Goal: Task Accomplishment & Management: Use online tool/utility

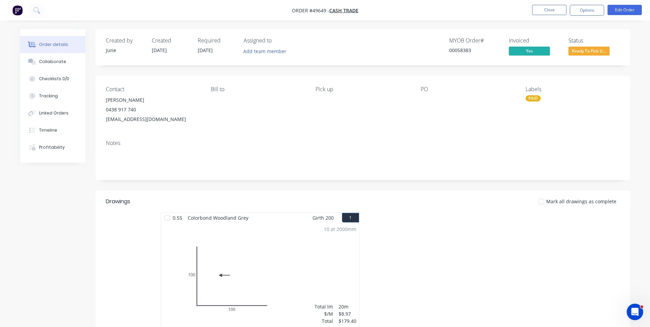
click at [548, 10] on button "Close" at bounding box center [549, 10] width 34 height 10
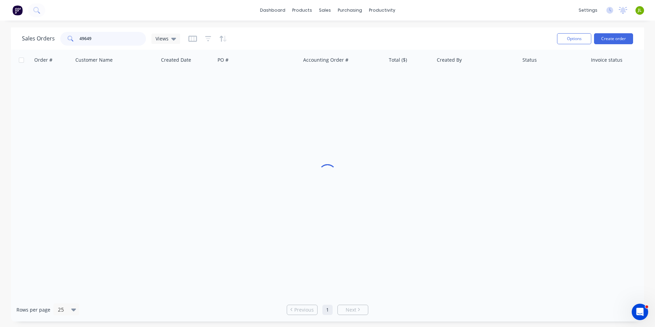
drag, startPoint x: 103, startPoint y: 36, endPoint x: 64, endPoint y: 39, distance: 39.5
click at [64, 39] on div "49649" at bounding box center [103, 39] width 86 height 14
click at [80, 40] on input "9596" at bounding box center [112, 39] width 67 height 14
click at [76, 38] on span at bounding box center [69, 39] width 19 height 14
click at [79, 38] on input "9596" at bounding box center [112, 39] width 67 height 14
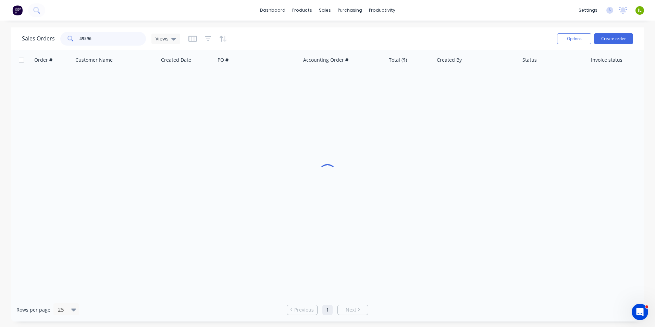
type input "49596"
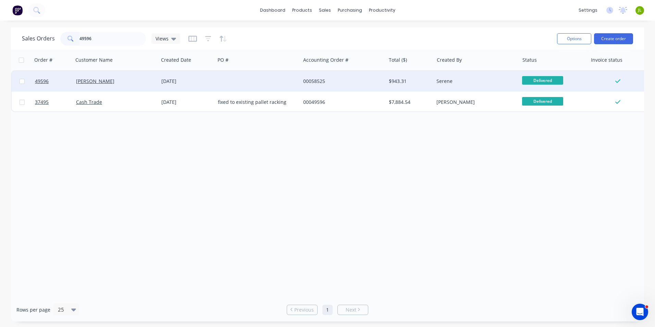
click at [132, 83] on div "Chris Gu" at bounding box center [114, 81] width 76 height 7
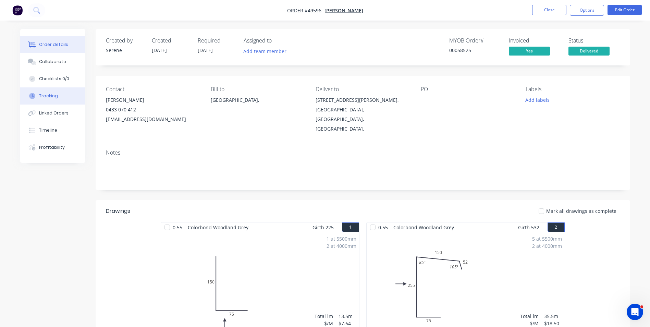
click at [58, 96] on button "Tracking" at bounding box center [52, 95] width 65 height 17
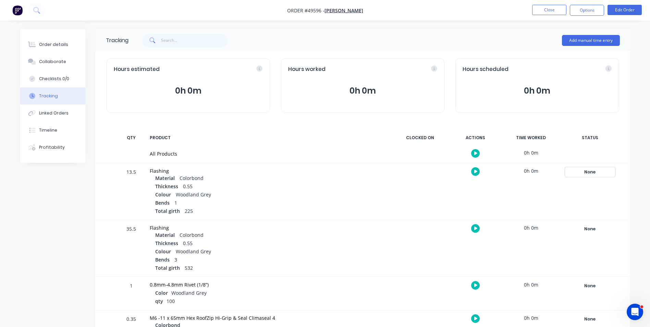
drag, startPoint x: 583, startPoint y: 174, endPoint x: 592, endPoint y: 176, distance: 9.1
click at [583, 174] on div "None" at bounding box center [589, 172] width 49 height 9
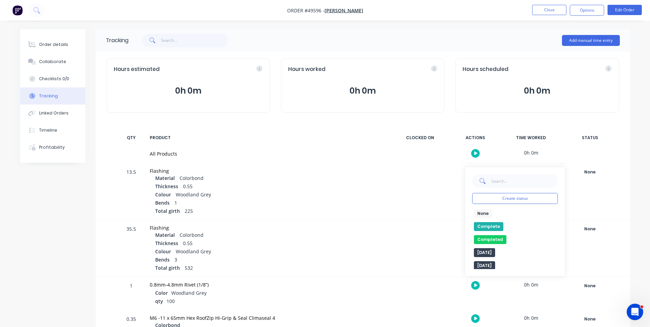
click at [481, 225] on button "Complete" at bounding box center [488, 226] width 29 height 9
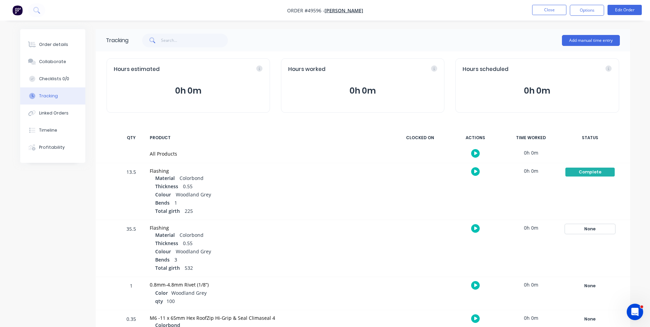
click at [588, 230] on div "None" at bounding box center [589, 228] width 49 height 9
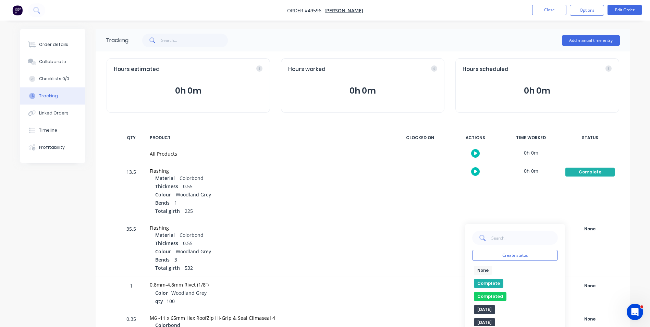
click at [490, 286] on button "Complete" at bounding box center [488, 283] width 29 height 9
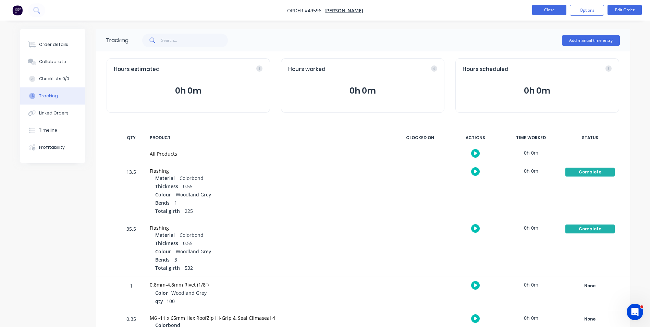
click at [541, 7] on button "Close" at bounding box center [549, 10] width 34 height 10
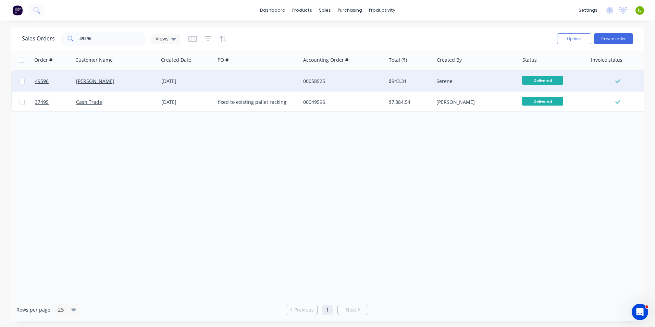
click at [233, 87] on div at bounding box center [257, 81] width 85 height 21
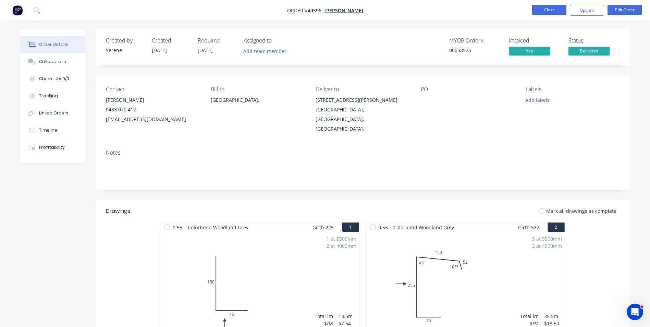
click at [547, 13] on button "Close" at bounding box center [549, 10] width 34 height 10
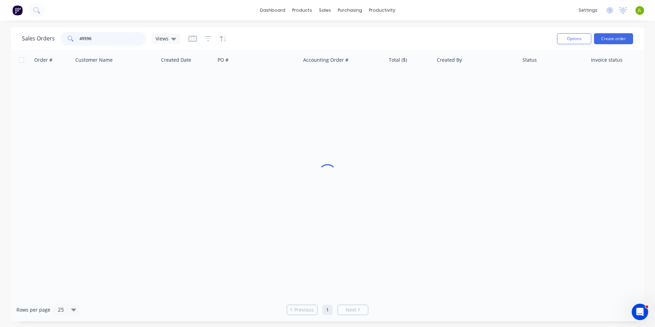
drag, startPoint x: 63, startPoint y: 43, endPoint x: 39, endPoint y: 42, distance: 24.0
click at [39, 42] on div "Sales Orders 49596 Views" at bounding box center [101, 39] width 158 height 14
type input "49166"
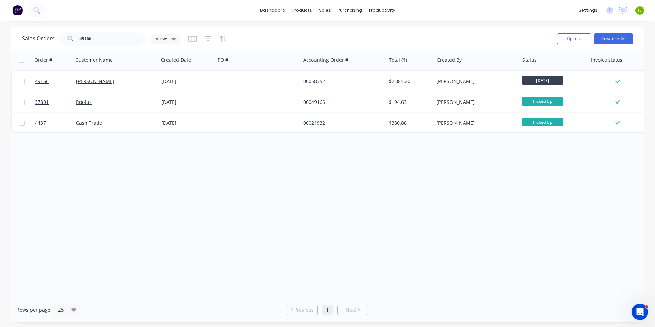
drag, startPoint x: 145, startPoint y: 207, endPoint x: 150, endPoint y: 205, distance: 5.7
click at [145, 207] on div "Order # Customer Name Created Date PO # Accounting Order # Total ($) Created By…" at bounding box center [327, 174] width 633 height 248
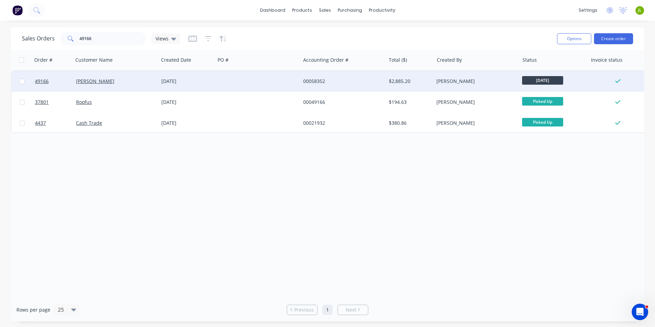
click at [133, 83] on div "Nick Walsh" at bounding box center [114, 81] width 76 height 7
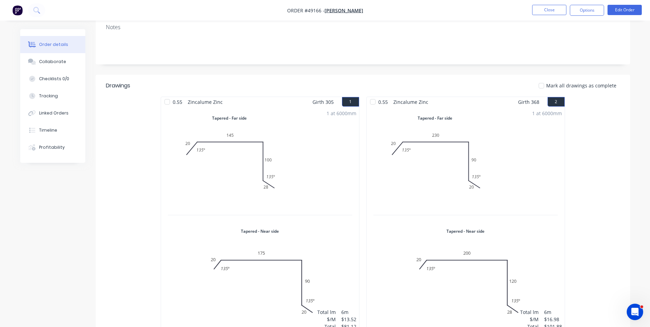
scroll to position [104, 0]
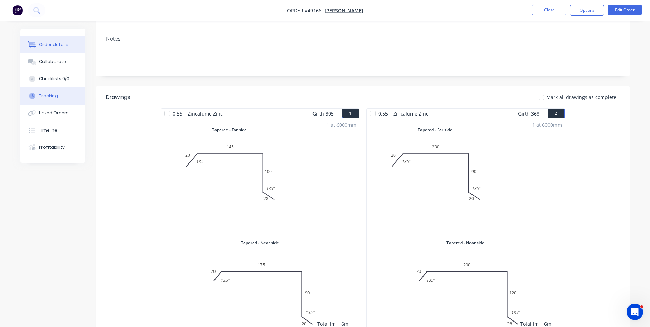
click at [55, 100] on button "Tracking" at bounding box center [52, 95] width 65 height 17
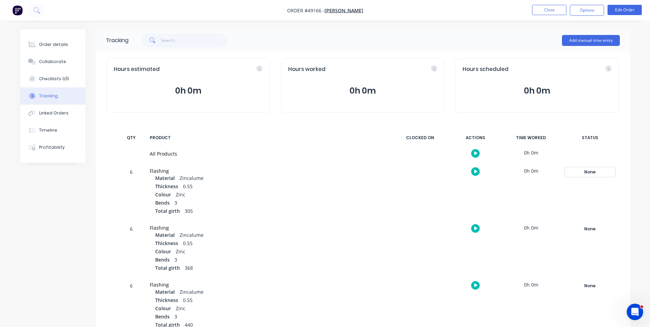
click at [578, 169] on div "None" at bounding box center [589, 172] width 49 height 9
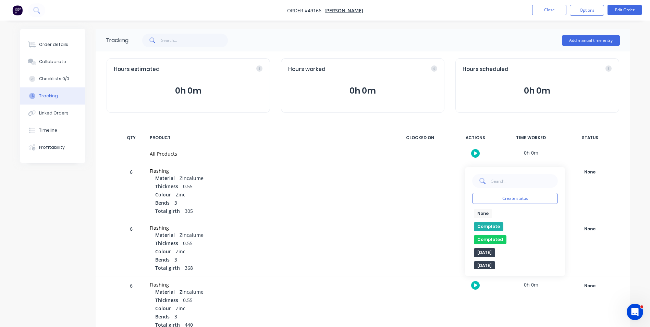
click at [485, 224] on button "Complete" at bounding box center [488, 226] width 29 height 9
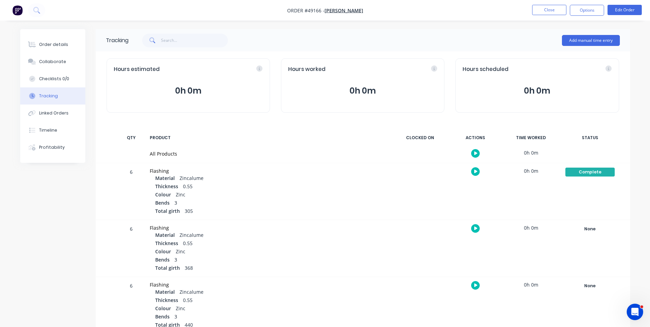
click at [602, 234] on div "None Create status None edit Complete Completed edit Friday Monday Ready for De…" at bounding box center [590, 248] width 58 height 57
click at [595, 232] on div "None" at bounding box center [589, 228] width 49 height 9
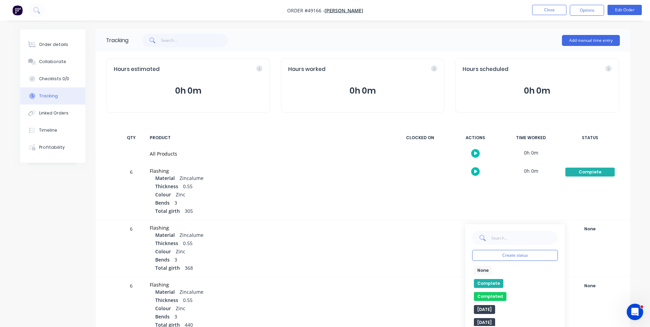
click at [478, 283] on button "Complete" at bounding box center [488, 283] width 29 height 9
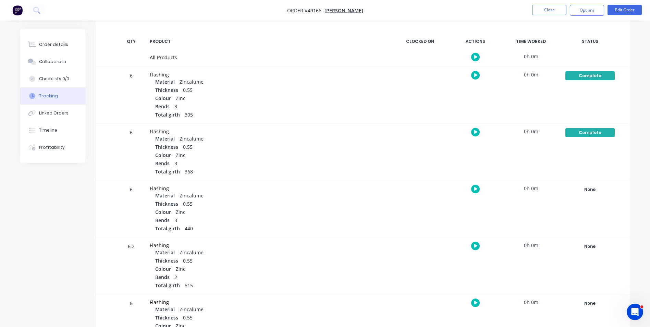
scroll to position [103, 0]
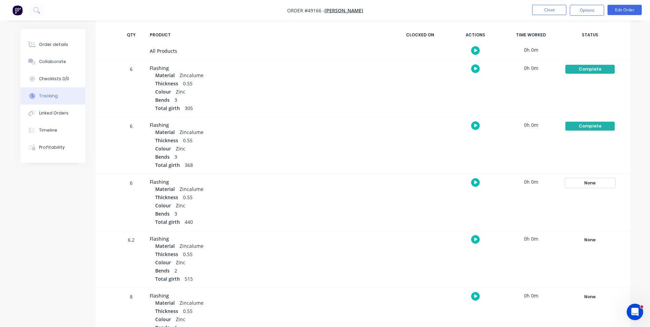
click at [593, 181] on div "None" at bounding box center [589, 182] width 49 height 9
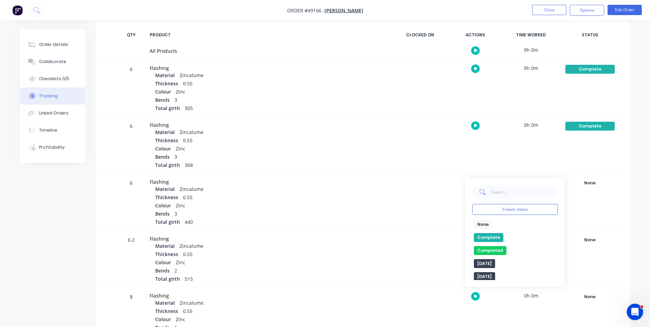
click at [487, 236] on button "Complete" at bounding box center [488, 237] width 29 height 9
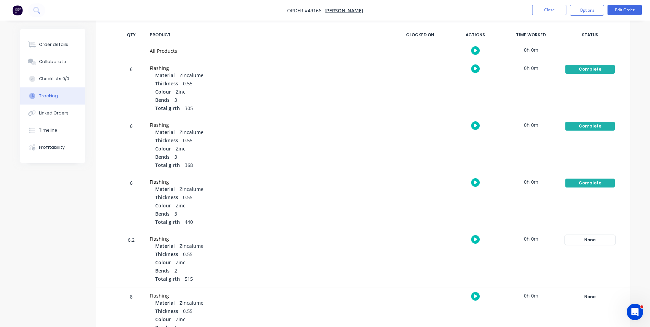
drag, startPoint x: 582, startPoint y: 235, endPoint x: 577, endPoint y: 240, distance: 6.8
click at [582, 235] on div "None" at bounding box center [589, 239] width 49 height 9
click at [474, 295] on button "Complete" at bounding box center [488, 294] width 29 height 9
click at [544, 10] on button "Close" at bounding box center [549, 10] width 34 height 10
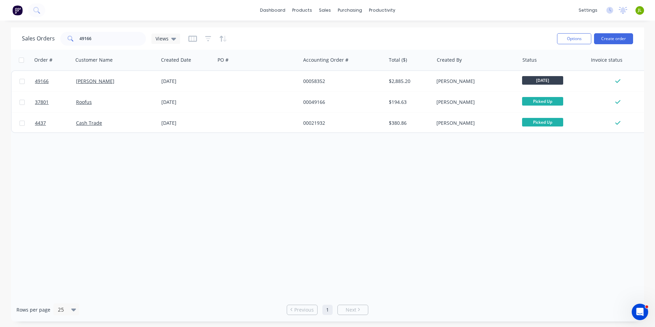
click at [162, 222] on div "Order # Customer Name Created Date PO # Accounting Order # Total ($) Created By…" at bounding box center [327, 174] width 633 height 248
drag, startPoint x: 83, startPoint y: 38, endPoint x: 163, endPoint y: 42, distance: 80.6
click at [163, 42] on div "Sales Orders 49166 Views" at bounding box center [101, 39] width 158 height 14
type input "49573"
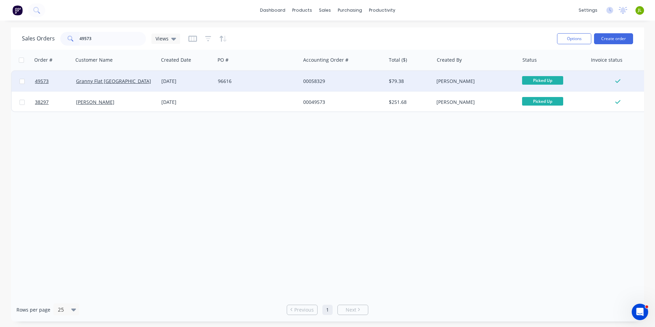
click at [139, 82] on div "Granny Flat WA" at bounding box center [114, 81] width 76 height 7
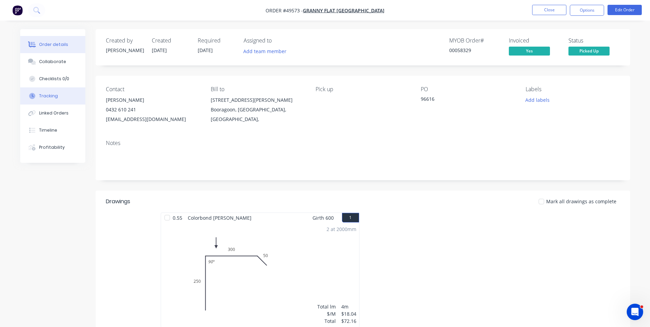
click at [56, 96] on div "Tracking" at bounding box center [48, 96] width 19 height 6
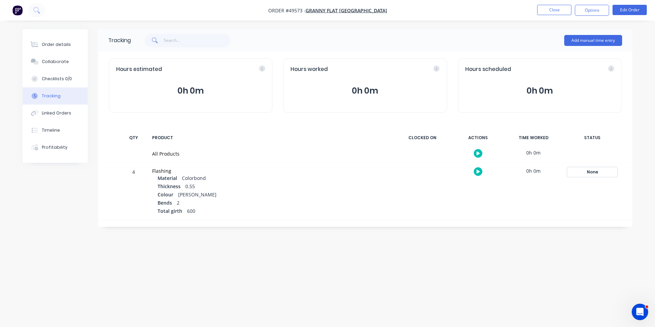
click at [583, 173] on div "None" at bounding box center [592, 172] width 49 height 9
click at [490, 222] on button "Complete" at bounding box center [491, 226] width 29 height 9
click at [557, 9] on button "Close" at bounding box center [554, 10] width 34 height 10
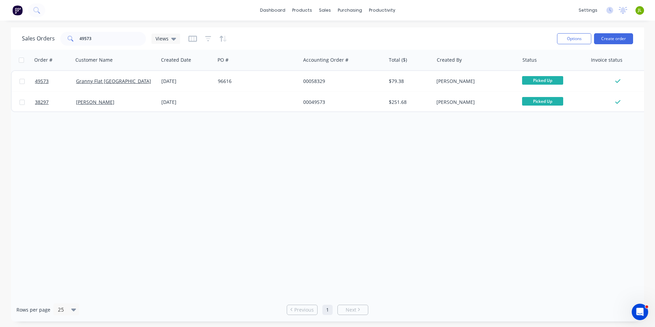
click at [264, 216] on div "Order # Customer Name Created Date PO # Accounting Order # Total ($) Created By…" at bounding box center [327, 174] width 633 height 248
drag, startPoint x: 85, startPoint y: 38, endPoint x: 142, endPoint y: 38, distance: 57.2
click at [142, 38] on input "49573" at bounding box center [112, 39] width 67 height 14
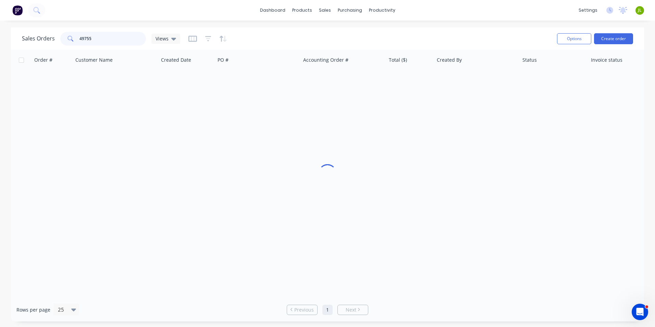
type input "49755"
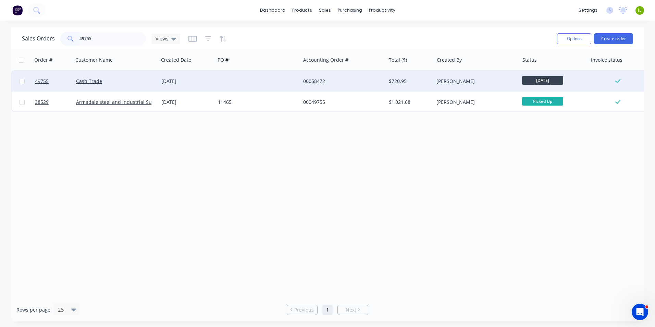
click at [230, 86] on div at bounding box center [257, 81] width 85 height 21
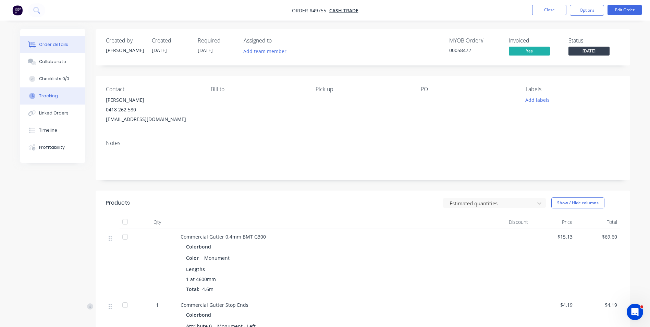
click at [52, 99] on div "Tracking" at bounding box center [48, 96] width 19 height 6
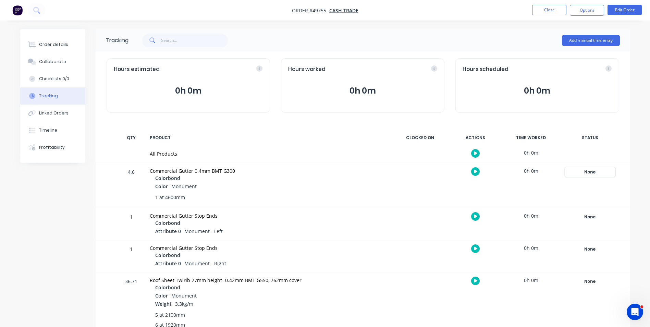
click at [599, 175] on div "None" at bounding box center [589, 172] width 49 height 9
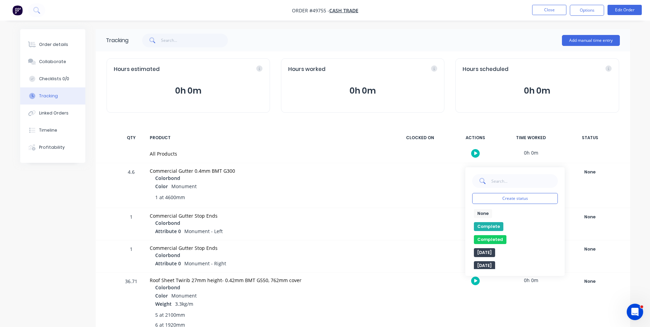
click at [483, 226] on button "Complete" at bounding box center [488, 226] width 29 height 9
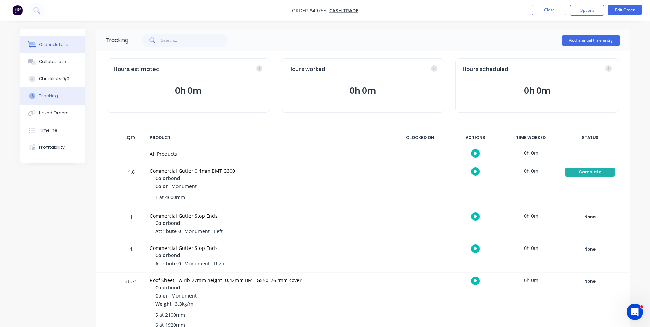
click at [65, 43] on div "Order details" at bounding box center [53, 44] width 29 height 6
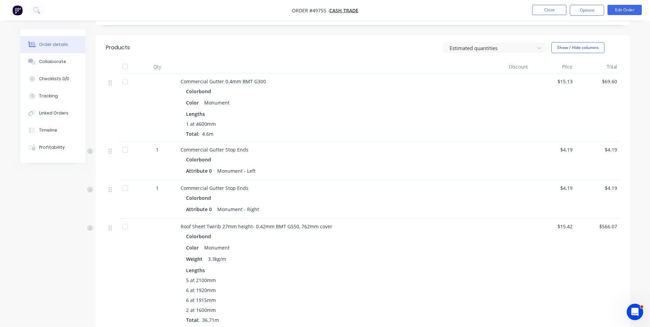
scroll to position [206, 0]
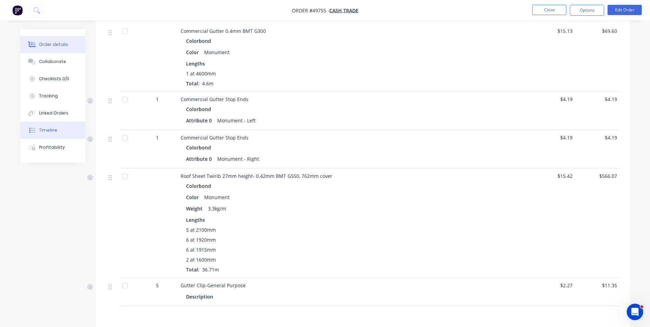
click at [55, 132] on div "Timeline" at bounding box center [48, 130] width 18 height 6
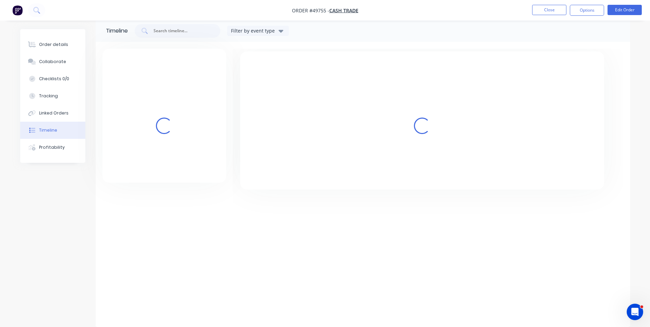
scroll to position [25, 0]
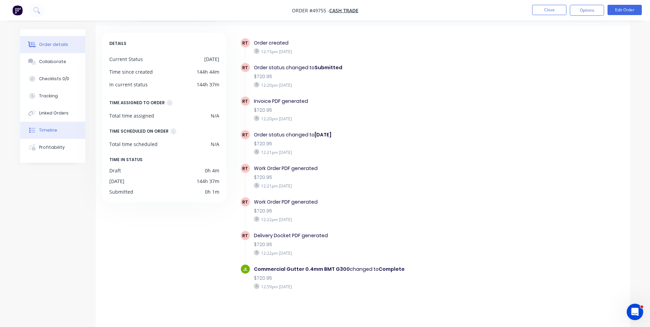
click at [48, 46] on div "Order details" at bounding box center [53, 44] width 29 height 6
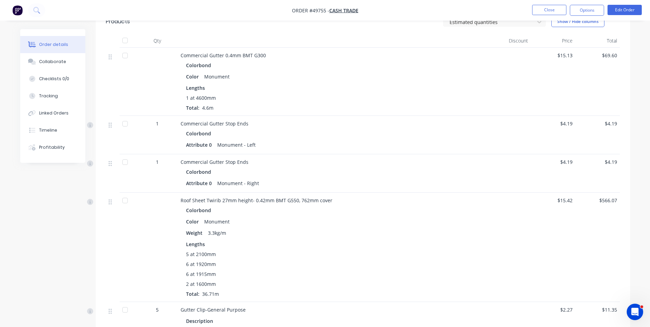
scroll to position [197, 0]
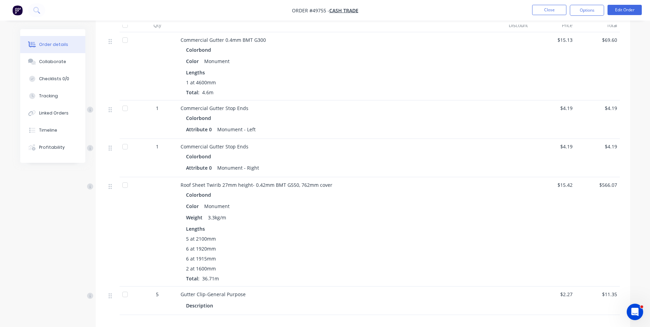
click at [389, 137] on div "Commercial Gutter Stop Ends Colorbond Attribute 0 Monument - Left" at bounding box center [332, 119] width 308 height 38
click at [366, 224] on div "Colorbond Color Monument Weight 3.3kg/m Lengths 5 at 2100mm 6 at 1920mm 6 at 19…" at bounding box center [332, 236] width 303 height 92
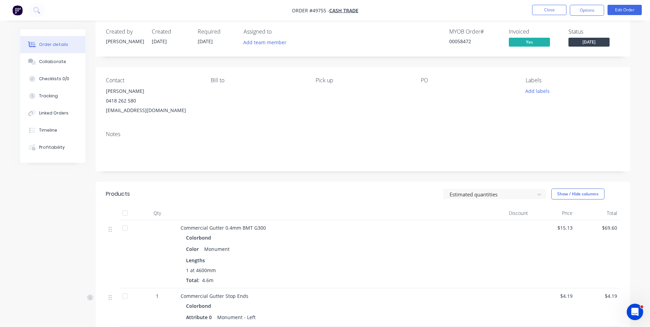
scroll to position [0, 0]
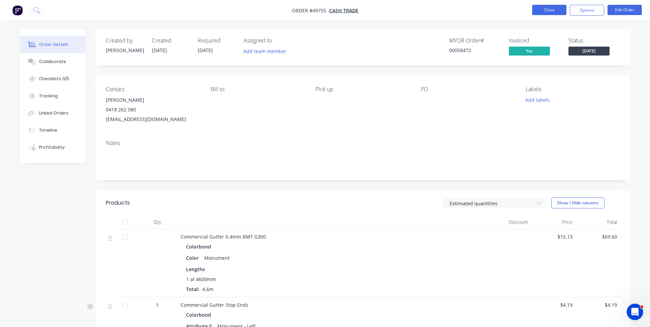
click at [548, 14] on button "Close" at bounding box center [549, 10] width 34 height 10
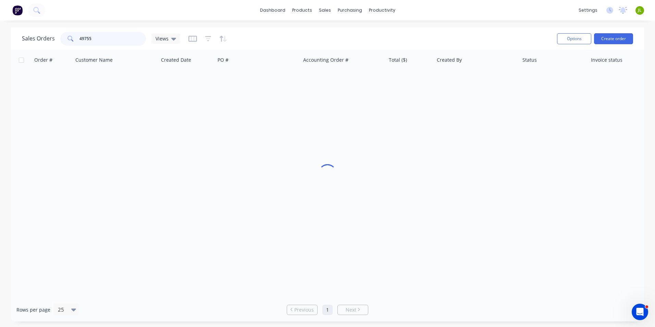
drag, startPoint x: 98, startPoint y: 38, endPoint x: 53, endPoint y: 37, distance: 45.2
click at [53, 37] on div "Sales Orders 49755 Views" at bounding box center [101, 39] width 158 height 14
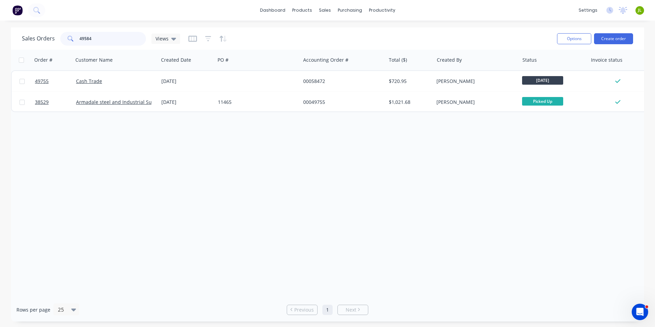
type input "49584"
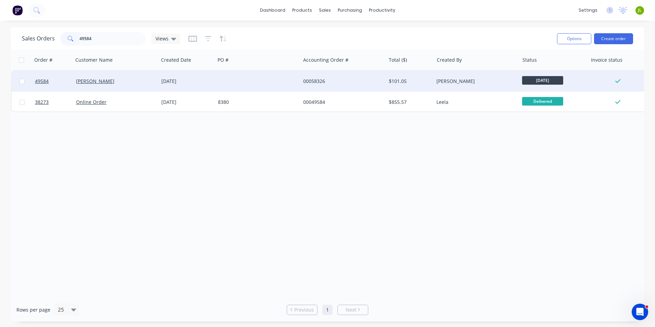
click at [112, 79] on div "Chenghai Lin" at bounding box center [114, 81] width 76 height 7
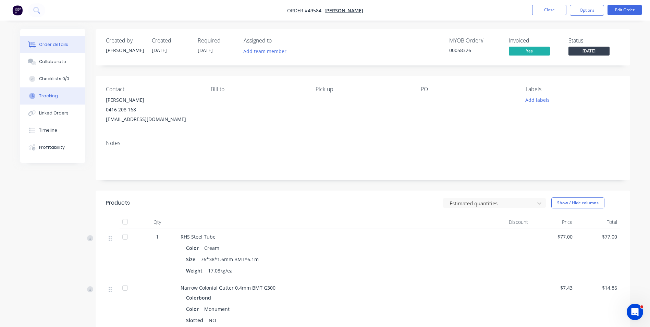
click at [55, 98] on div "Tracking" at bounding box center [48, 96] width 19 height 6
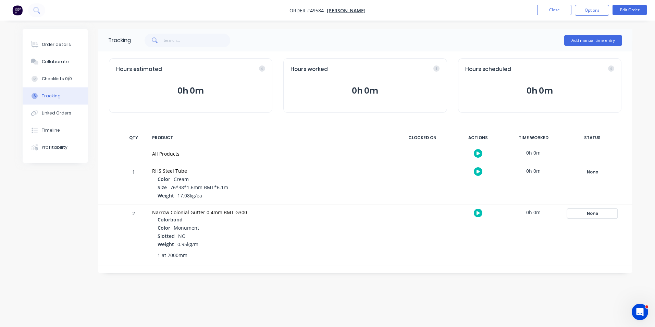
click at [596, 212] on div "None" at bounding box center [592, 213] width 49 height 9
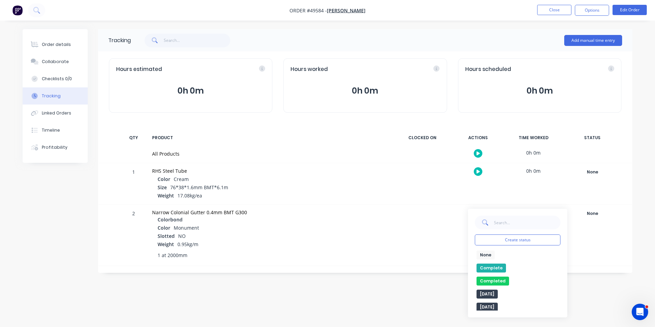
click at [491, 266] on button "Complete" at bounding box center [491, 267] width 29 height 9
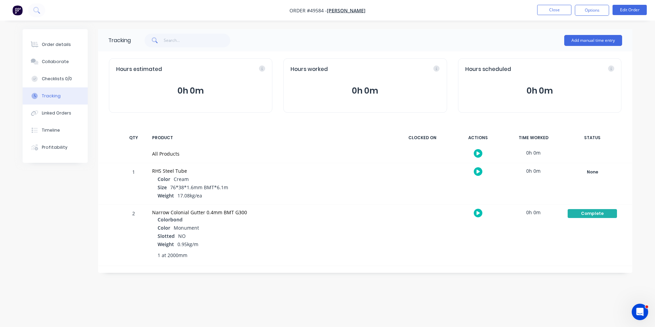
click at [354, 214] on div "Narrow Colonial Gutter 0.4mm BMT G300" at bounding box center [270, 212] width 236 height 7
click at [67, 45] on div "Order details" at bounding box center [56, 44] width 29 height 6
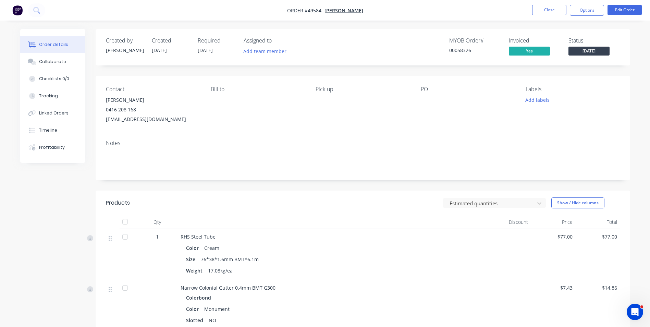
click at [600, 53] on span "Tuesday" at bounding box center [588, 51] width 41 height 9
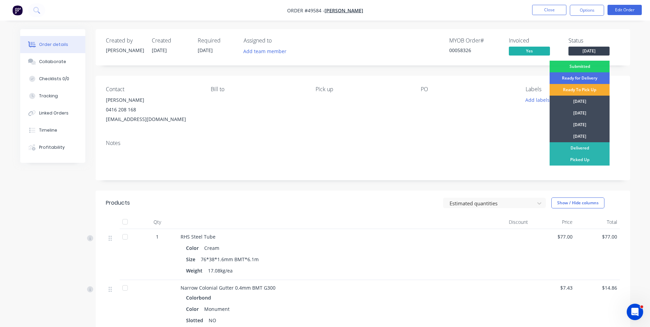
click at [591, 91] on div "Ready To Pick Up" at bounding box center [580, 90] width 60 height 12
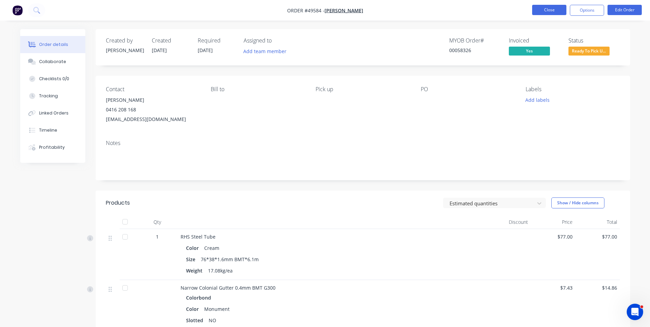
click at [549, 8] on button "Close" at bounding box center [549, 10] width 34 height 10
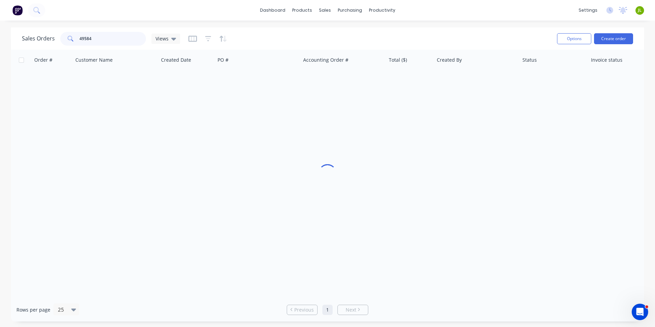
drag, startPoint x: 127, startPoint y: 41, endPoint x: 35, endPoint y: 43, distance: 92.2
click at [35, 43] on div "Sales Orders 49584 Views" at bounding box center [101, 39] width 158 height 14
type input "49582"
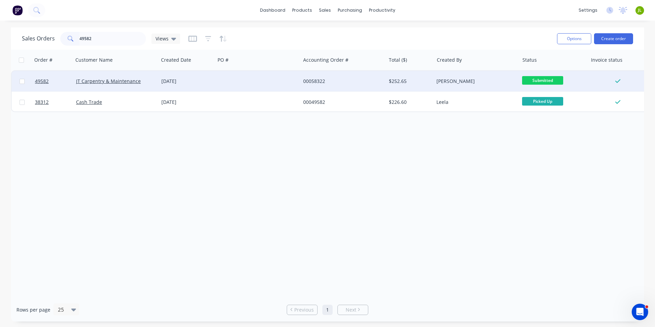
click at [202, 86] on div "[DATE]" at bounding box center [187, 81] width 57 height 21
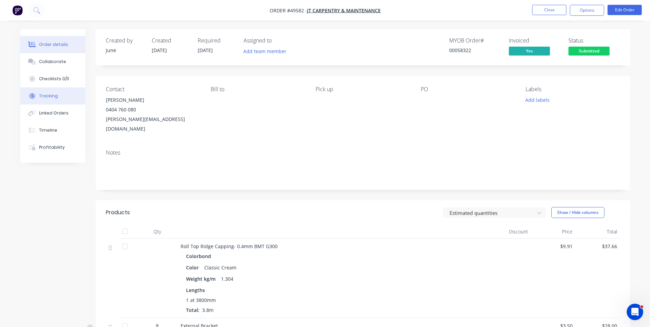
click at [62, 94] on button "Tracking" at bounding box center [52, 95] width 65 height 17
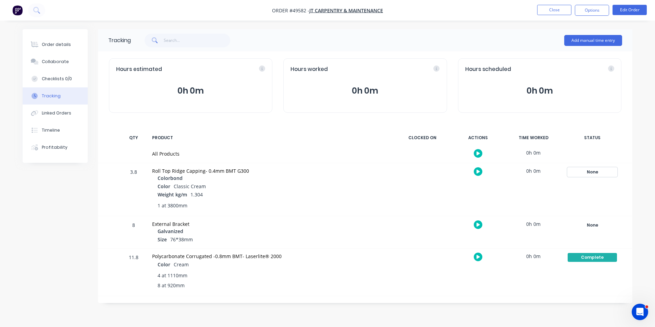
click at [577, 171] on div "None" at bounding box center [592, 172] width 49 height 9
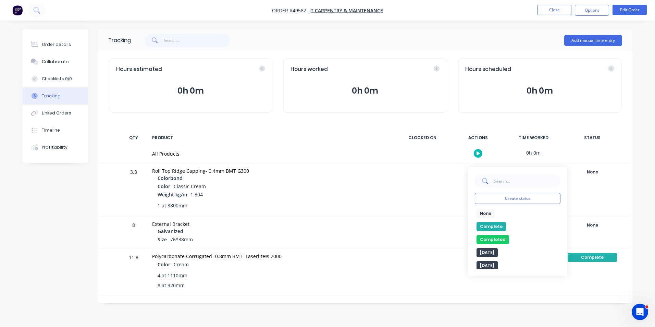
click at [489, 223] on button "Complete" at bounding box center [491, 226] width 29 height 9
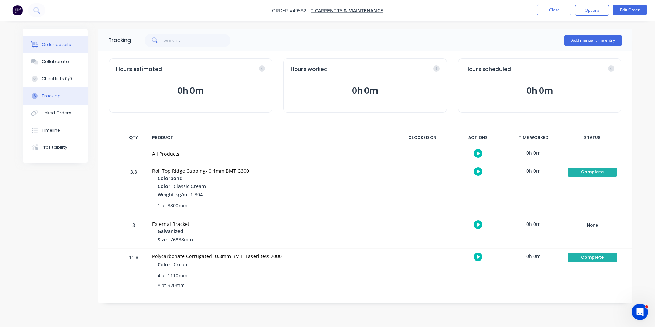
click at [59, 43] on div "Order details" at bounding box center [56, 44] width 29 height 6
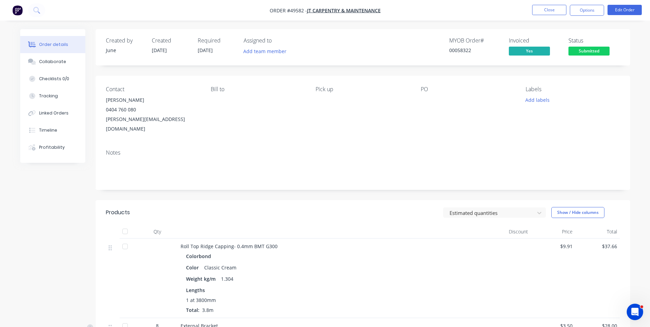
click at [593, 50] on span "Submitted" at bounding box center [588, 51] width 41 height 9
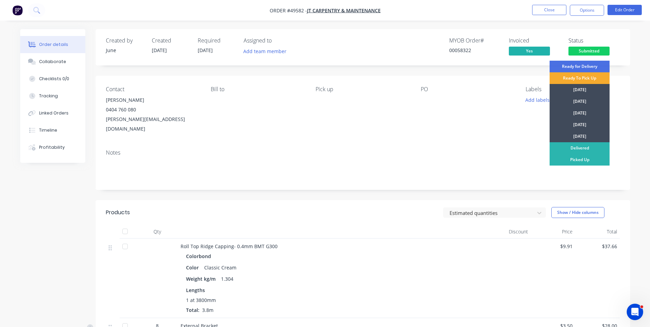
click at [585, 78] on div "Ready To Pick Up" at bounding box center [580, 78] width 60 height 12
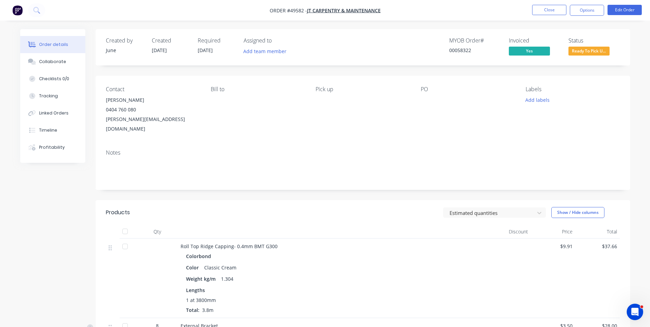
click at [568, 8] on ul "Close Options Edit Order" at bounding box center [587, 10] width 126 height 11
click at [554, 12] on button "Close" at bounding box center [549, 10] width 34 height 10
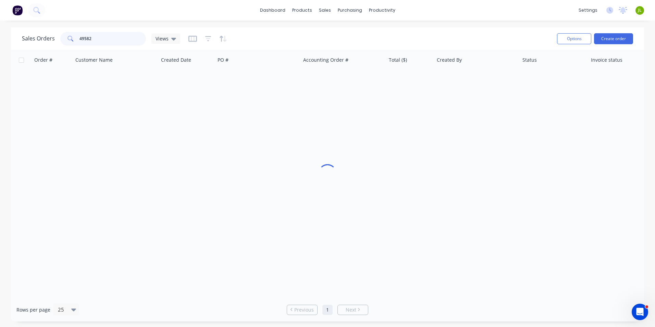
drag, startPoint x: 108, startPoint y: 46, endPoint x: 94, endPoint y: 31, distance: 20.8
click at [0, 26] on html "dashboard products sales purchasing productivity dashboard products Product Cat…" at bounding box center [327, 163] width 655 height 327
type input "49812"
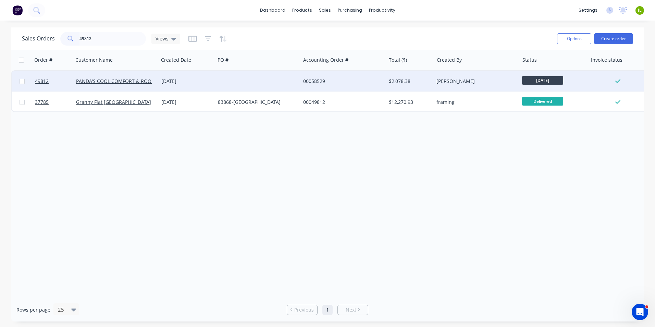
click at [205, 86] on div "[DATE]" at bounding box center [187, 81] width 57 height 21
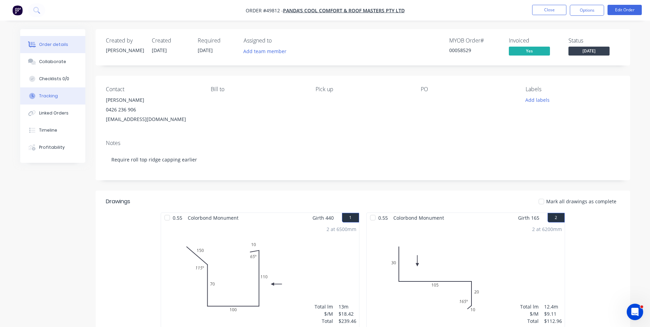
click at [47, 102] on button "Tracking" at bounding box center [52, 95] width 65 height 17
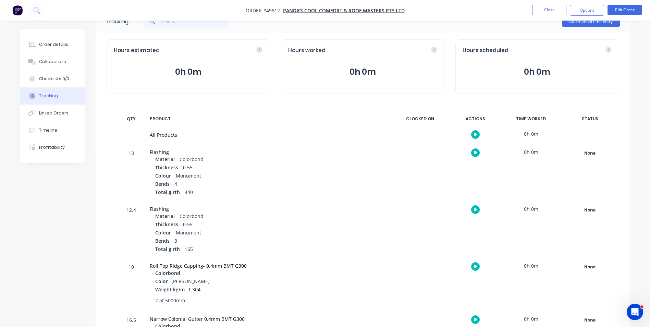
scroll to position [34, 0]
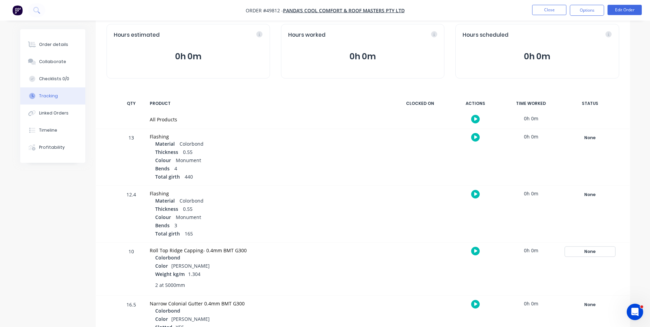
click at [596, 250] on div "None" at bounding box center [589, 251] width 49 height 9
click at [480, 304] on button "Complete" at bounding box center [488, 305] width 29 height 9
click at [72, 48] on button "Order details" at bounding box center [52, 44] width 65 height 17
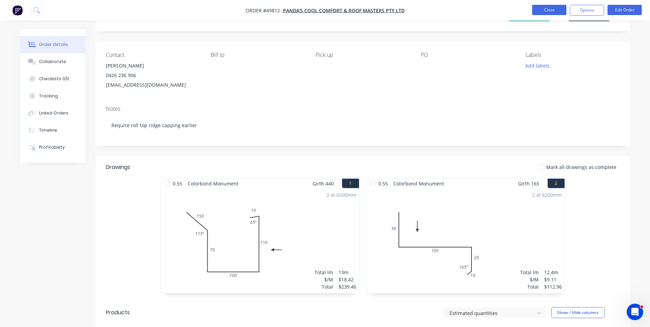
click at [546, 8] on button "Close" at bounding box center [549, 10] width 34 height 10
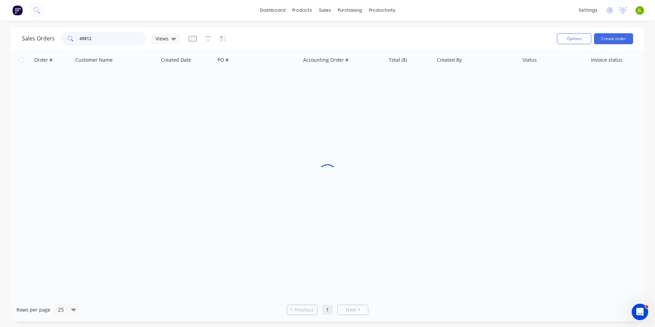
drag, startPoint x: 114, startPoint y: 38, endPoint x: 16, endPoint y: 40, distance: 97.3
click at [16, 40] on div "Sales Orders 49812 Views Options Create order" at bounding box center [327, 38] width 633 height 22
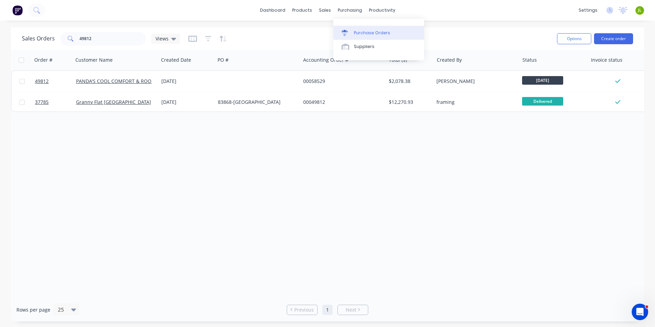
click at [351, 38] on link "Purchase Orders" at bounding box center [378, 33] width 91 height 14
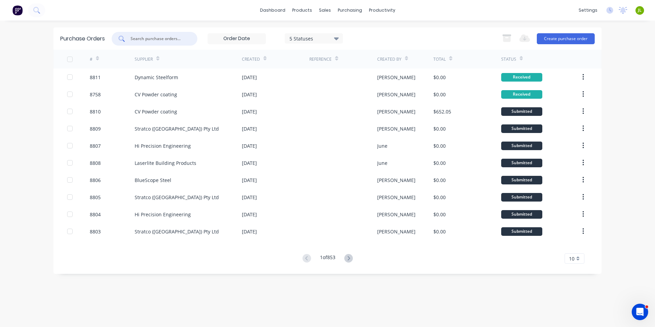
click at [169, 40] on input "text" at bounding box center [158, 38] width 57 height 7
type input "8653"
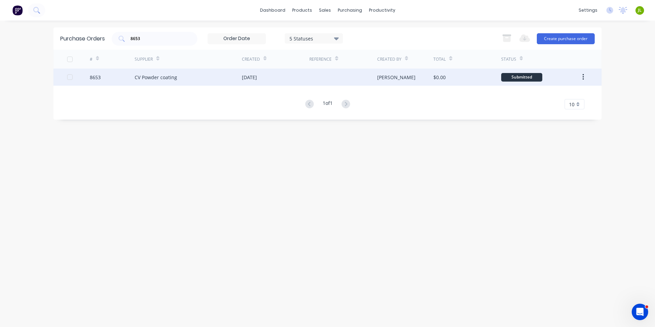
click at [184, 82] on div "CV Powder coating" at bounding box center [188, 77] width 107 height 17
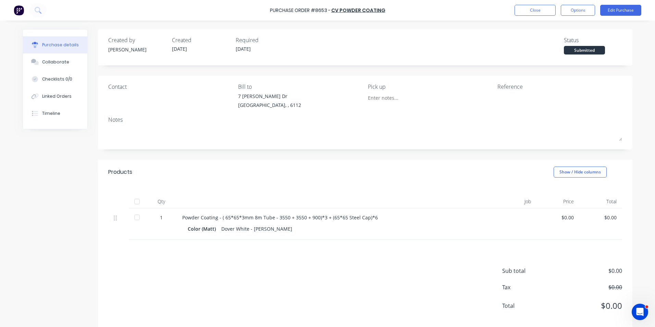
click at [131, 201] on div at bounding box center [137, 202] width 14 height 14
click at [56, 94] on div "Linked Orders" at bounding box center [56, 96] width 29 height 6
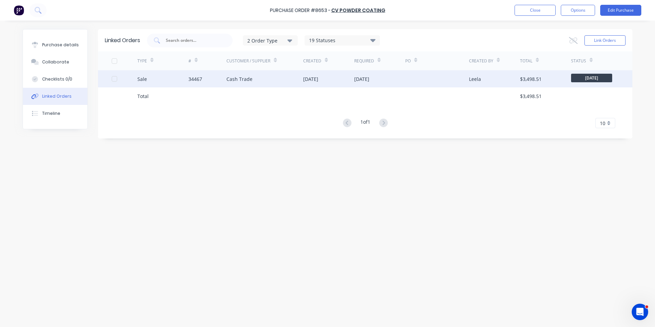
click at [164, 81] on div "Sale" at bounding box center [162, 78] width 51 height 17
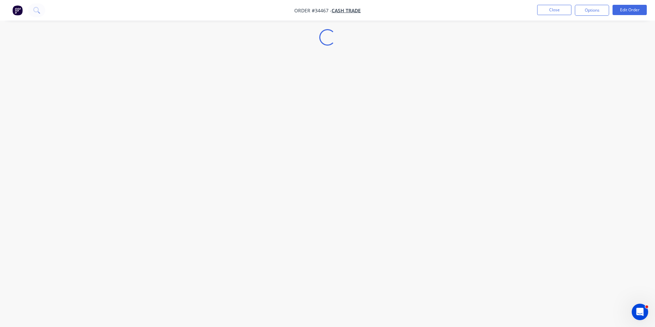
click at [57, 88] on div "Loading..." at bounding box center [327, 163] width 655 height 327
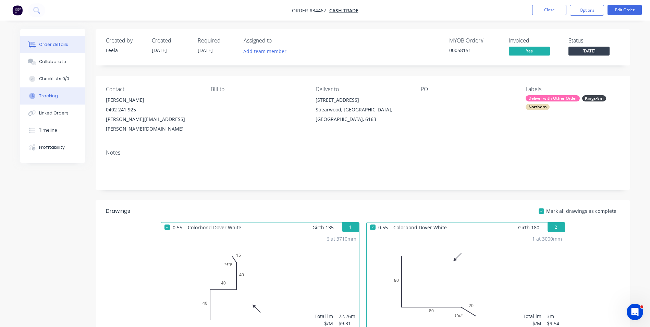
click at [55, 91] on button "Tracking" at bounding box center [52, 95] width 65 height 17
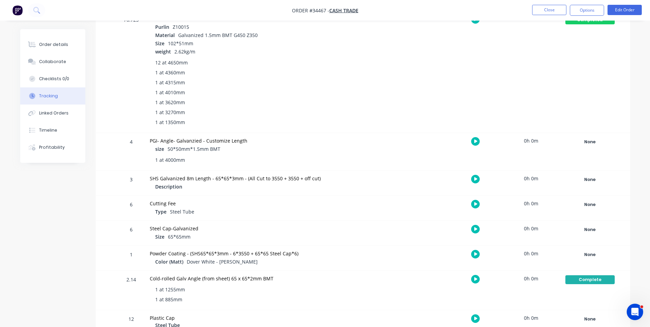
scroll to position [651, 0]
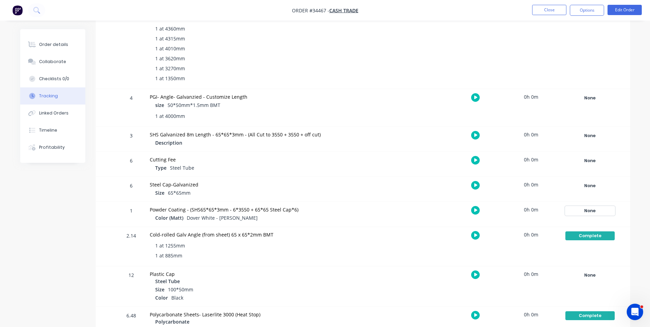
click at [608, 210] on div "None" at bounding box center [589, 210] width 49 height 9
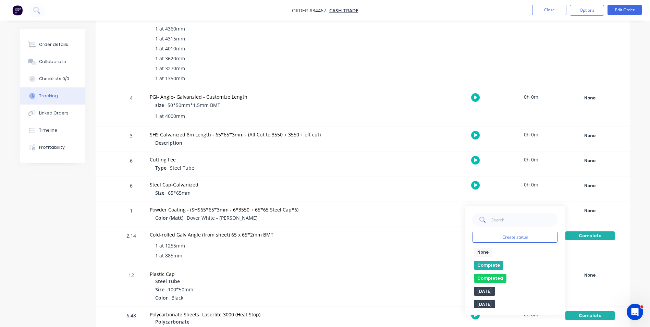
click at [482, 263] on button "Complete" at bounding box center [488, 265] width 29 height 9
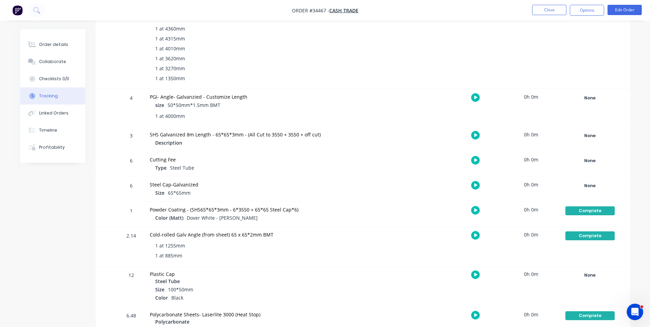
scroll to position [716, 0]
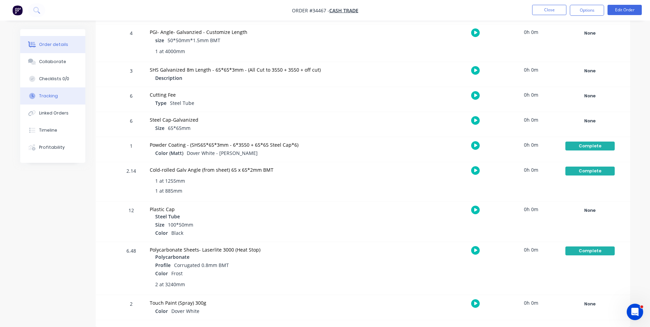
click at [61, 41] on button "Order details" at bounding box center [52, 44] width 65 height 17
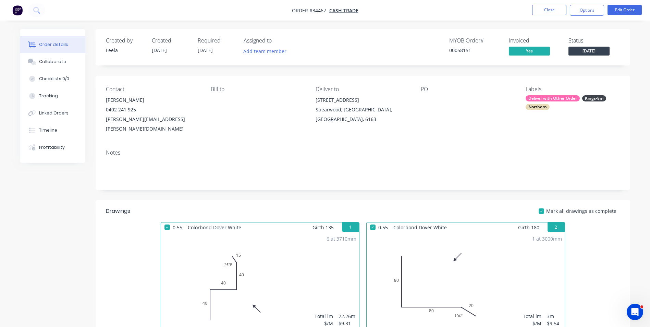
click at [374, 144] on div "Notes" at bounding box center [363, 167] width 534 height 46
click at [232, 149] on div "Notes" at bounding box center [363, 152] width 514 height 7
click at [429, 132] on div "Contact Yvonne 0402 241 925 yvonne.goold@gmail.com Bill to Deliver to 48 Doolet…" at bounding box center [363, 110] width 534 height 68
click at [541, 14] on button "Close" at bounding box center [549, 10] width 34 height 10
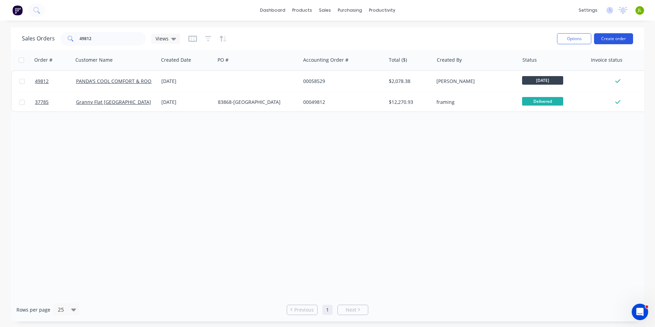
click at [608, 39] on button "Create order" at bounding box center [613, 38] width 39 height 11
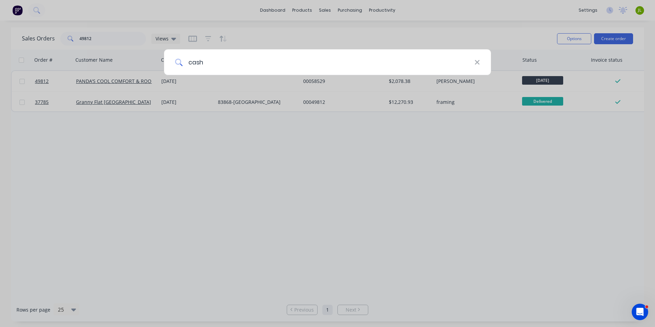
type input "cash"
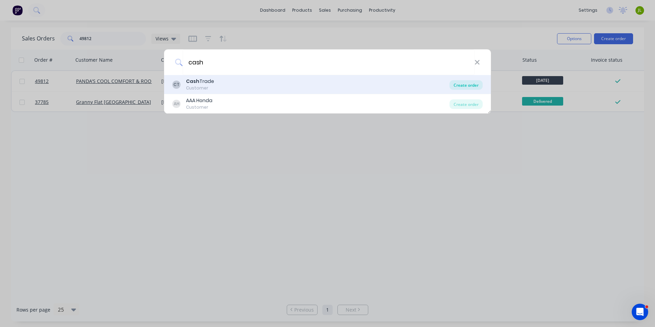
click at [474, 85] on div "Create order" at bounding box center [465, 85] width 33 height 10
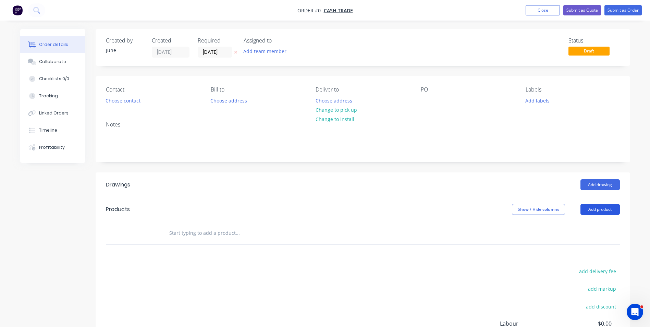
click at [612, 206] on button "Add product" at bounding box center [599, 209] width 39 height 11
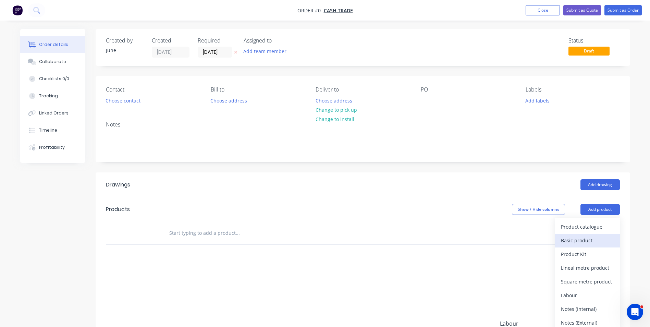
click at [569, 236] on div "Basic product" at bounding box center [587, 240] width 53 height 10
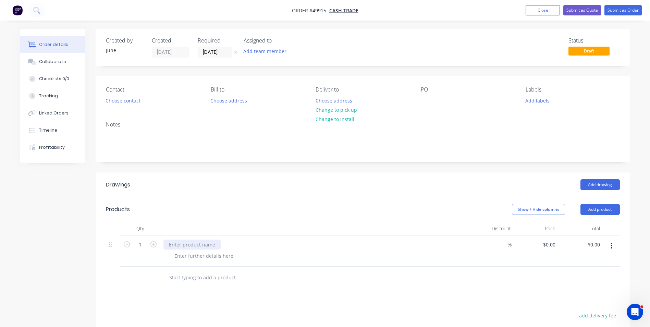
click at [208, 242] on div at bounding box center [191, 244] width 57 height 10
click at [254, 244] on div "second post & rail" at bounding box center [314, 244] width 303 height 10
click at [542, 245] on div "0 $0.00" at bounding box center [536, 250] width 45 height 31
type input "$5.00"
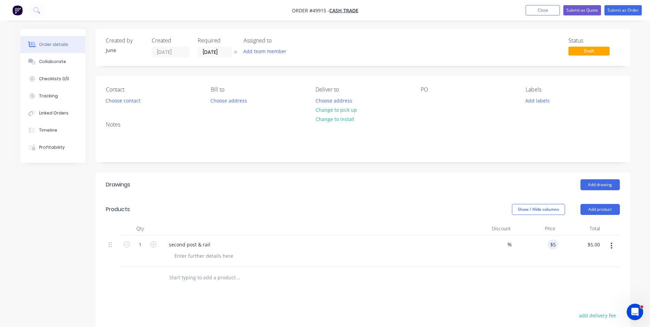
click at [441, 264] on div "second post & rail" at bounding box center [315, 250] width 308 height 31
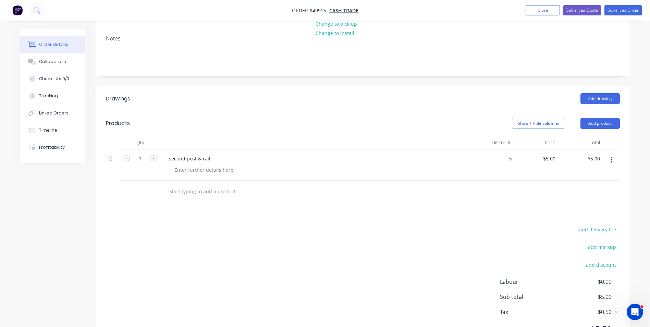
scroll to position [122, 0]
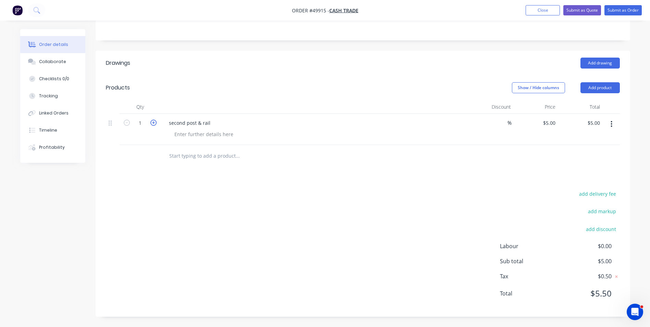
click at [152, 123] on icon "button" at bounding box center [153, 123] width 6 height 6
type input "2"
type input "$10.00"
click at [152, 123] on icon "button" at bounding box center [153, 123] width 6 height 6
type input "3"
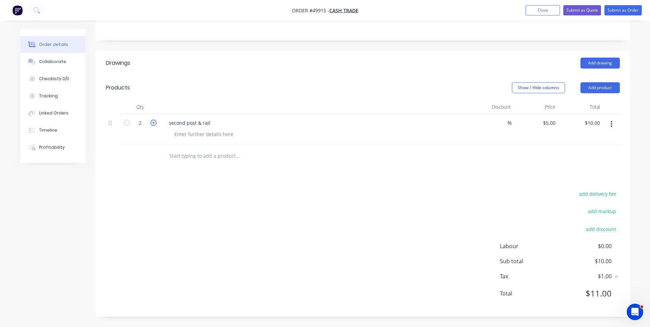
type input "$15.00"
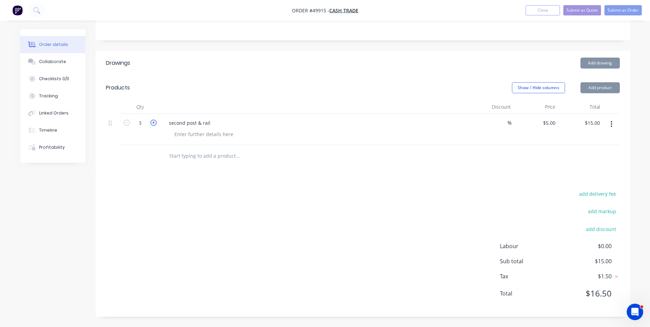
click at [152, 123] on icon "button" at bounding box center [153, 123] width 6 height 6
type input "4"
type input "$20.00"
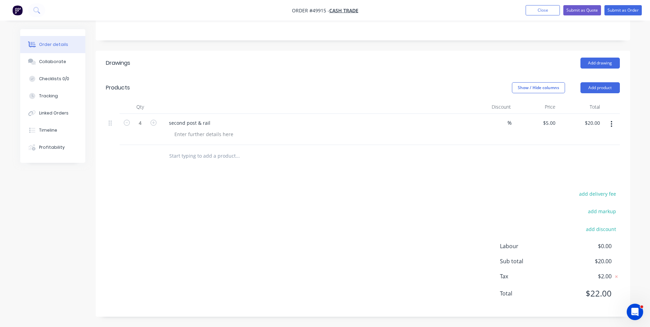
click at [360, 189] on div "add delivery fee add markup add discount Labour $0.00 Sub total $20.00 Tax $2.0…" at bounding box center [363, 247] width 514 height 117
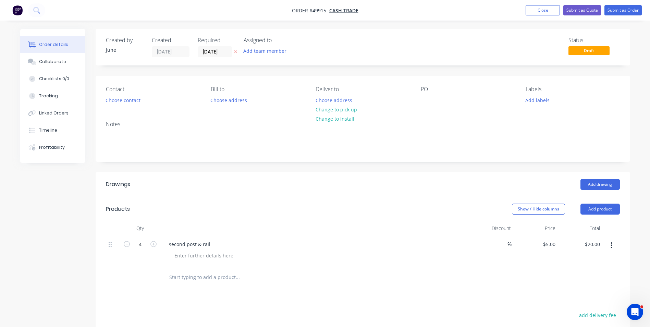
scroll to position [0, 0]
click at [336, 109] on button "Change to pick up" at bounding box center [336, 109] width 49 height 9
click at [614, 10] on button "Submit as Order" at bounding box center [622, 10] width 37 height 10
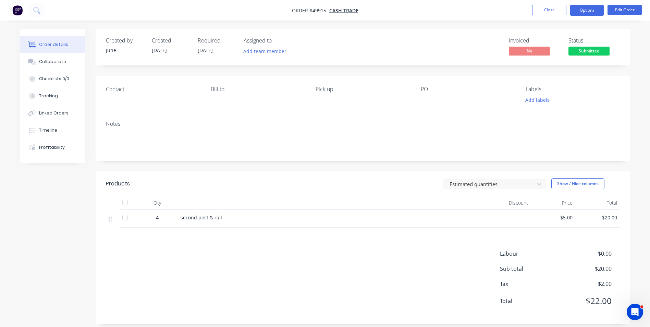
click at [585, 9] on button "Options" at bounding box center [587, 10] width 34 height 11
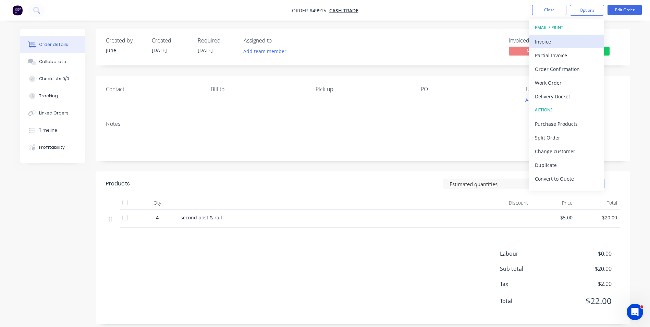
click at [566, 39] on div "Invoice" at bounding box center [566, 42] width 63 height 10
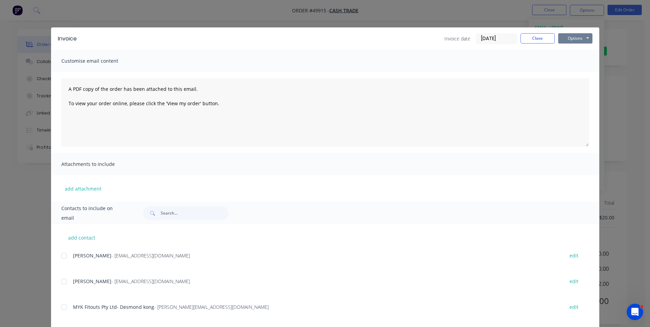
click at [570, 37] on button "Options" at bounding box center [575, 38] width 34 height 10
click at [565, 64] on button "Print" at bounding box center [580, 61] width 44 height 11
click at [527, 37] on button "Close" at bounding box center [537, 38] width 34 height 10
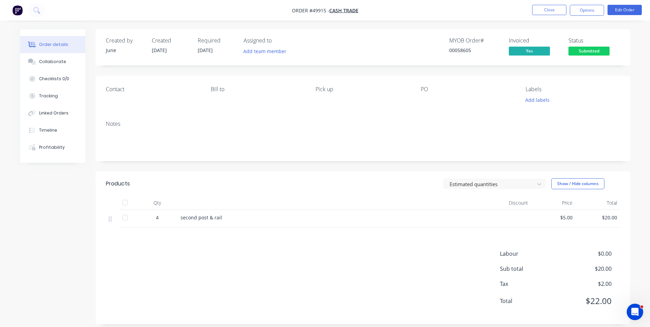
click at [250, 265] on div "Labour $0.00 Sub total $20.00 Tax $2.00 Total $22.00" at bounding box center [363, 281] width 514 height 64
click at [430, 274] on div "Labour $0.00 Sub total $20.00 Tax $2.00 Total $22.00" at bounding box center [363, 281] width 514 height 64
click at [433, 273] on div "Labour $0.00 Sub total $20.00 Tax $2.00 Total $22.00" at bounding box center [363, 281] width 514 height 64
click at [184, 271] on div "Labour $0.00 Sub total $20.00 Tax $2.00 Total $22.00" at bounding box center [363, 281] width 514 height 64
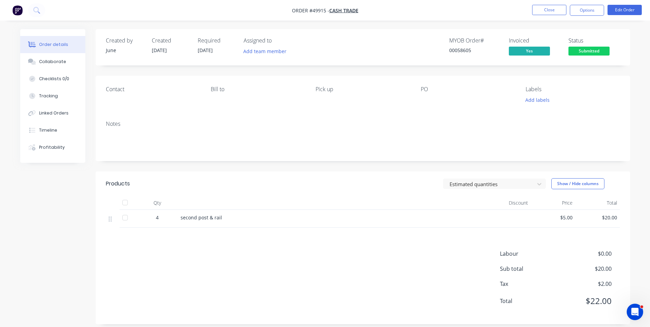
click at [184, 271] on div "Labour $0.00 Sub total $20.00 Tax $2.00 Total $22.00" at bounding box center [363, 281] width 514 height 64
click at [544, 16] on nav "Order #49915 - Cash Trade Close Options Edit Order" at bounding box center [325, 10] width 650 height 21
click at [544, 14] on button "Close" at bounding box center [549, 10] width 34 height 10
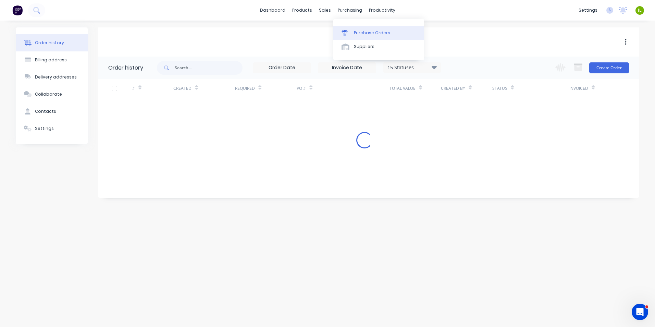
click at [356, 32] on div "Purchase Orders" at bounding box center [372, 33] width 36 height 6
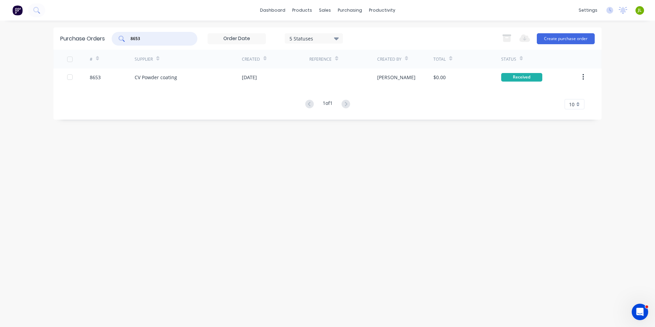
drag, startPoint x: 152, startPoint y: 38, endPoint x: 71, endPoint y: 34, distance: 80.6
click at [71, 34] on div "Purchase Orders 8653 5 Statuses 5 Statuses Export to Excel (XLSX) Create purcha…" at bounding box center [327, 38] width 548 height 22
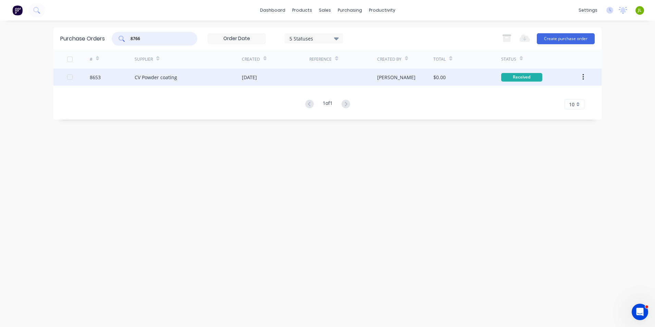
type input "8766"
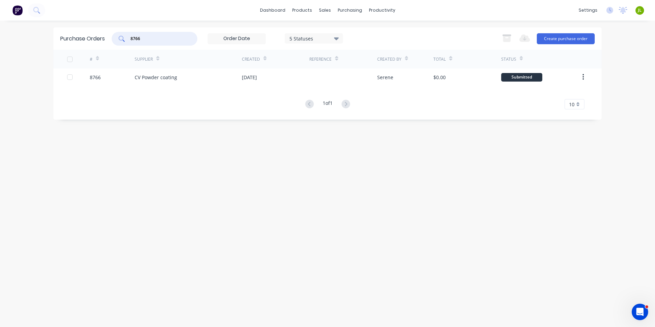
click at [238, 87] on div "# Supplier Created Reference Created By Total Status 8766 CV Powder coating 25 …" at bounding box center [327, 80] width 548 height 60
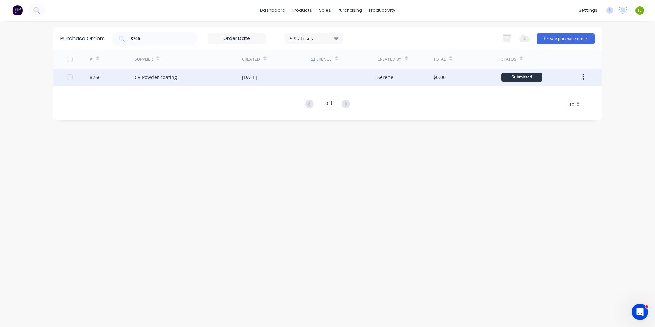
click at [238, 86] on div "# Supplier Created Reference Created By Total Status 8766 CV Powder coating 25 …" at bounding box center [327, 80] width 548 height 60
click at [242, 80] on div "25 Sep 2025" at bounding box center [249, 77] width 15 height 7
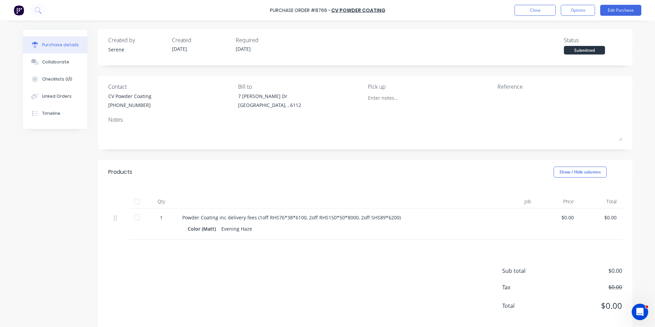
click at [132, 206] on div at bounding box center [137, 202] width 14 height 14
click at [44, 93] on div "Linked Orders" at bounding box center [56, 96] width 29 height 6
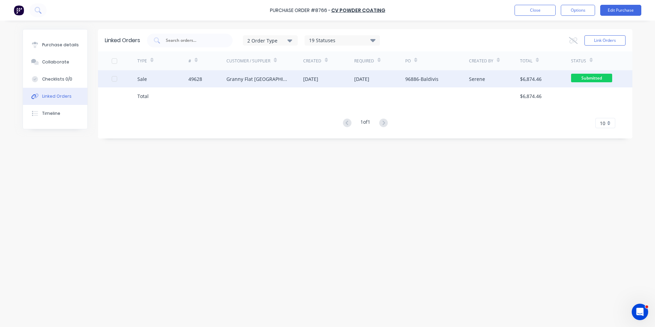
click at [152, 83] on div "Sale" at bounding box center [162, 78] width 51 height 17
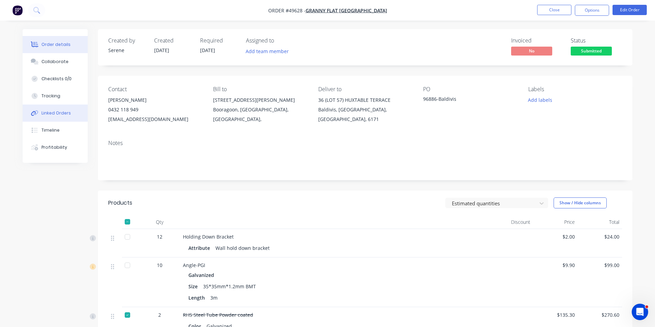
click at [60, 95] on button "Tracking" at bounding box center [52, 95] width 65 height 17
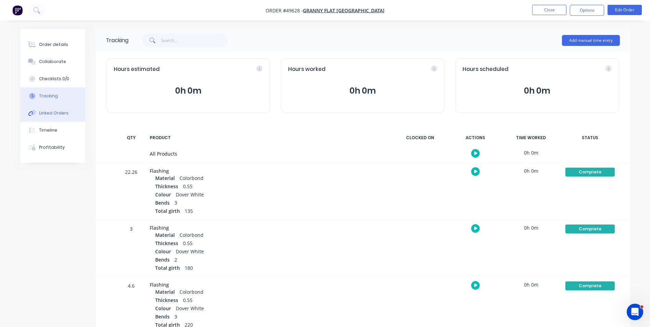
click at [60, 116] on button "Linked Orders" at bounding box center [52, 112] width 65 height 17
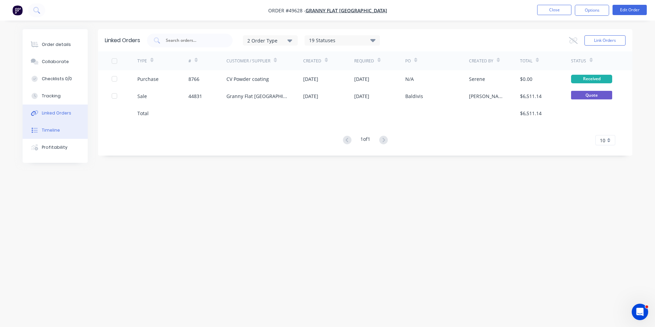
click at [57, 125] on button "Timeline" at bounding box center [55, 130] width 65 height 17
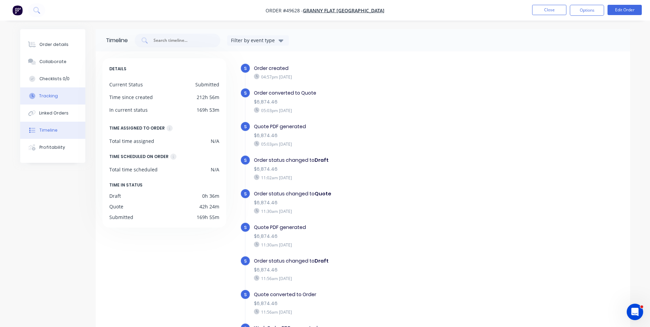
click at [54, 97] on div "Tracking" at bounding box center [48, 96] width 19 height 6
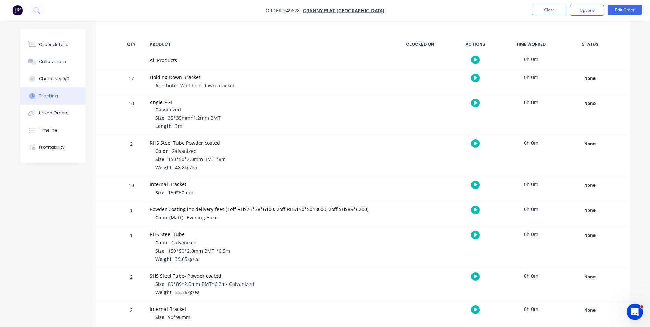
scroll to position [103, 0]
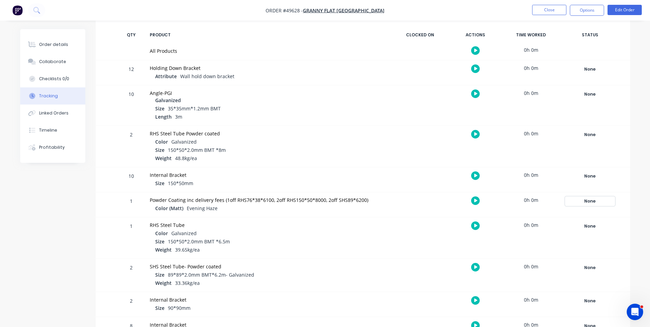
click at [597, 197] on div "None" at bounding box center [589, 201] width 49 height 9
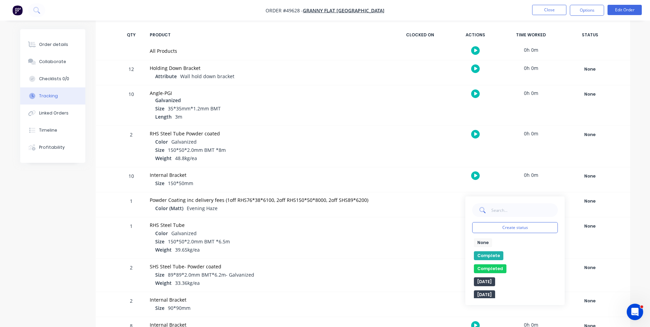
click at [485, 252] on button "Complete" at bounding box center [488, 255] width 29 height 9
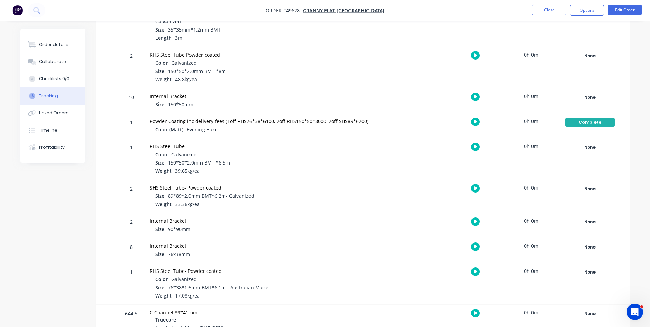
scroll to position [144, 0]
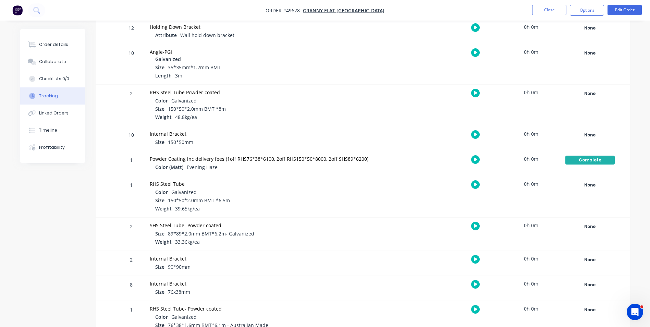
click at [17, 35] on div "Order details Collaborate Checklists 0/0 Tracking Linked Orders Timeline Profit…" at bounding box center [325, 243] width 624 height 716
click at [39, 40] on button "Order details" at bounding box center [52, 44] width 65 height 17
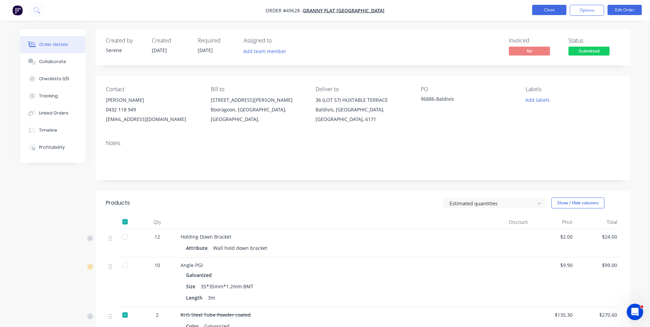
click at [539, 9] on button "Close" at bounding box center [549, 10] width 34 height 10
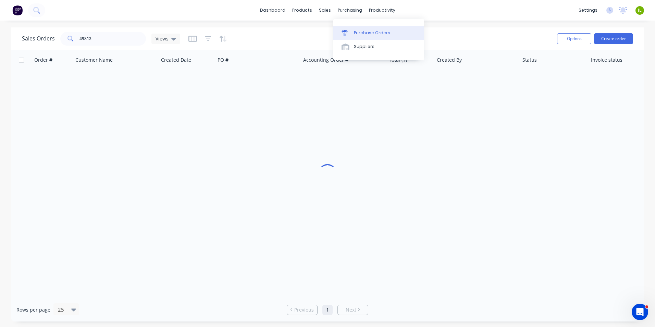
click at [349, 32] on div at bounding box center [347, 33] width 10 height 6
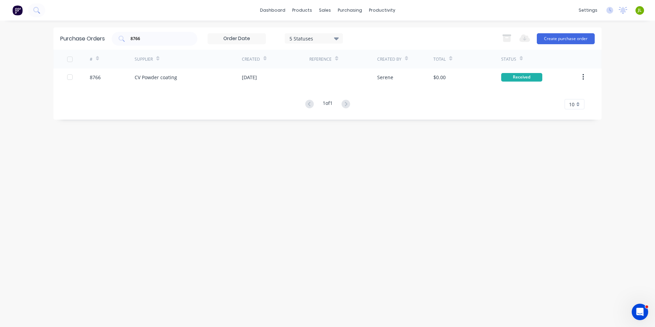
drag, startPoint x: 158, startPoint y: 37, endPoint x: 104, endPoint y: 44, distance: 54.2
click at [104, 44] on div "Purchase Orders 8766 5 Statuses 5 Statuses Export to Excel (XLSX) Create purcha…" at bounding box center [327, 38] width 548 height 22
type input "8771"
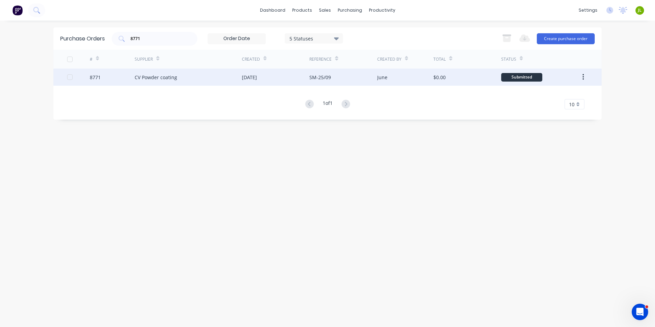
click at [125, 77] on div "8771" at bounding box center [112, 77] width 45 height 17
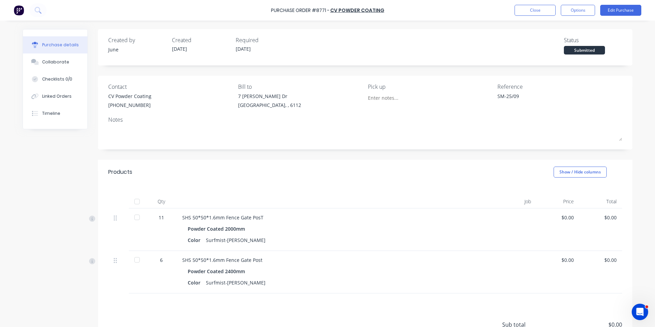
click at [136, 201] on div at bounding box center [137, 202] width 14 height 14
type textarea "x"
click at [535, 7] on button "Close" at bounding box center [535, 10] width 41 height 11
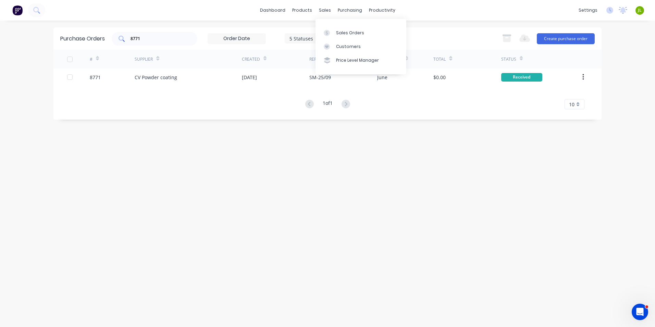
click at [159, 37] on input "8771" at bounding box center [158, 38] width 57 height 7
type input "8770"
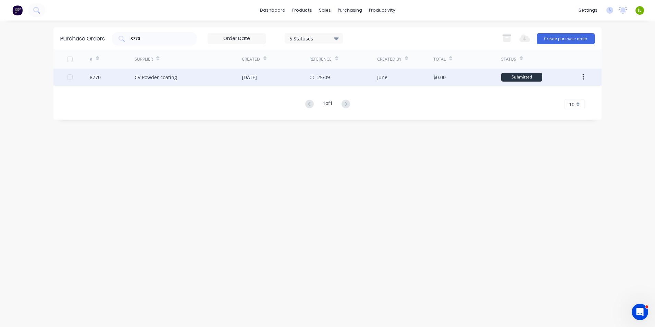
click at [190, 71] on div "CV Powder coating" at bounding box center [188, 77] width 107 height 17
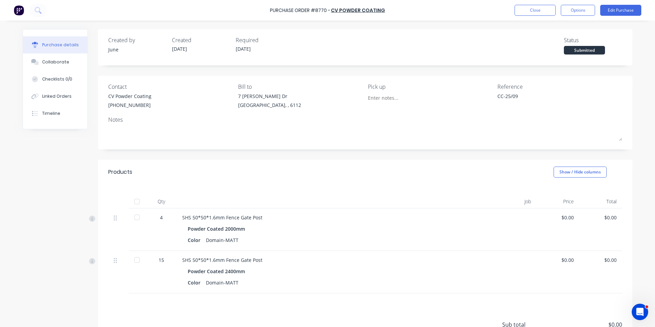
click at [133, 201] on div at bounding box center [137, 202] width 14 height 14
type textarea "x"
click at [533, 10] on button "Close" at bounding box center [535, 10] width 41 height 11
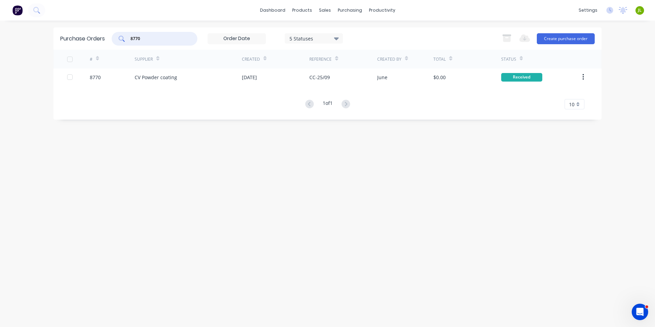
drag, startPoint x: 143, startPoint y: 36, endPoint x: 104, endPoint y: 37, distance: 38.4
click at [103, 37] on div "Purchase Orders 8770 5 Statuses 5 Statuses Export to Excel (XLSX) Create purcha…" at bounding box center [327, 38] width 548 height 22
type input "8740"
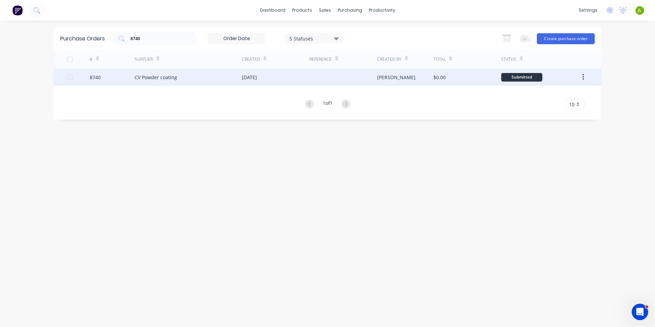
click at [103, 81] on div "8740" at bounding box center [112, 77] width 45 height 17
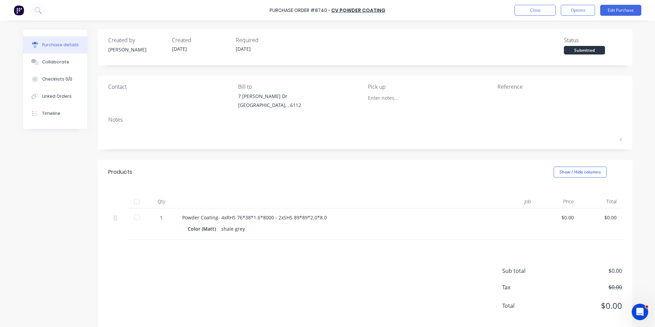
click at [133, 200] on div at bounding box center [137, 202] width 14 height 14
click at [52, 77] on div "Checklists 0/0" at bounding box center [57, 79] width 30 height 6
type textarea "x"
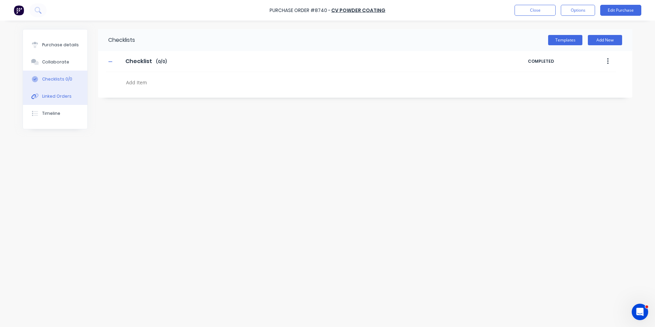
click at [60, 99] on div "Linked Orders" at bounding box center [56, 96] width 29 height 6
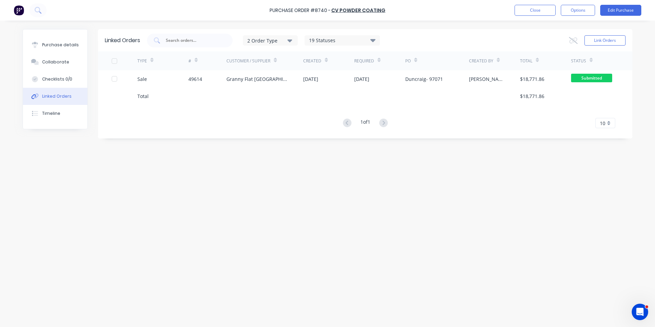
click at [162, 78] on div "Sale" at bounding box center [162, 78] width 51 height 17
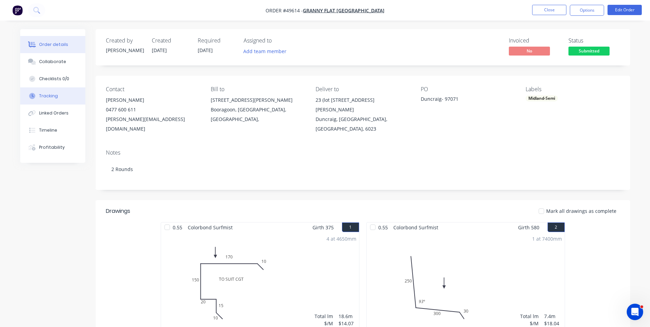
click at [59, 101] on button "Tracking" at bounding box center [52, 95] width 65 height 17
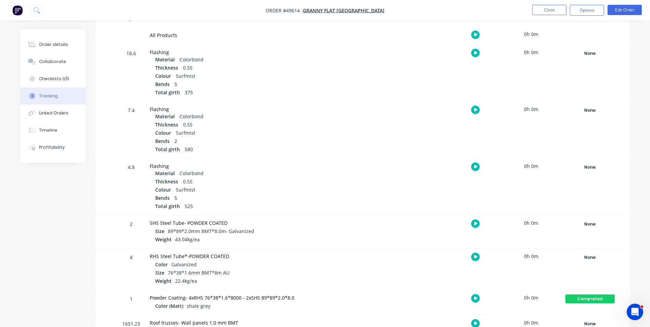
scroll to position [69, 0]
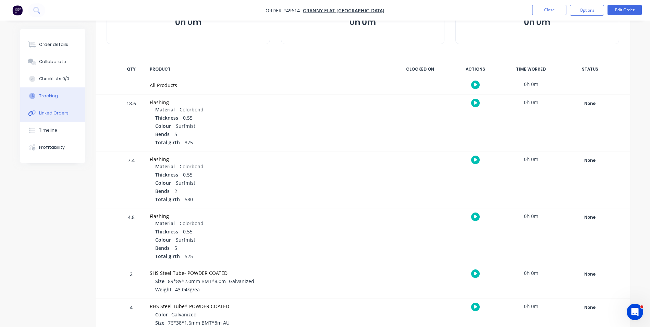
click at [48, 110] on div "Linked Orders" at bounding box center [53, 113] width 29 height 6
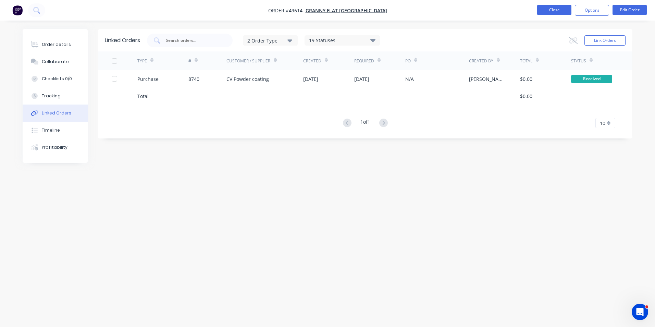
click at [548, 9] on button "Close" at bounding box center [554, 10] width 34 height 10
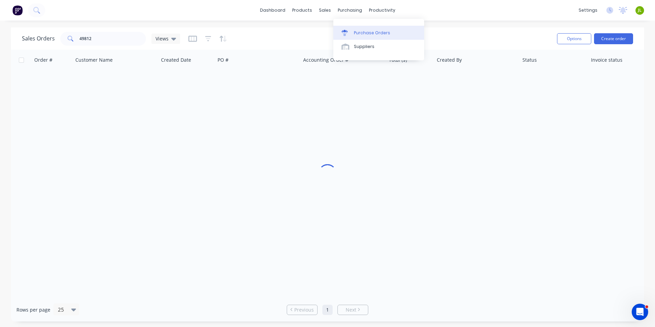
click at [353, 28] on link "Purchase Orders" at bounding box center [378, 33] width 91 height 14
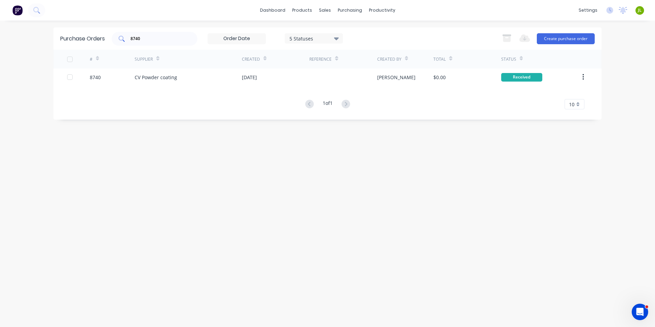
click at [172, 39] on input "8740" at bounding box center [158, 38] width 57 height 7
type input "8772"
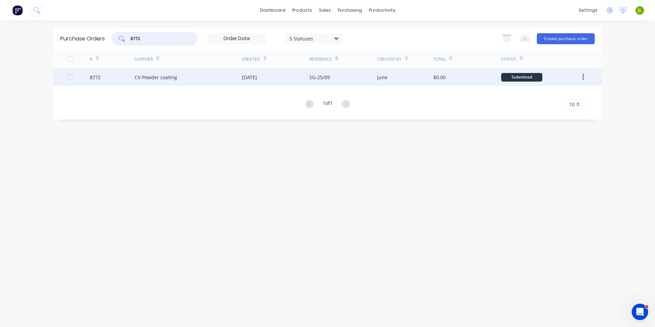
click at [170, 81] on div "CV Powder coating" at bounding box center [188, 77] width 107 height 17
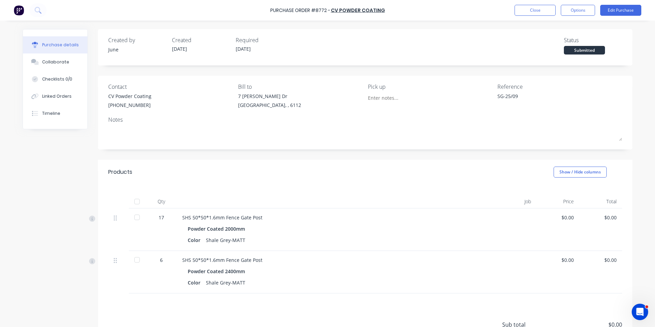
click at [138, 203] on div at bounding box center [137, 202] width 14 height 14
type textarea "x"
click at [534, 7] on button "Close" at bounding box center [535, 10] width 41 height 11
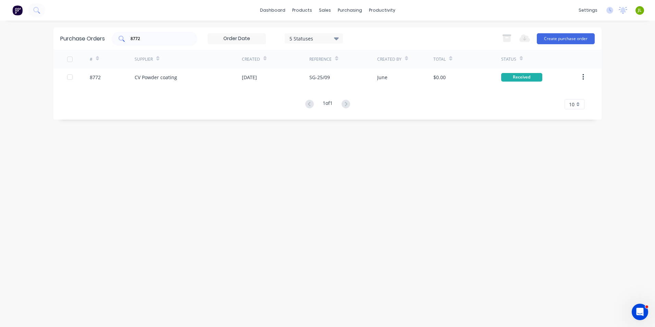
drag, startPoint x: 153, startPoint y: 42, endPoint x: 134, endPoint y: 41, distance: 19.6
click at [134, 41] on div "8772" at bounding box center [155, 39] width 86 height 14
drag, startPoint x: 143, startPoint y: 37, endPoint x: 117, endPoint y: 40, distance: 26.3
click at [117, 40] on div "8772" at bounding box center [155, 39] width 86 height 14
type input "8758"
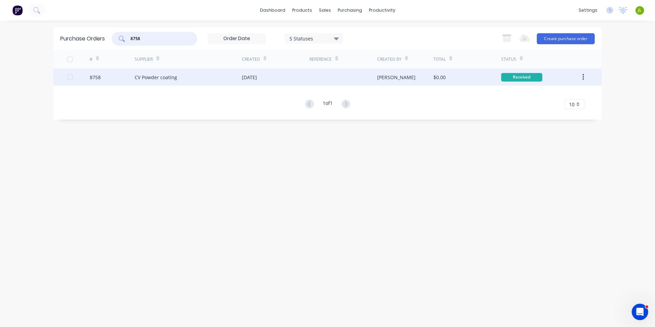
click at [272, 79] on div "[DATE]" at bounding box center [275, 77] width 67 height 17
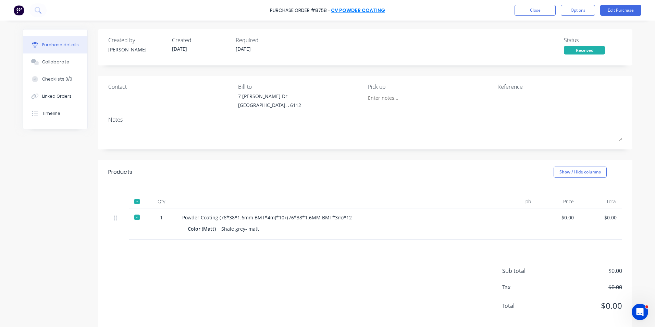
click at [359, 11] on link "CV Powder coating" at bounding box center [358, 10] width 54 height 7
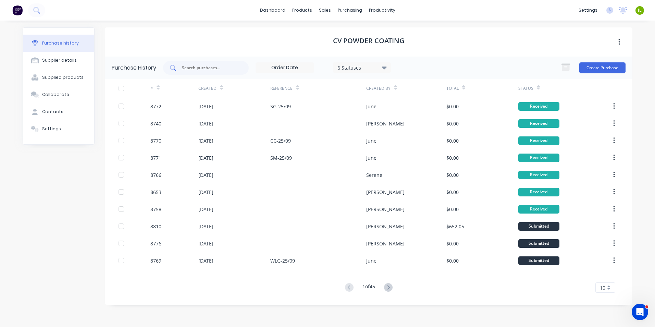
click at [218, 68] on input "text" at bounding box center [209, 67] width 57 height 7
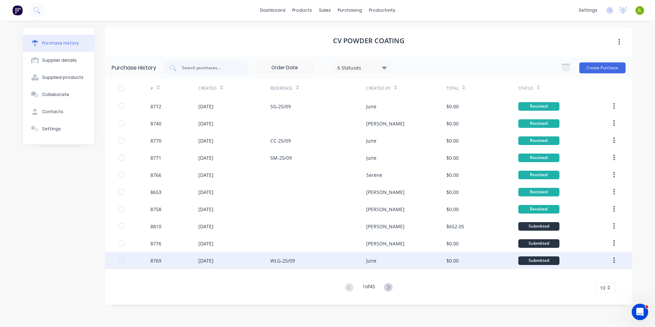
click at [194, 260] on div "8769" at bounding box center [174, 260] width 48 height 17
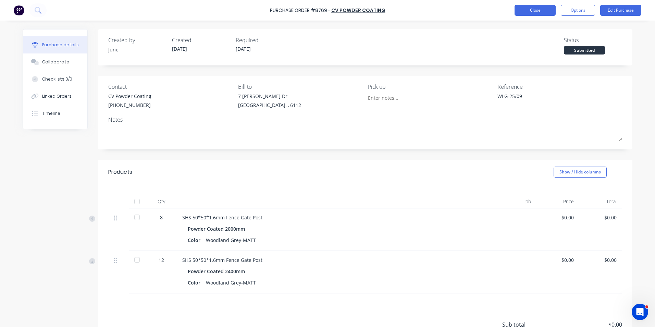
click at [543, 13] on button "Close" at bounding box center [535, 10] width 41 height 11
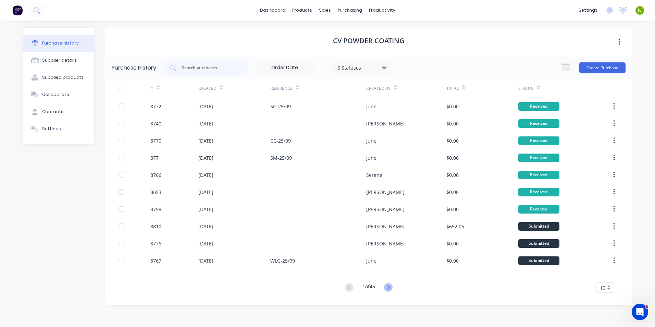
click at [391, 284] on icon at bounding box center [388, 287] width 9 height 9
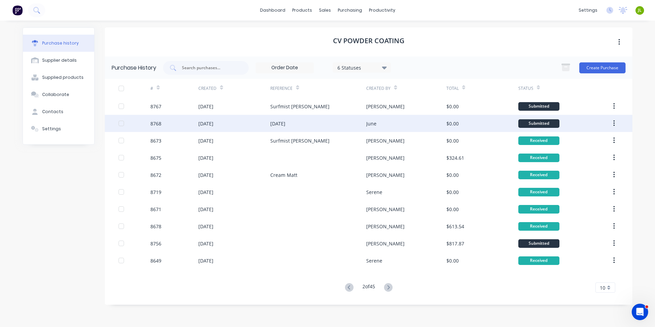
click at [176, 122] on div "8768" at bounding box center [174, 123] width 48 height 17
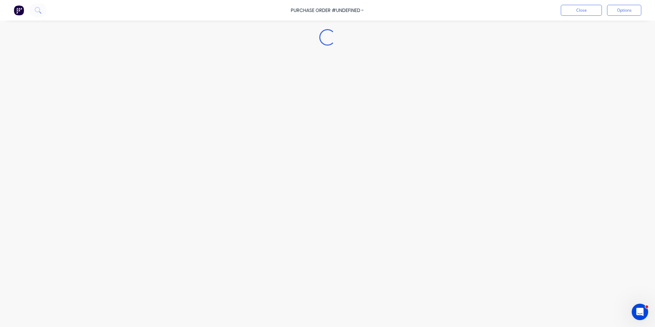
type textarea "x"
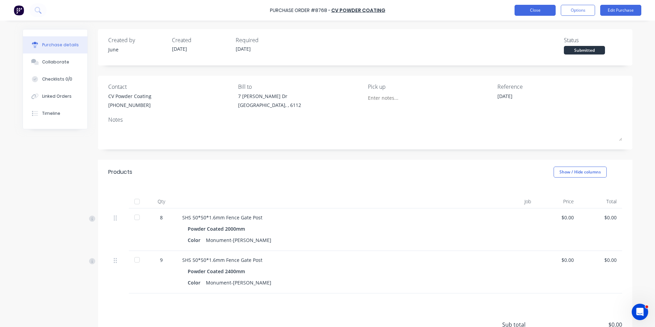
click at [538, 9] on button "Close" at bounding box center [535, 10] width 41 height 11
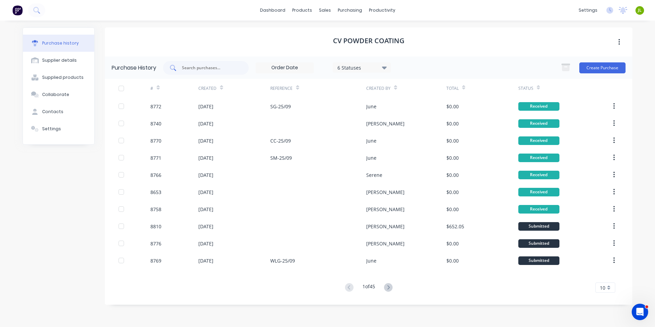
click at [219, 71] on input "text" at bounding box center [209, 67] width 57 height 7
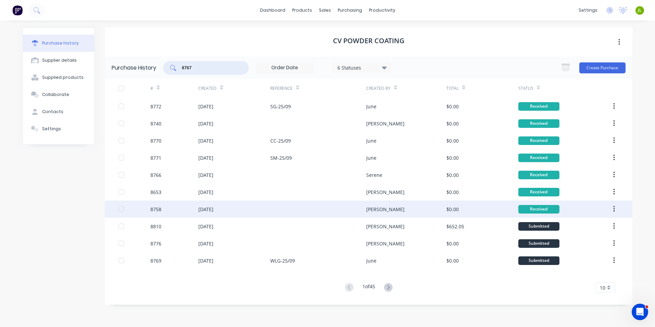
type input "8767"
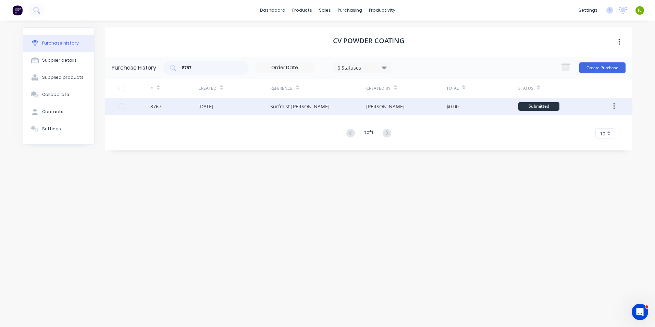
click at [251, 109] on div "25 Sep 2025" at bounding box center [234, 106] width 72 height 17
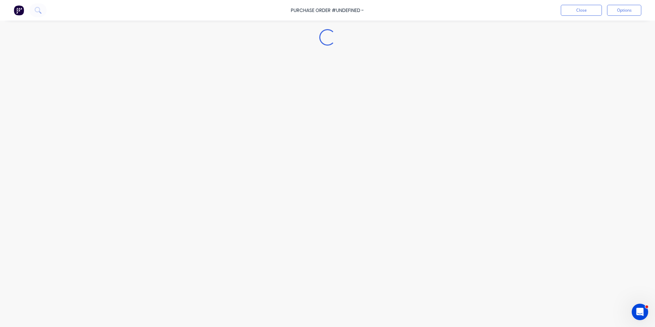
type textarea "x"
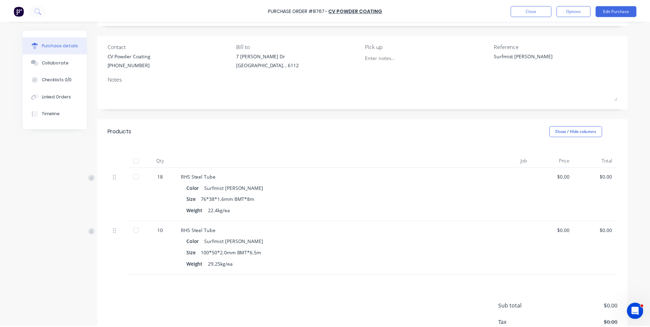
scroll to position [69, 0]
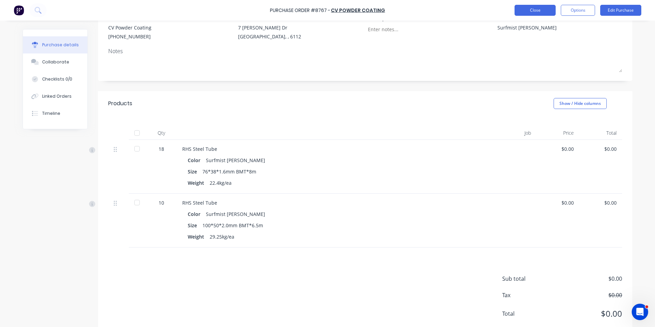
click at [519, 6] on button "Close" at bounding box center [535, 10] width 41 height 11
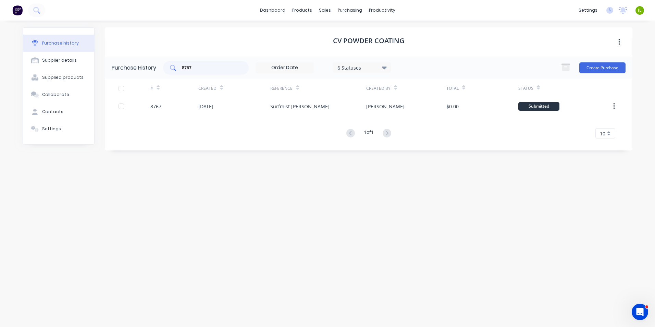
click at [196, 66] on input "8767" at bounding box center [209, 67] width 57 height 7
type input "8756"
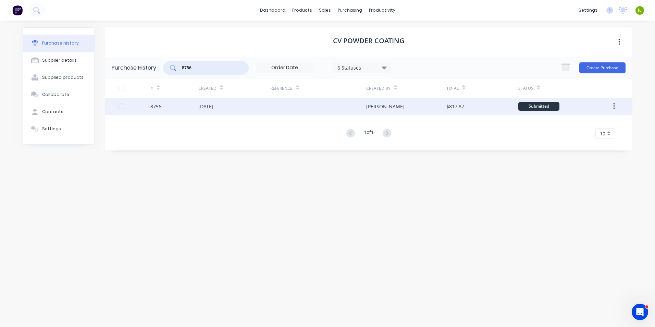
click at [234, 101] on div "[DATE]" at bounding box center [234, 106] width 72 height 17
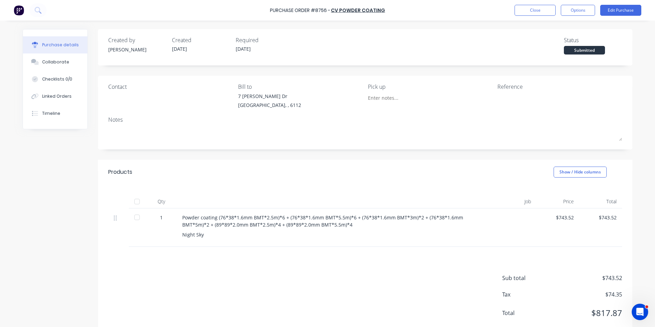
click at [136, 202] on div at bounding box center [137, 202] width 14 height 14
click at [47, 100] on button "Linked Orders" at bounding box center [55, 96] width 64 height 17
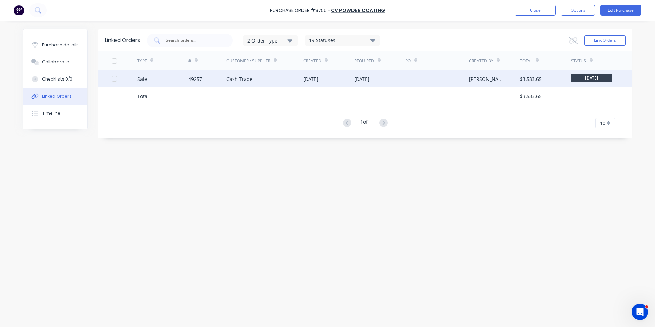
click at [160, 82] on div "Sale" at bounding box center [162, 78] width 51 height 17
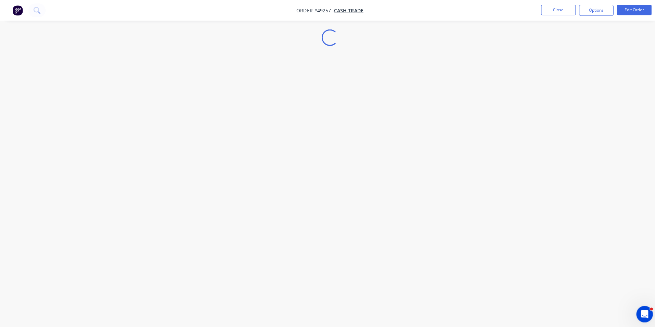
click at [49, 97] on div "Loading..." at bounding box center [327, 163] width 655 height 327
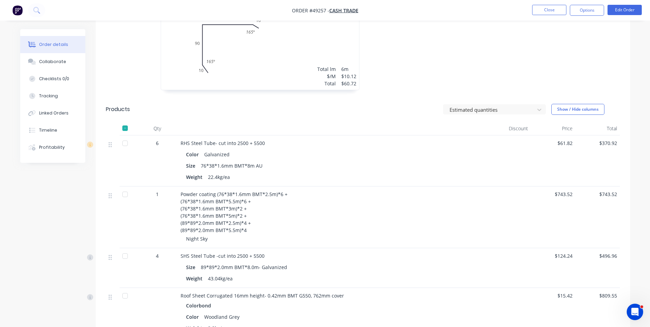
scroll to position [240, 0]
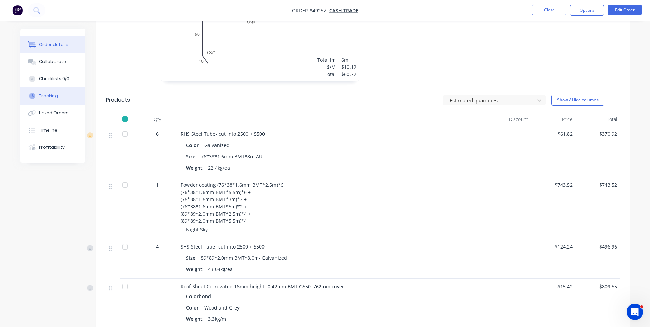
click at [52, 90] on button "Tracking" at bounding box center [52, 95] width 65 height 17
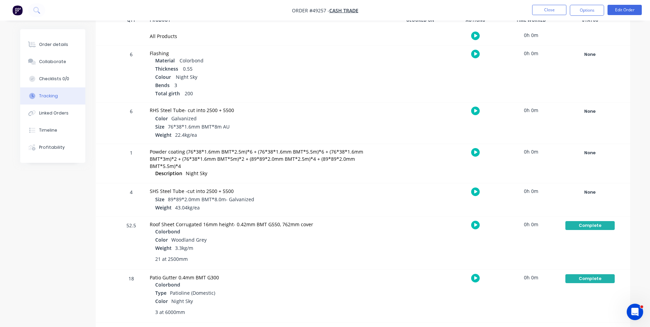
scroll to position [109, 0]
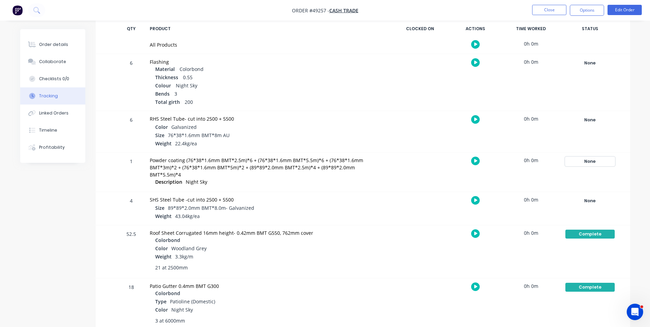
click at [592, 162] on div "None" at bounding box center [589, 161] width 49 height 9
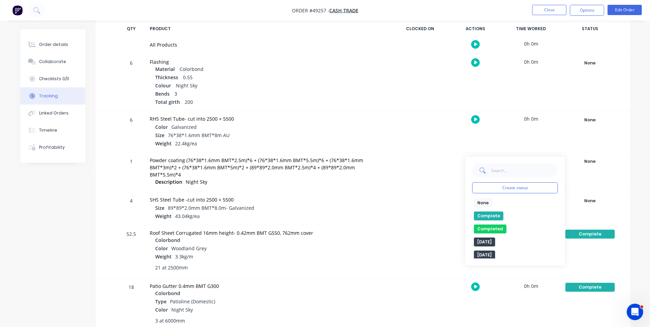
click at [488, 216] on button "Complete" at bounding box center [488, 215] width 29 height 9
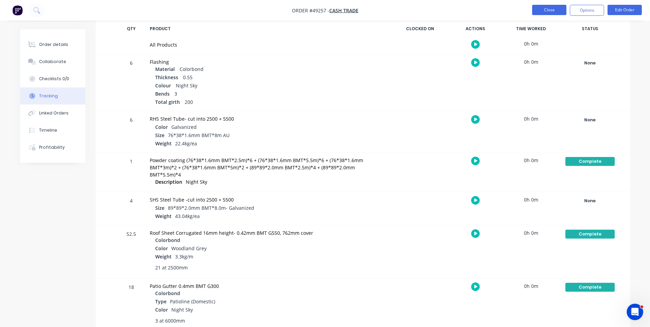
click at [545, 8] on button "Close" at bounding box center [549, 10] width 34 height 10
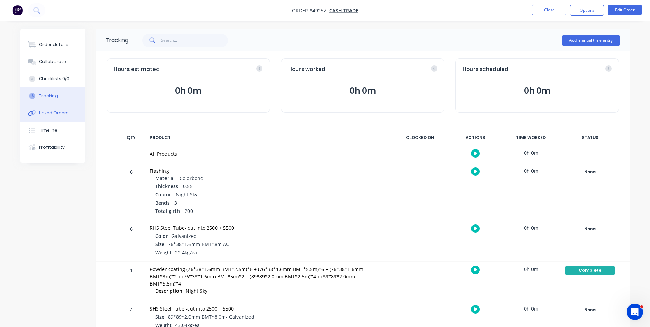
click at [59, 116] on button "Linked Orders" at bounding box center [52, 112] width 65 height 17
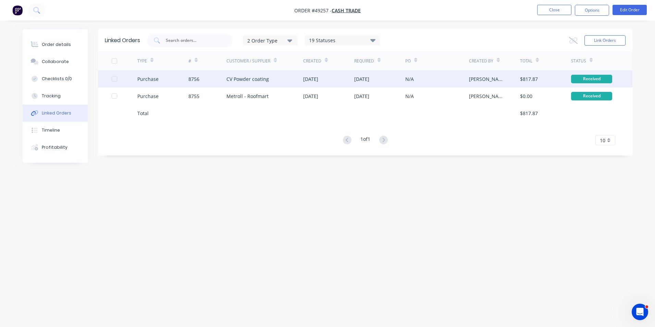
click at [251, 78] on div "CV Powder coating" at bounding box center [247, 78] width 42 height 7
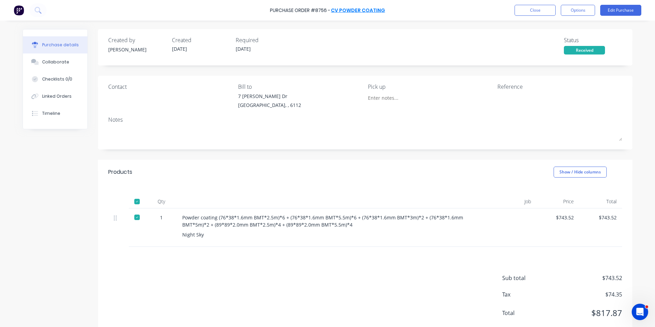
click at [350, 8] on link "CV Powder coating" at bounding box center [358, 10] width 54 height 7
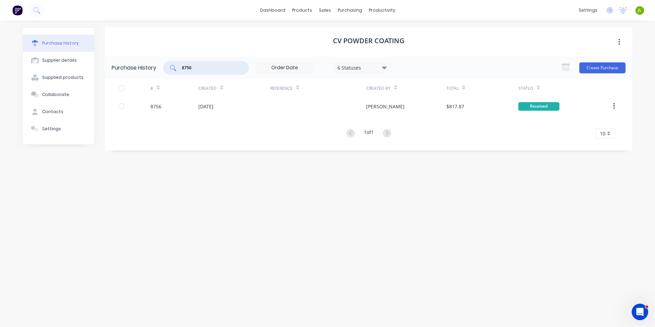
click at [208, 65] on input "8756" at bounding box center [209, 67] width 57 height 7
type input "8768"
click at [249, 96] on div "Created" at bounding box center [234, 88] width 72 height 19
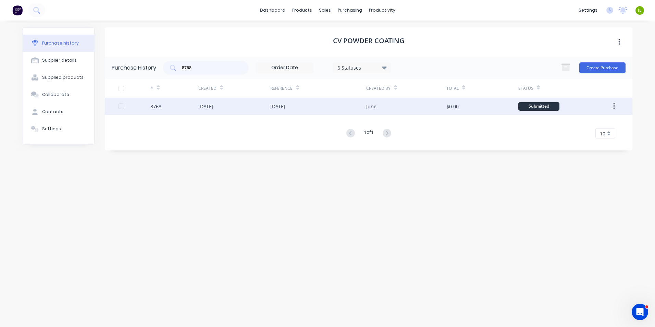
click at [233, 106] on div "25 Sep 2025" at bounding box center [234, 106] width 72 height 17
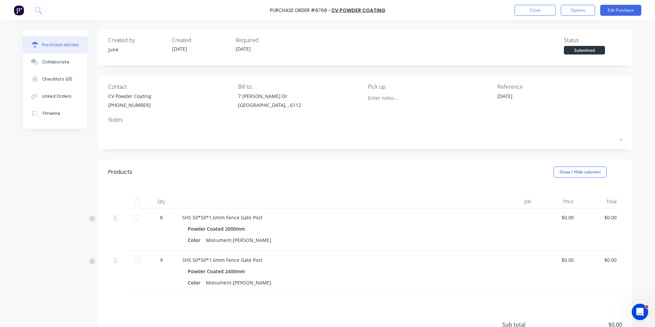
click at [130, 199] on div at bounding box center [137, 202] width 14 height 14
type textarea "x"
click at [366, 10] on link "CV Powder coating" at bounding box center [358, 10] width 54 height 7
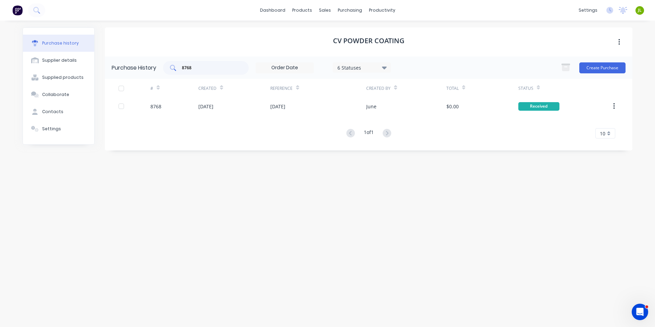
click at [210, 65] on input "8768" at bounding box center [209, 67] width 57 height 7
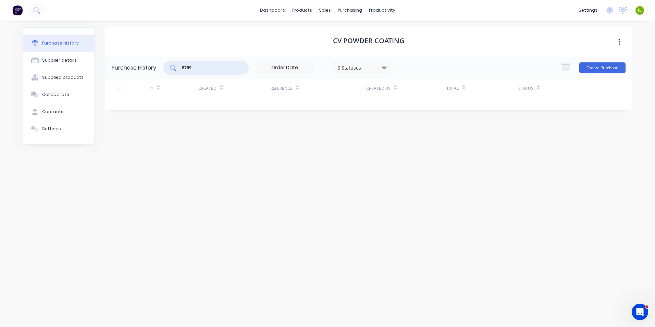
type input "8769"
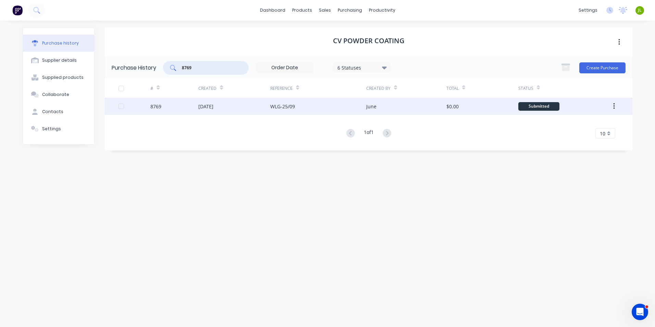
click at [349, 105] on div "WLG-25/09" at bounding box center [318, 106] width 96 height 17
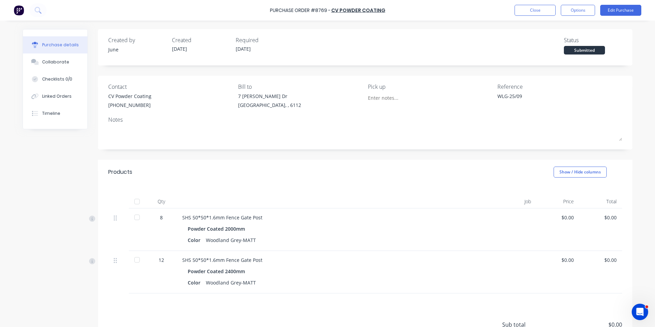
click at [135, 204] on div at bounding box center [137, 202] width 14 height 14
type textarea "x"
click at [530, 11] on button "Close" at bounding box center [535, 10] width 41 height 11
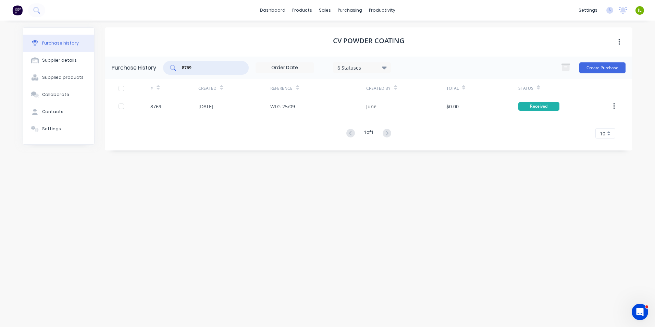
drag, startPoint x: 220, startPoint y: 70, endPoint x: 113, endPoint y: 65, distance: 106.6
click at [113, 65] on div "Purchase History 8769 6 Statuses 6 Statuses Create Purchase" at bounding box center [369, 68] width 528 height 22
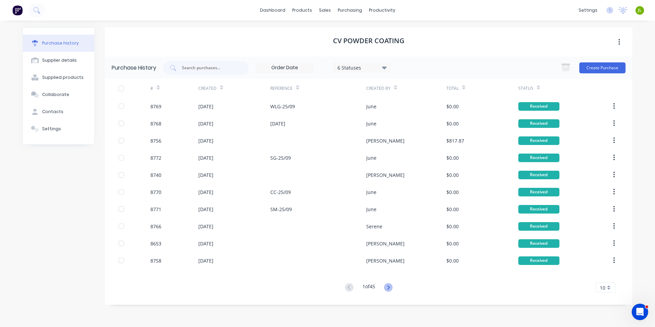
click at [392, 286] on icon at bounding box center [388, 287] width 9 height 9
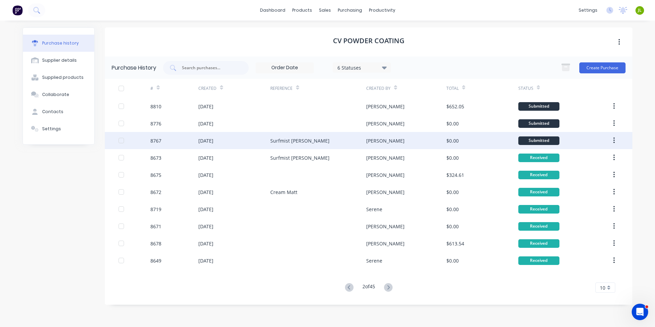
click at [381, 135] on div "[PERSON_NAME]" at bounding box center [406, 140] width 80 height 17
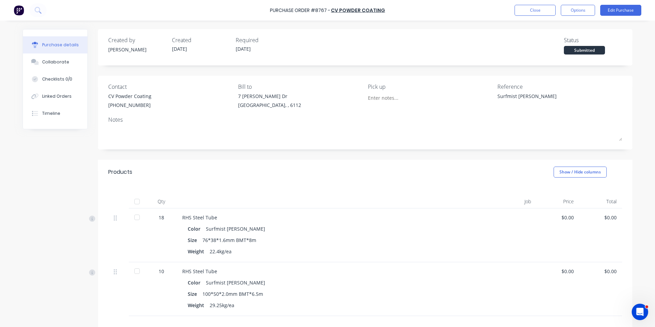
click at [130, 201] on div at bounding box center [137, 202] width 14 height 14
type textarea "x"
click at [518, 13] on button "Close" at bounding box center [535, 10] width 41 height 11
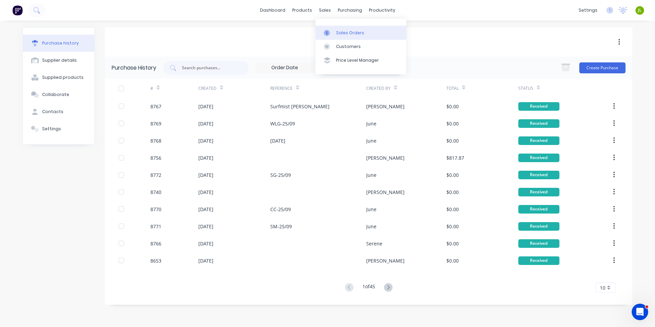
click at [334, 29] on link "Sales Orders" at bounding box center [361, 33] width 91 height 14
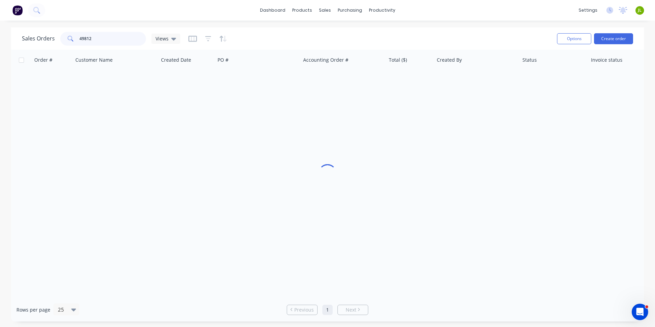
drag, startPoint x: 118, startPoint y: 41, endPoint x: 74, endPoint y: 45, distance: 44.4
click at [74, 45] on div "49812" at bounding box center [103, 39] width 86 height 14
drag, startPoint x: 82, startPoint y: 39, endPoint x: 151, endPoint y: 32, distance: 69.6
click at [151, 32] on div "Sales Orders 46365 Views" at bounding box center [101, 39] width 158 height 14
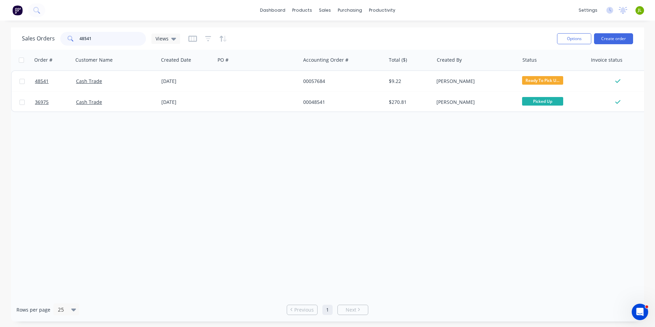
drag, startPoint x: 80, startPoint y: 36, endPoint x: 137, endPoint y: 41, distance: 57.4
click at [137, 41] on input "48541" at bounding box center [112, 39] width 67 height 14
type input "49917"
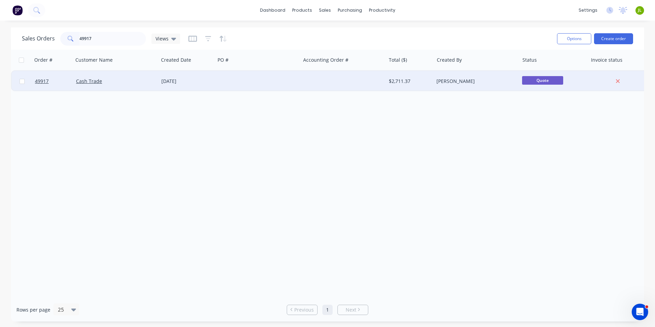
click at [209, 86] on div "[DATE]" at bounding box center [187, 81] width 57 height 21
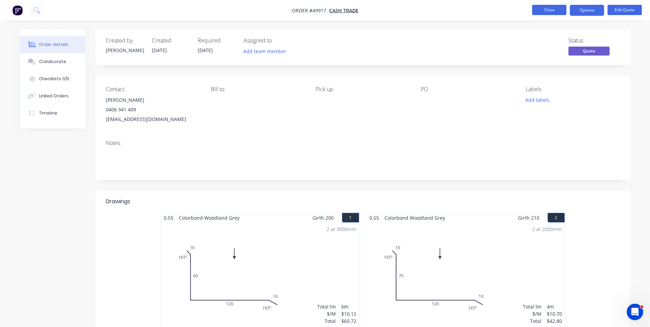
click at [551, 7] on button "Close" at bounding box center [549, 10] width 34 height 10
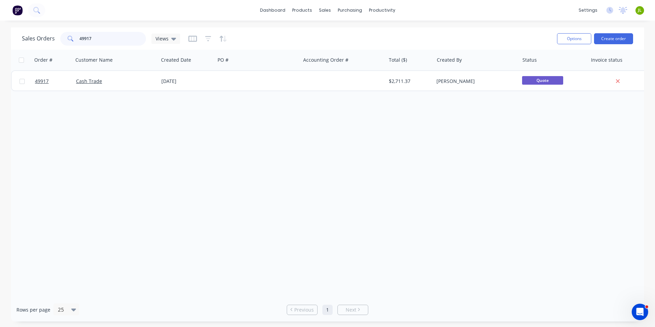
drag, startPoint x: 95, startPoint y: 38, endPoint x: 81, endPoint y: 40, distance: 14.3
click at [81, 40] on input "49917" at bounding box center [112, 39] width 67 height 14
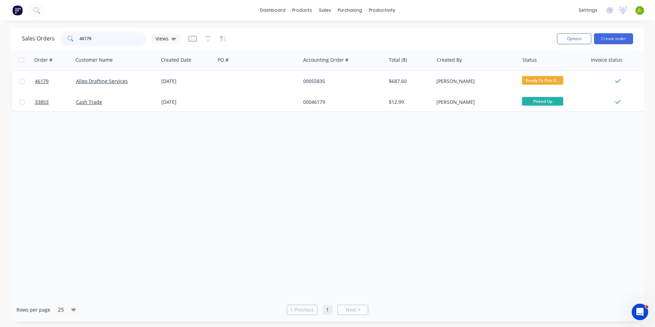
drag, startPoint x: 95, startPoint y: 40, endPoint x: 81, endPoint y: 41, distance: 13.4
click at [81, 41] on input "46179" at bounding box center [112, 39] width 67 height 14
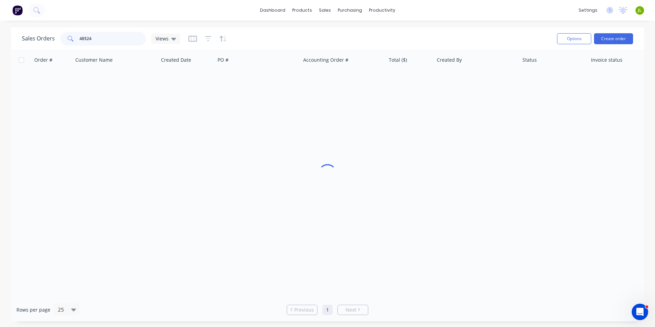
type input "48524"
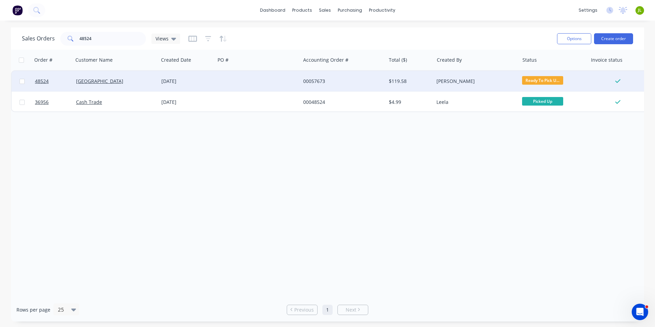
click at [152, 83] on div "Prime West Building" at bounding box center [114, 81] width 76 height 7
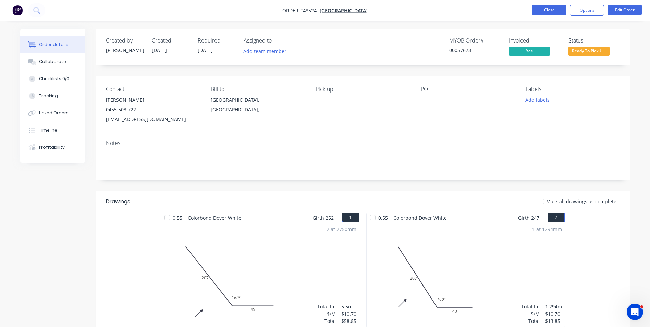
click at [555, 12] on button "Close" at bounding box center [549, 10] width 34 height 10
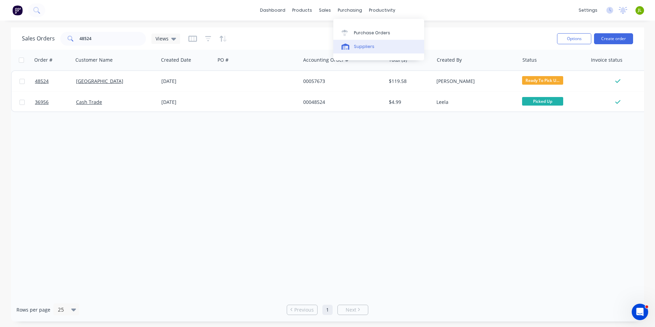
click at [364, 42] on link "Suppliers" at bounding box center [378, 47] width 91 height 14
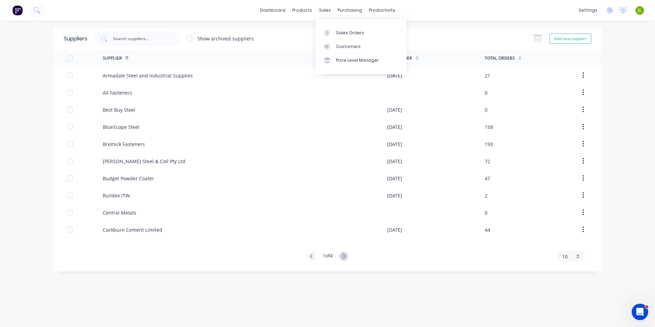
click at [330, 16] on div "dashboard products sales purchasing productivity dashboard products Product Cat…" at bounding box center [327, 10] width 655 height 21
click at [327, 10] on div "sales" at bounding box center [325, 10] width 19 height 10
click at [388, 56] on link "Delivery Scheduling" at bounding box center [408, 60] width 91 height 14
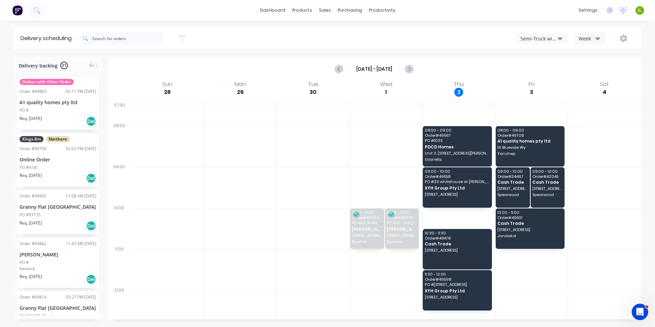
click at [562, 37] on icon "button" at bounding box center [560, 39] width 5 height 8
click at [555, 85] on div "Utes Delivery" at bounding box center [551, 83] width 68 height 14
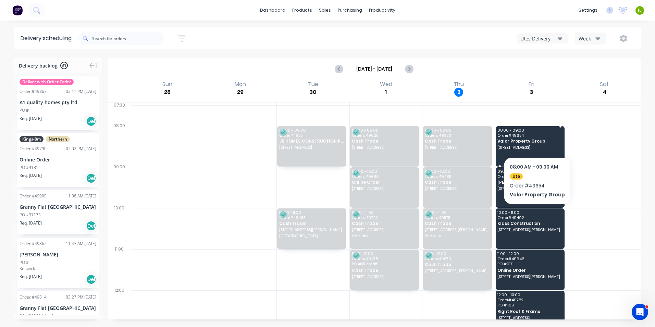
click at [535, 139] on span "Valor Property Group" at bounding box center [529, 141] width 64 height 4
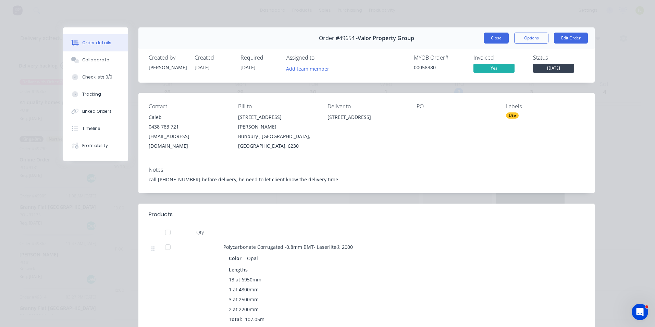
click at [490, 34] on button "Close" at bounding box center [496, 38] width 25 height 11
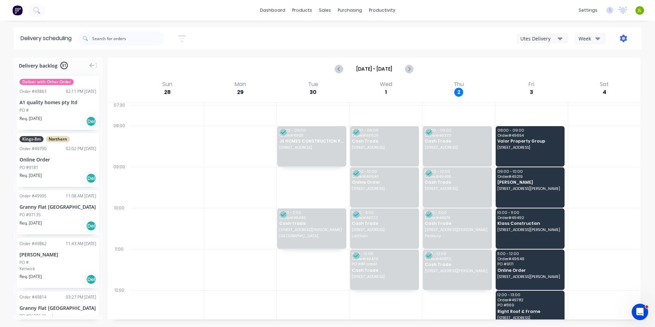
click at [625, 37] on icon "button" at bounding box center [623, 39] width 7 height 8
click at [605, 58] on div "Run Sheet" at bounding box center [602, 57] width 53 height 10
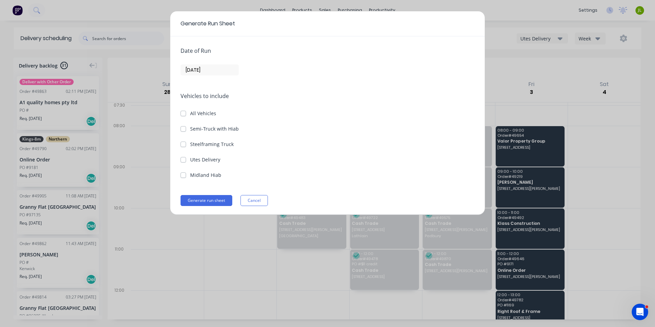
click at [193, 160] on label "Utes Delivery" at bounding box center [205, 159] width 30 height 7
click at [186, 160] on Delivery "Utes Delivery" at bounding box center [183, 159] width 5 height 7
checkbox Delivery "true"
click at [208, 198] on button "Generate run sheet" at bounding box center [207, 200] width 52 height 11
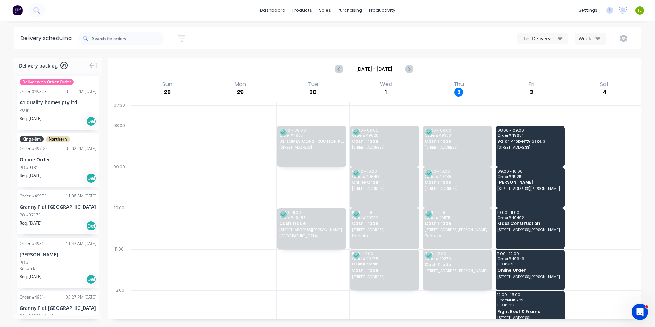
click at [627, 38] on button "button" at bounding box center [624, 38] width 22 height 12
click at [617, 54] on div "Run Sheet" at bounding box center [602, 57] width 53 height 10
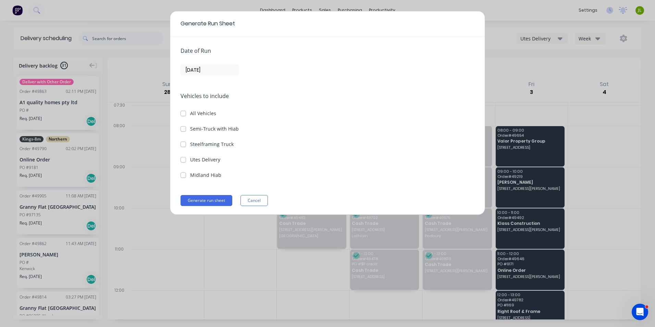
click at [189, 158] on div "Utes Delivery" at bounding box center [328, 159] width 294 height 7
click at [190, 162] on label "Utes Delivery" at bounding box center [205, 159] width 30 height 7
click at [182, 162] on Delivery "Utes Delivery" at bounding box center [183, 159] width 5 height 7
checkbox Delivery "true"
click at [221, 65] on label "[DATE]" at bounding box center [210, 69] width 58 height 11
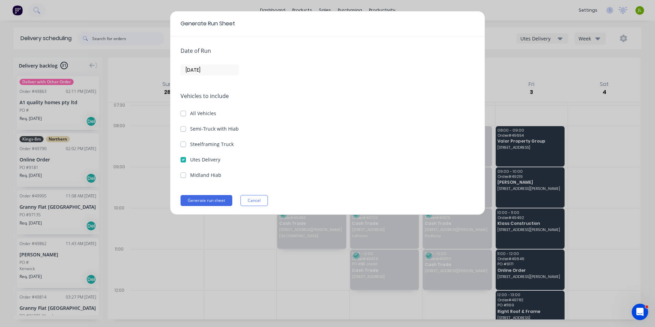
click at [221, 65] on input "[DATE]" at bounding box center [210, 70] width 58 height 10
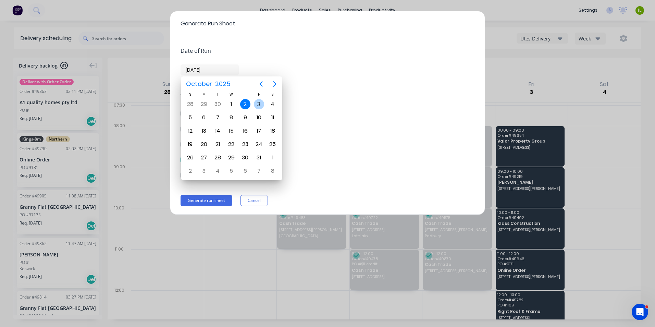
click at [260, 102] on div "3" at bounding box center [259, 104] width 10 height 10
type input "03/10/25"
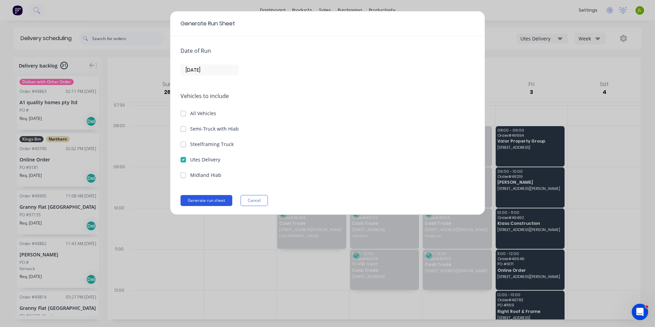
click at [223, 202] on button "Generate run sheet" at bounding box center [207, 200] width 52 height 11
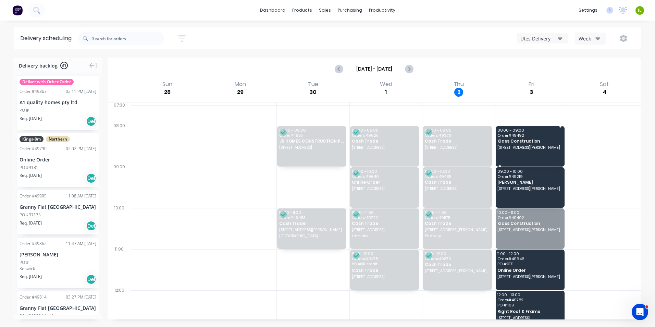
drag, startPoint x: 538, startPoint y: 230, endPoint x: 536, endPoint y: 143, distance: 87.7
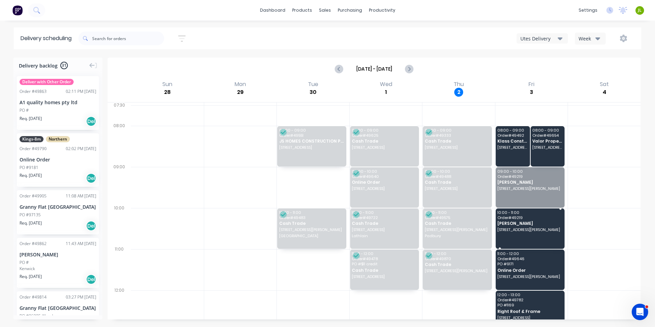
drag, startPoint x: 519, startPoint y: 187, endPoint x: 517, endPoint y: 218, distance: 31.3
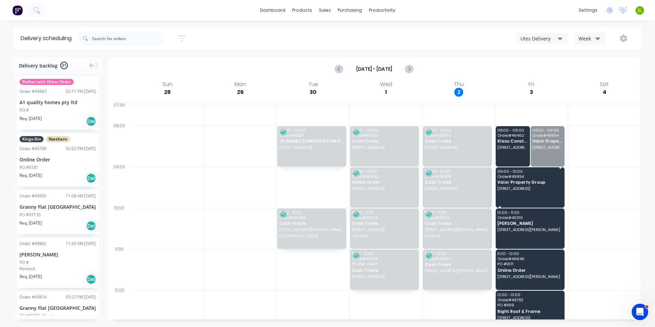
drag, startPoint x: 548, startPoint y: 157, endPoint x: 538, endPoint y: 184, distance: 28.6
click at [620, 43] on button "button" at bounding box center [624, 38] width 22 height 12
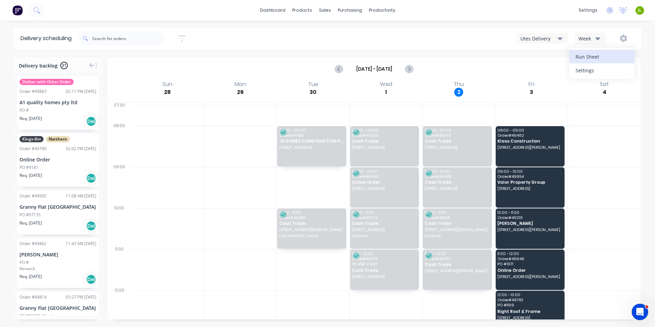
click at [611, 57] on div "Run Sheet" at bounding box center [602, 57] width 53 height 10
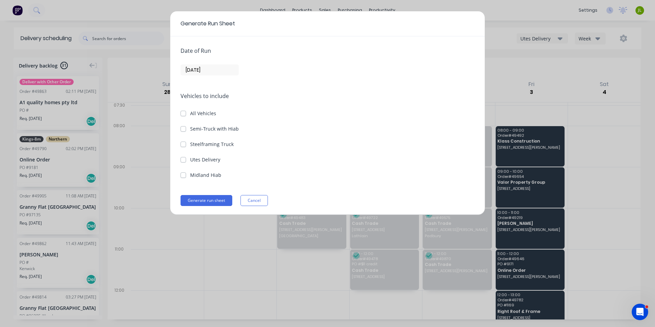
click at [188, 159] on div "Utes Delivery" at bounding box center [328, 159] width 294 height 7
click at [190, 159] on label "Utes Delivery" at bounding box center [205, 159] width 30 height 7
click at [185, 159] on Delivery "Utes Delivery" at bounding box center [183, 159] width 5 height 7
click at [190, 162] on label "Utes Delivery" at bounding box center [205, 159] width 30 height 7
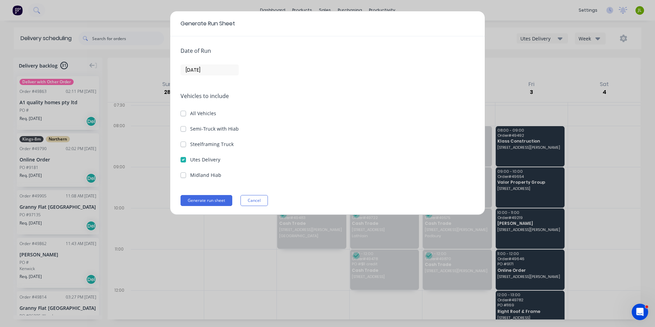
click at [184, 162] on Delivery "Utes Delivery" at bounding box center [183, 159] width 5 height 7
click at [190, 161] on label "Utes Delivery" at bounding box center [205, 159] width 30 height 7
click at [185, 161] on Delivery "Utes Delivery" at bounding box center [183, 159] width 5 height 7
checkbox Delivery "true"
click at [224, 76] on div "Date of Run 02/10/25 Vehicles to include All Vehicles Semi-Truck with Hiab Stee…" at bounding box center [327, 125] width 314 height 178
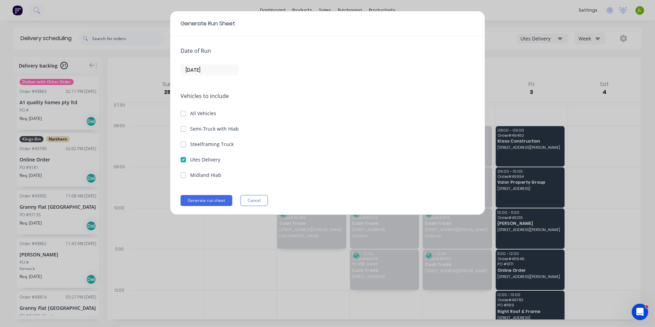
click at [226, 75] on div "Date of Run 02/10/25 Vehicles to include All Vehicles Semi-Truck with Hiab Stee…" at bounding box center [327, 125] width 314 height 178
click at [227, 74] on input "[DATE]" at bounding box center [210, 70] width 58 height 10
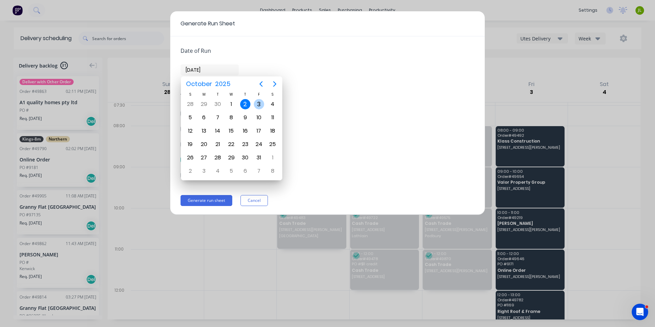
click at [256, 105] on div "3" at bounding box center [259, 104] width 10 height 10
type input "03/10/25"
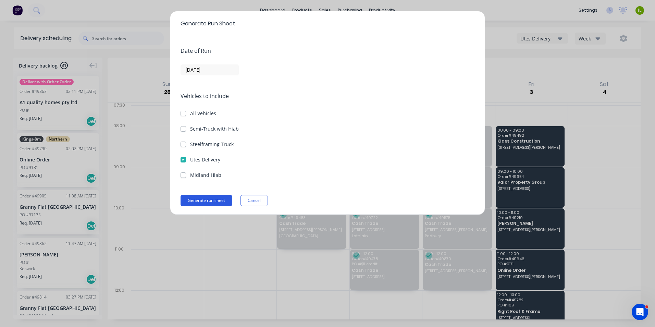
click at [205, 197] on button "Generate run sheet" at bounding box center [207, 200] width 52 height 11
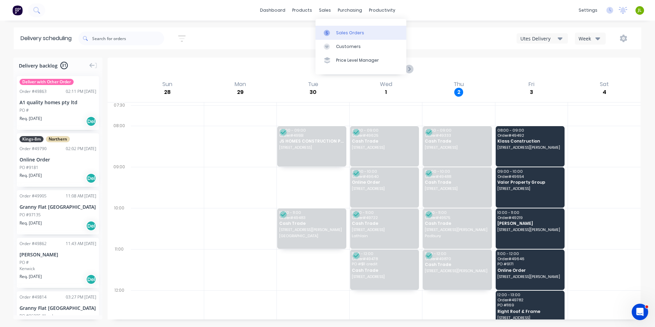
click at [327, 36] on link "Sales Orders" at bounding box center [361, 33] width 91 height 14
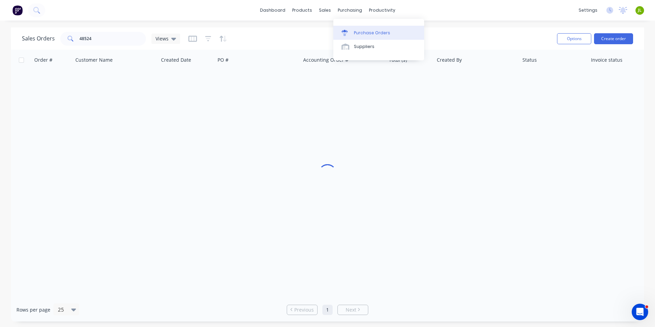
click at [353, 33] on link "Purchase Orders" at bounding box center [378, 33] width 91 height 14
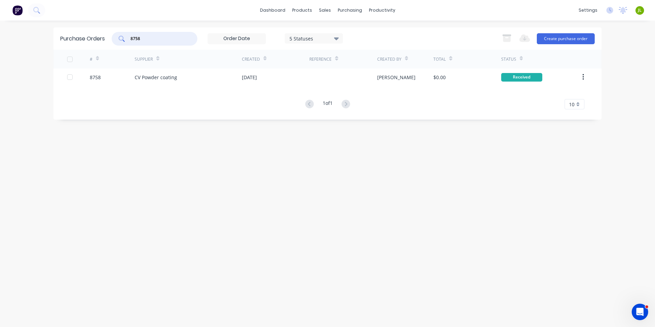
drag, startPoint x: 160, startPoint y: 36, endPoint x: 100, endPoint y: 43, distance: 60.0
click at [100, 43] on div "Purchase Orders 8758 5 Statuses 5 Statuses Export to Excel (XLSX) Create purcha…" at bounding box center [327, 38] width 548 height 22
type input "8774"
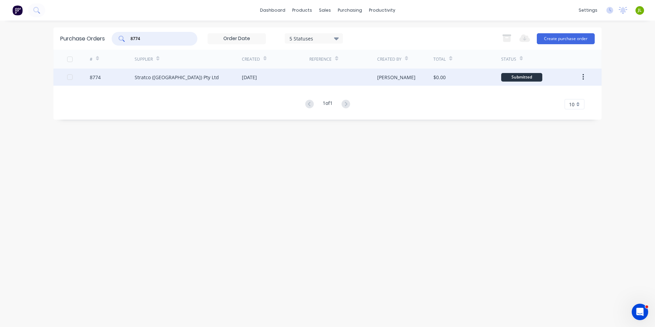
click at [186, 82] on div "Stratco (WA) Pty Ltd" at bounding box center [188, 77] width 107 height 17
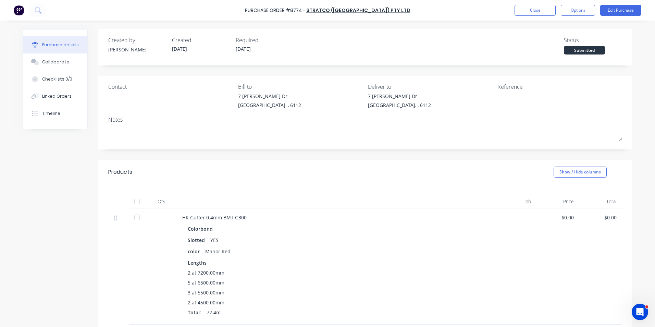
click at [138, 199] on div at bounding box center [137, 202] width 14 height 14
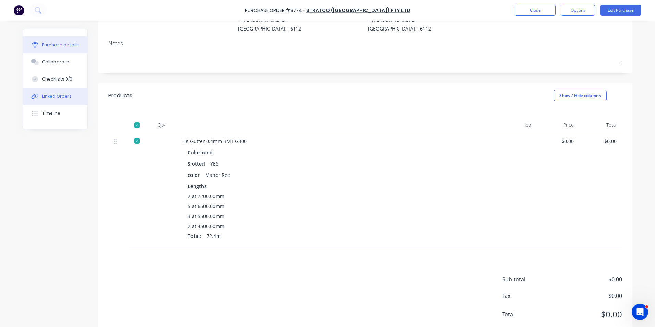
scroll to position [61, 0]
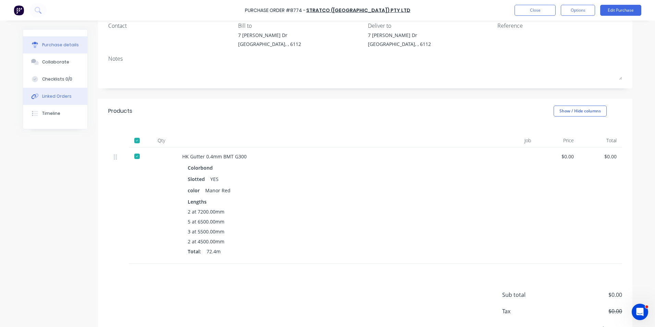
click at [58, 96] on div "Linked Orders" at bounding box center [56, 96] width 29 height 6
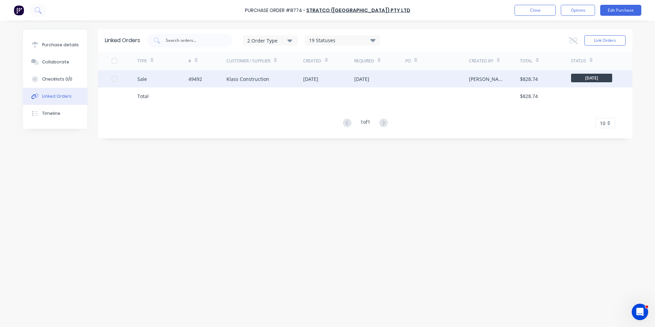
click at [204, 79] on div "49492" at bounding box center [207, 78] width 38 height 17
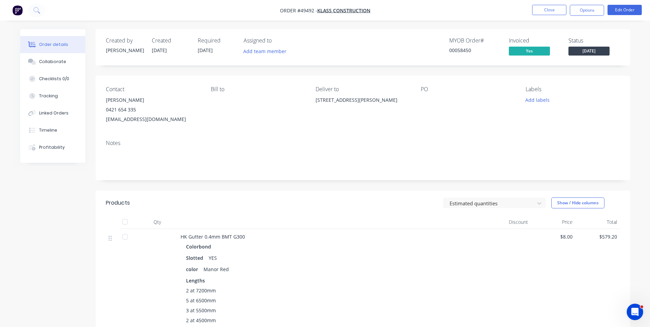
click at [51, 97] on div "Tracking" at bounding box center [48, 96] width 19 height 6
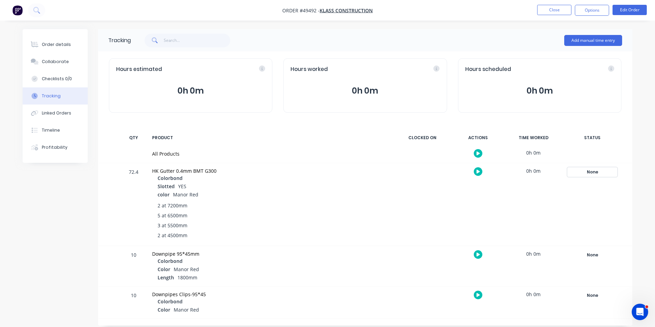
click at [604, 174] on div "None" at bounding box center [592, 172] width 49 height 9
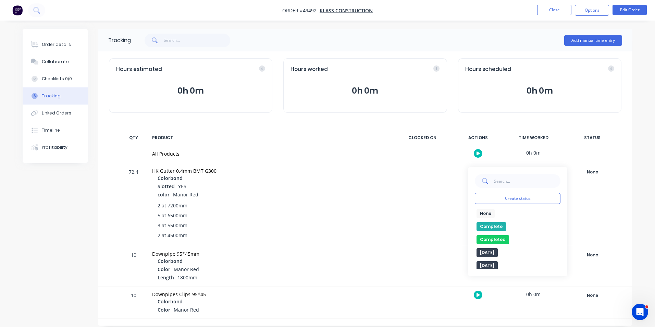
click at [501, 229] on button "Complete" at bounding box center [491, 226] width 29 height 9
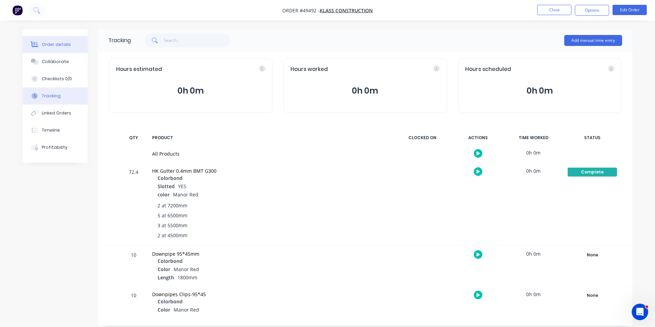
click at [47, 47] on div "Order details" at bounding box center [56, 44] width 29 height 6
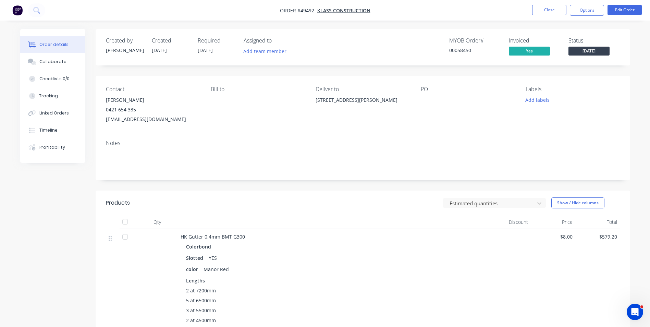
click at [595, 58] on div "Created by Cathy Created 26/09/25 Required 03/10/25 Assigned to Add team member…" at bounding box center [363, 47] width 534 height 36
click at [594, 53] on span "Friday" at bounding box center [588, 51] width 41 height 9
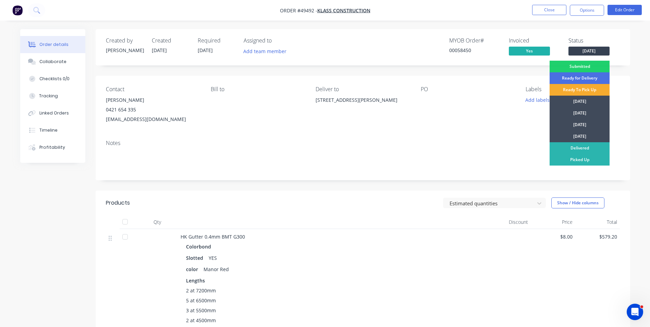
click at [577, 91] on div "Ready To Pick Up" at bounding box center [580, 90] width 60 height 12
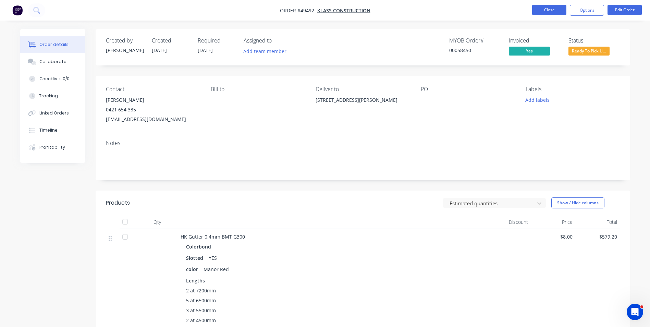
click at [543, 11] on button "Close" at bounding box center [549, 10] width 34 height 10
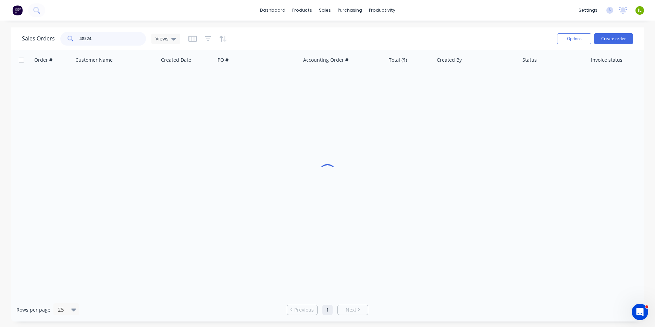
drag, startPoint x: 103, startPoint y: 37, endPoint x: 42, endPoint y: 43, distance: 61.9
click at [42, 43] on div "Sales Orders 48524 Views" at bounding box center [101, 39] width 158 height 14
type input "8783"
click at [355, 33] on div "Purchase Orders" at bounding box center [372, 33] width 36 height 6
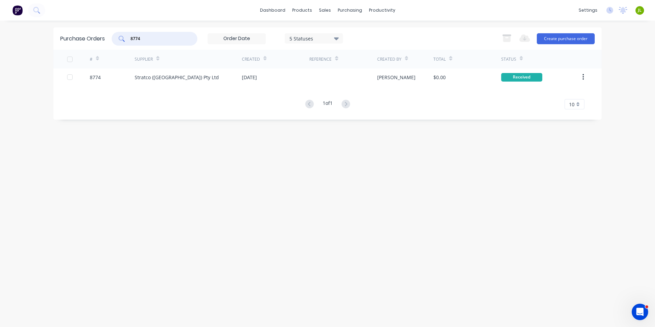
drag, startPoint x: 147, startPoint y: 36, endPoint x: 130, endPoint y: 40, distance: 17.3
click at [130, 40] on div "8774" at bounding box center [155, 39] width 86 height 14
type input "8783"
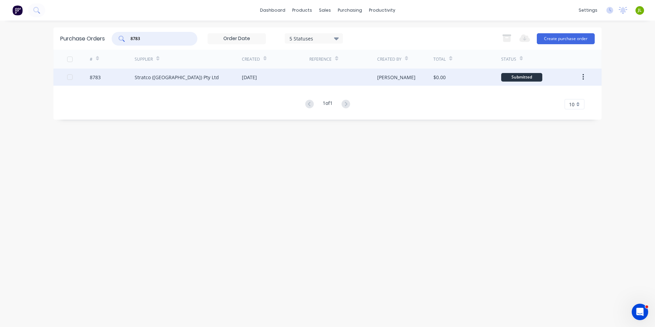
click at [137, 74] on div "Stratco (WA) Pty Ltd" at bounding box center [177, 77] width 84 height 7
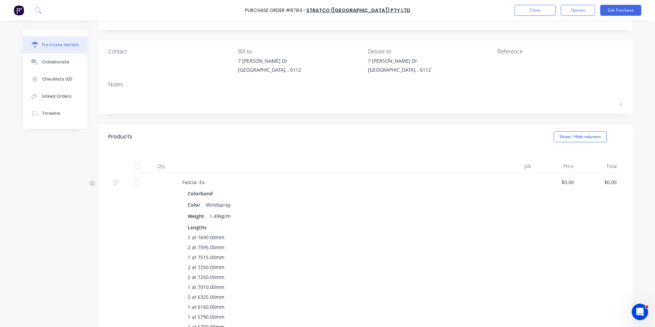
scroll to position [69, 0]
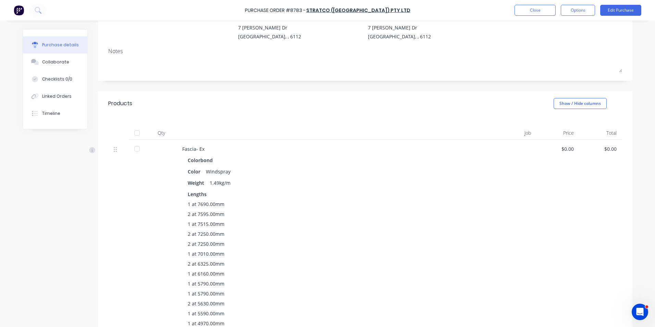
click at [135, 135] on div at bounding box center [137, 133] width 14 height 14
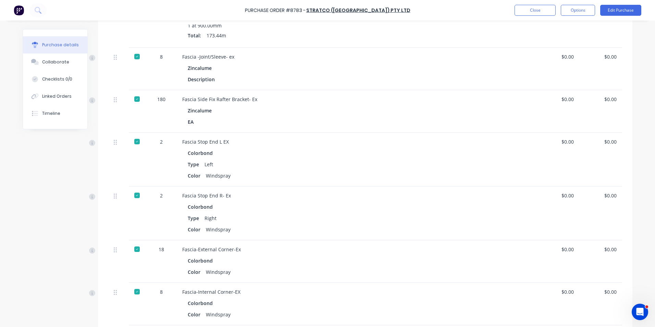
scroll to position [480, 0]
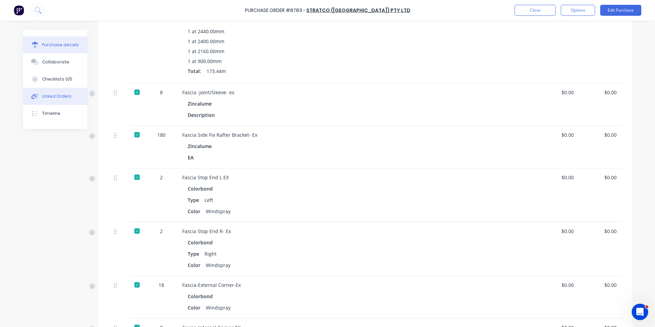
click at [45, 88] on button "Linked Orders" at bounding box center [55, 96] width 64 height 17
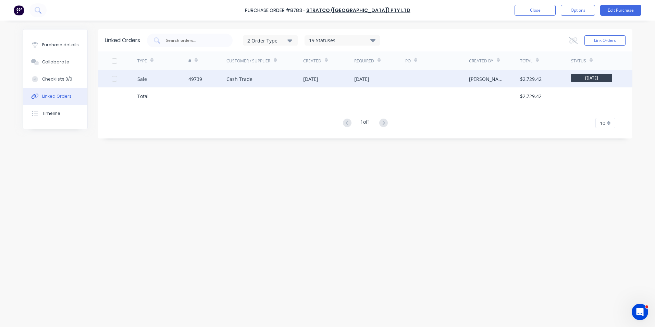
click at [179, 77] on div "Sale" at bounding box center [162, 78] width 51 height 17
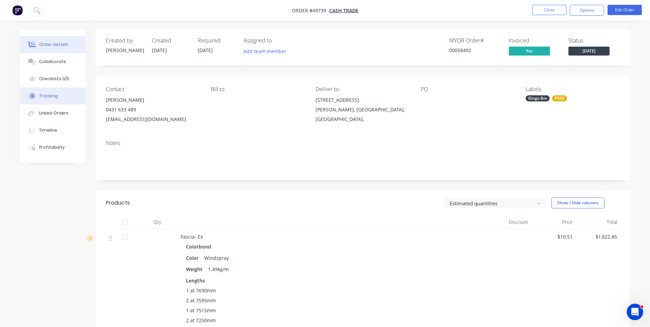
click at [54, 96] on div "Tracking" at bounding box center [48, 96] width 19 height 6
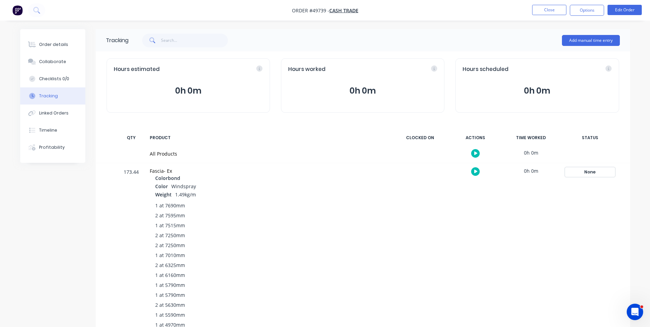
click at [574, 167] on button "None" at bounding box center [590, 172] width 50 height 10
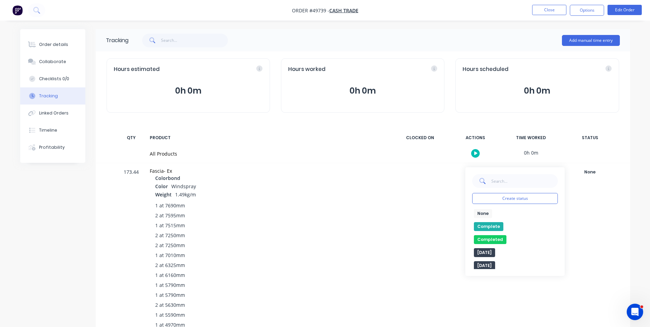
click at [493, 228] on button "Complete" at bounding box center [488, 226] width 29 height 9
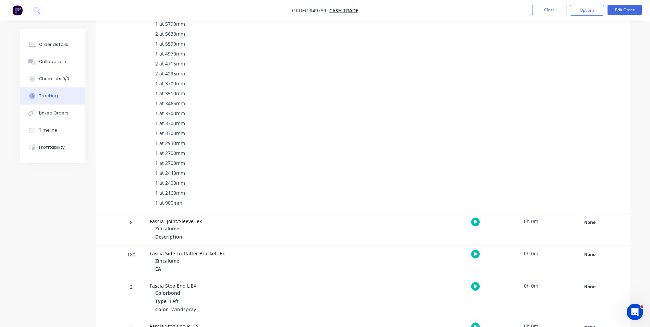
scroll to position [308, 0]
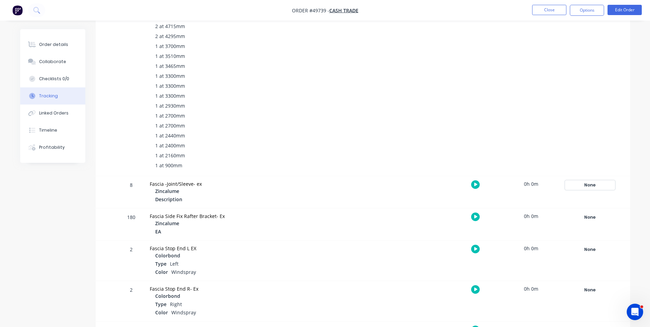
click at [594, 181] on div "None" at bounding box center [589, 185] width 49 height 9
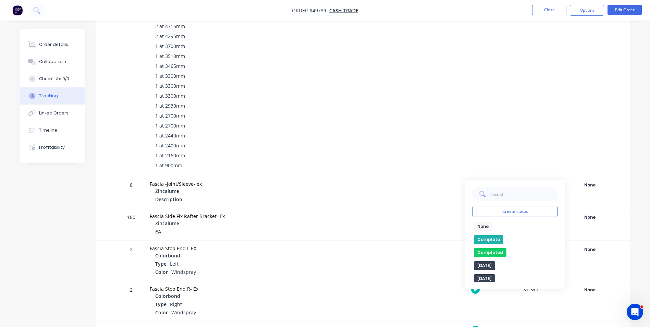
click at [492, 242] on button "Complete" at bounding box center [488, 239] width 29 height 9
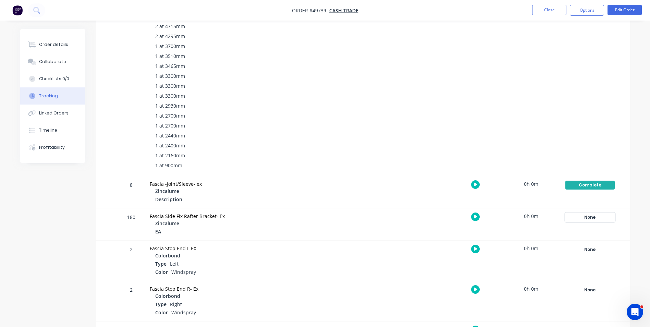
click at [594, 217] on div "None" at bounding box center [589, 217] width 49 height 9
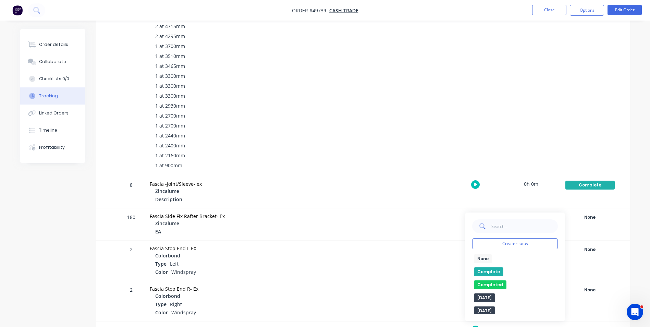
click at [488, 270] on button "Complete" at bounding box center [488, 271] width 29 height 9
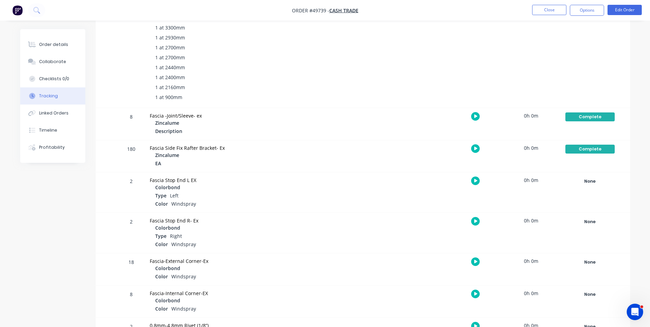
scroll to position [377, 0]
click at [582, 180] on div "None" at bounding box center [589, 180] width 49 height 9
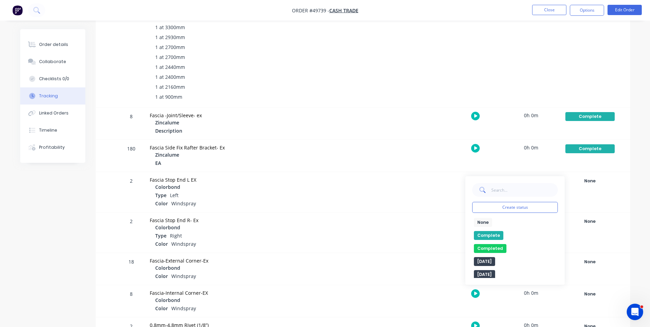
click at [488, 232] on button "Complete" at bounding box center [488, 235] width 29 height 9
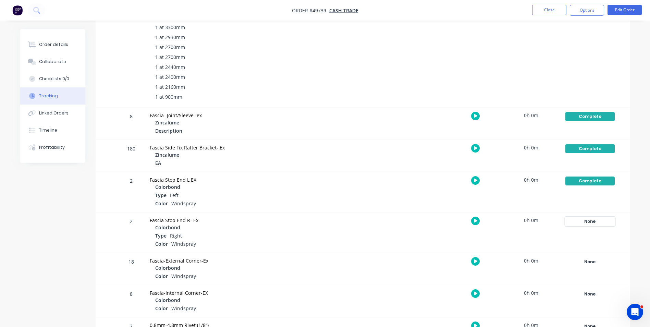
click at [589, 225] on div "None" at bounding box center [589, 221] width 49 height 9
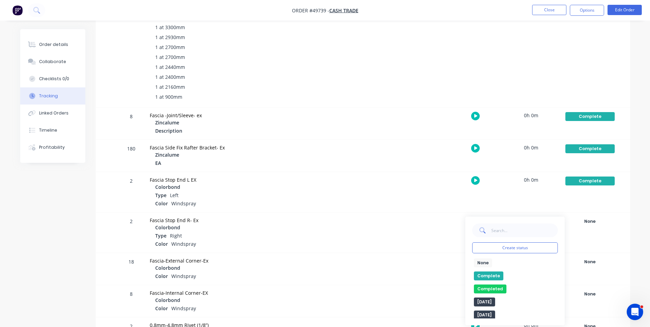
click at [493, 272] on button "Complete" at bounding box center [488, 275] width 29 height 9
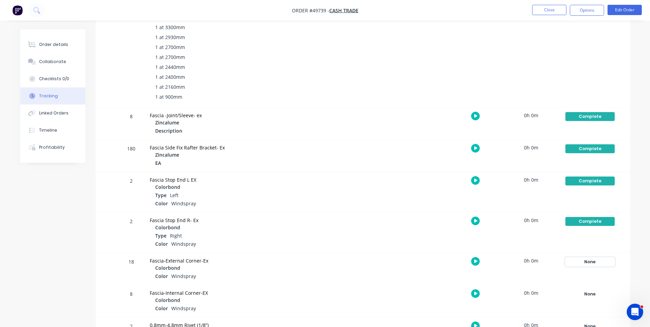
click at [600, 261] on div "None" at bounding box center [589, 261] width 49 height 9
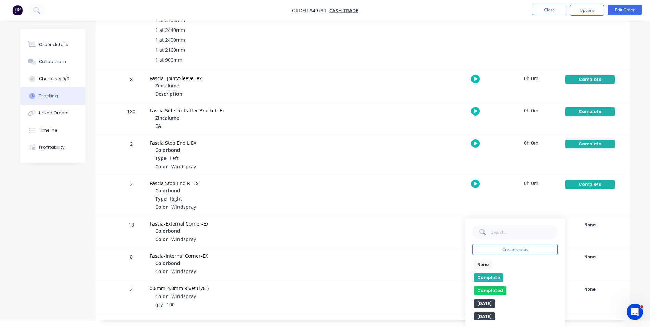
click at [495, 276] on button "Complete" at bounding box center [488, 277] width 29 height 9
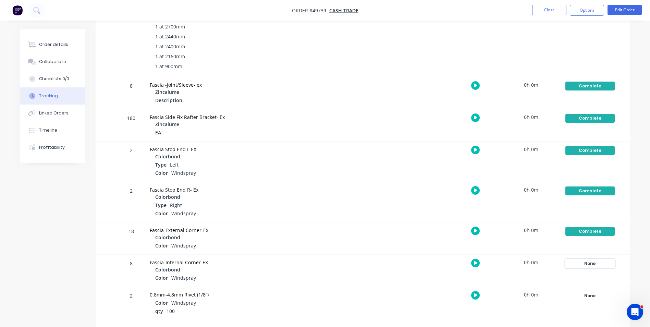
click at [577, 262] on div "None" at bounding box center [589, 263] width 49 height 9
click at [486, 316] on button "Complete" at bounding box center [488, 317] width 29 height 9
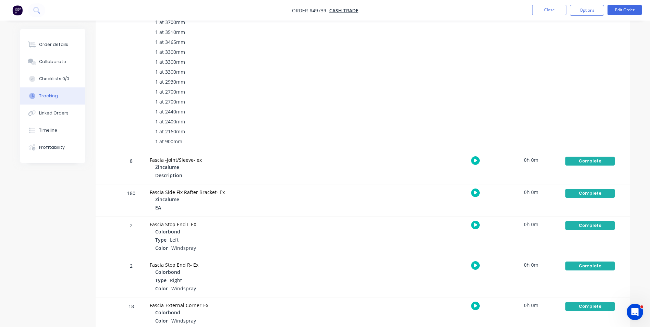
scroll to position [236, 0]
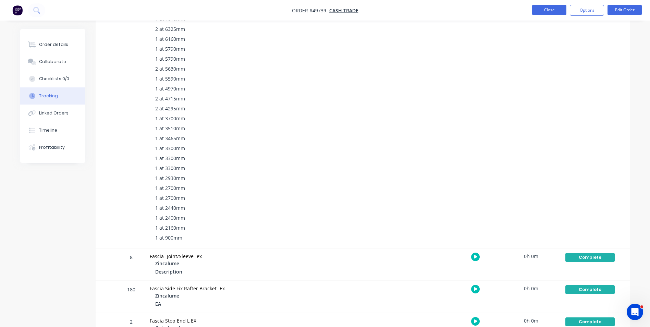
click at [552, 10] on button "Close" at bounding box center [549, 10] width 34 height 10
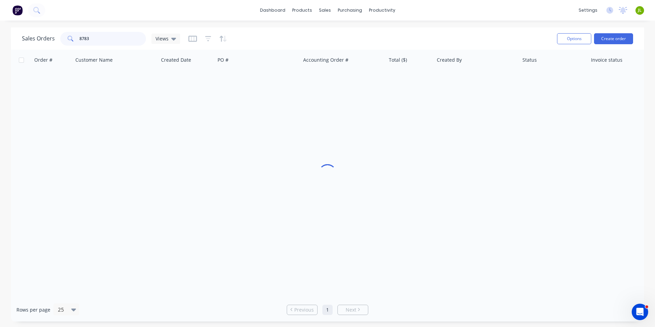
drag, startPoint x: 114, startPoint y: 38, endPoint x: 31, endPoint y: 43, distance: 83.1
click at [31, 43] on div "Sales Orders 8783 Views" at bounding box center [101, 39] width 158 height 14
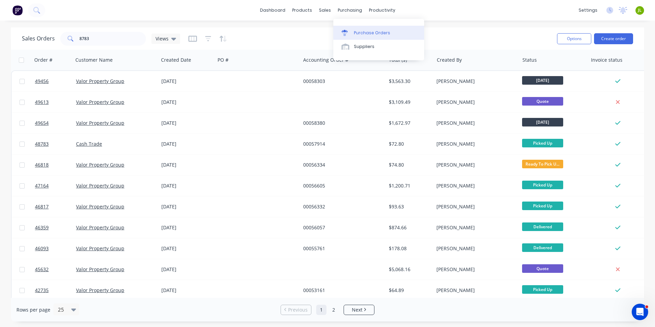
click at [360, 36] on link "Purchase Orders" at bounding box center [378, 33] width 91 height 14
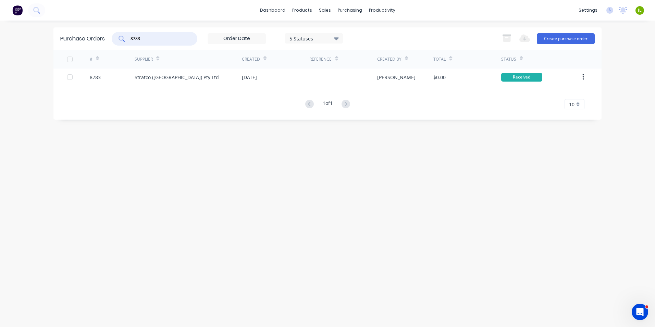
drag, startPoint x: 144, startPoint y: 42, endPoint x: 128, endPoint y: 43, distance: 16.5
click at [128, 43] on div "8783" at bounding box center [155, 39] width 86 height 14
type input "8779"
click at [172, 77] on div "Stratco (WA) Pty Ltd" at bounding box center [177, 77] width 84 height 7
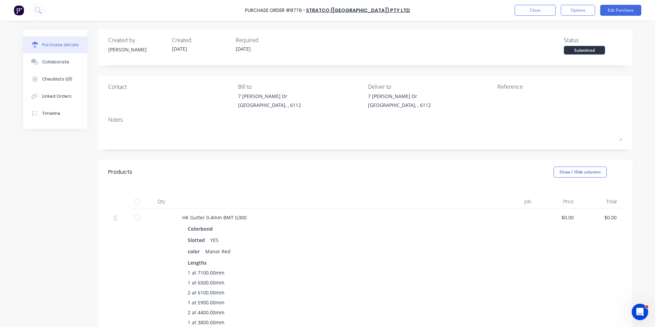
click at [133, 200] on div at bounding box center [137, 202] width 14 height 14
click at [64, 95] on div "Linked Orders" at bounding box center [56, 96] width 29 height 6
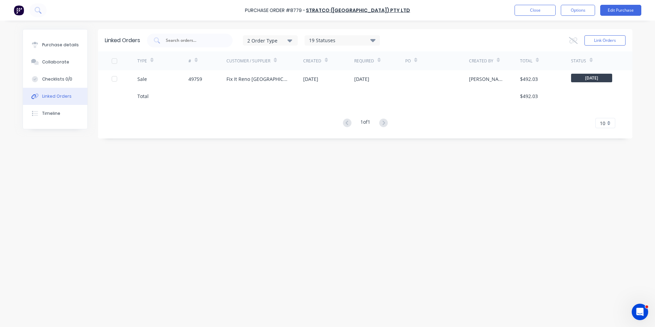
click at [222, 88] on div at bounding box center [207, 95] width 38 height 17
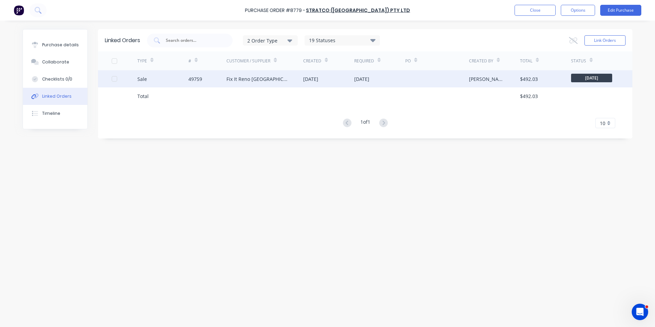
click at [227, 85] on div "TYPE # Customer / Supplier Created Required PO Created By Total Status Sale 497…" at bounding box center [365, 89] width 534 height 77
click at [230, 81] on div "Fix It Reno Perth" at bounding box center [257, 78] width 63 height 7
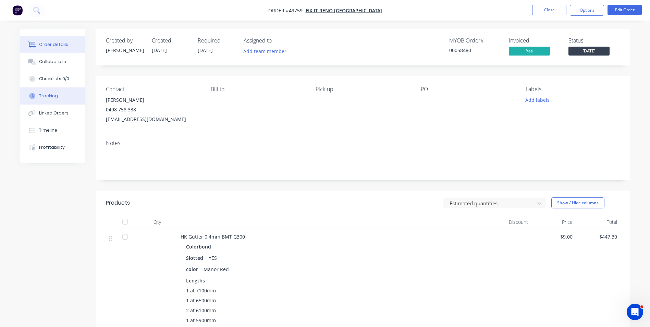
click at [52, 98] on div "Tracking" at bounding box center [48, 96] width 19 height 6
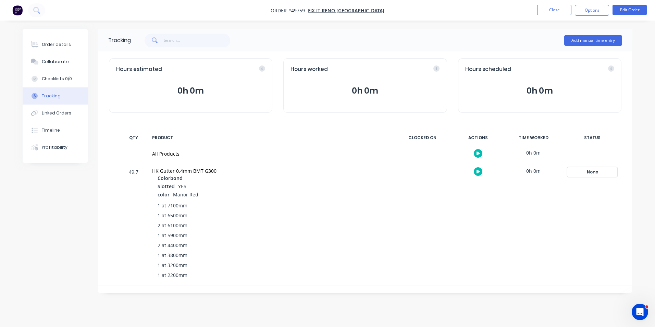
click at [600, 171] on div "None" at bounding box center [592, 172] width 49 height 9
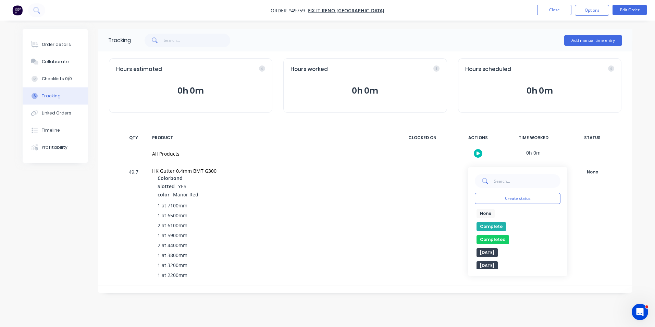
click at [493, 228] on button "Complete" at bounding box center [491, 226] width 29 height 9
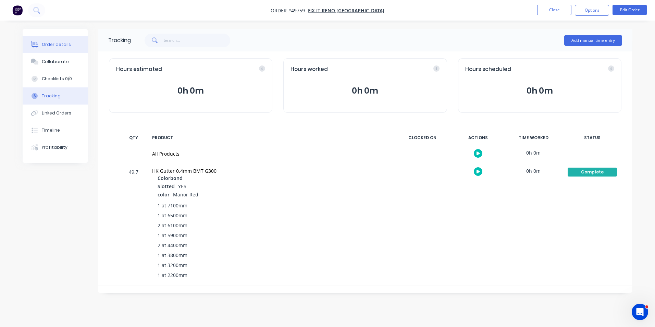
click at [60, 49] on button "Order details" at bounding box center [55, 44] width 65 height 17
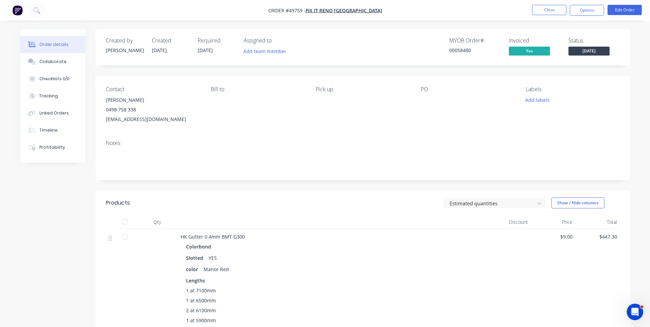
click at [585, 52] on span "Friday" at bounding box center [588, 51] width 41 height 9
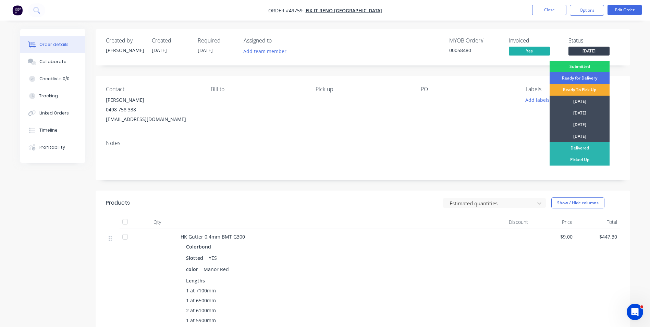
click at [570, 87] on div "Ready To Pick Up" at bounding box center [580, 90] width 60 height 12
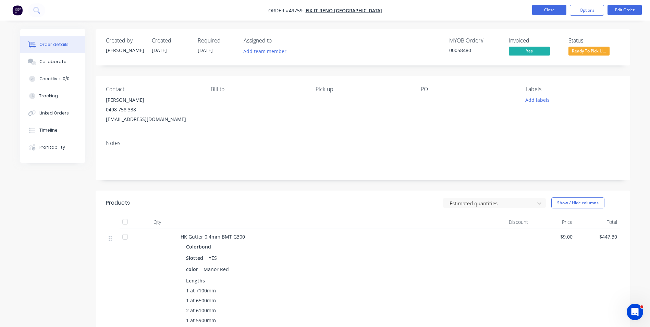
click at [561, 7] on button "Close" at bounding box center [549, 10] width 34 height 10
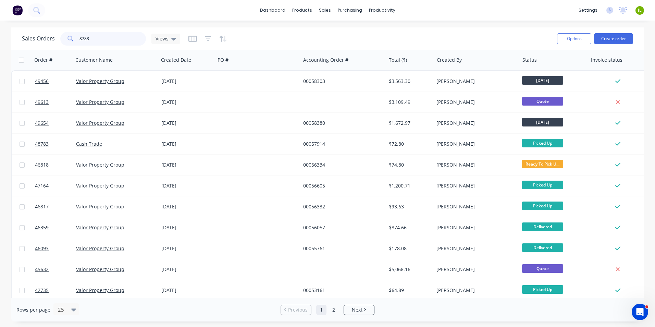
drag, startPoint x: 108, startPoint y: 41, endPoint x: 84, endPoint y: 44, distance: 24.1
click at [84, 44] on input "8783" at bounding box center [112, 39] width 67 height 14
click at [354, 27] on link "Purchase Orders" at bounding box center [378, 33] width 91 height 14
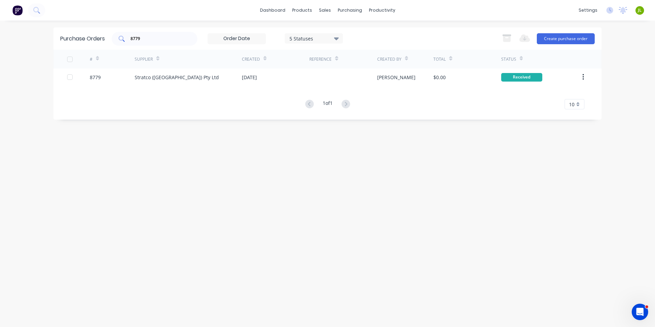
click at [164, 42] on div "8779" at bounding box center [155, 39] width 86 height 14
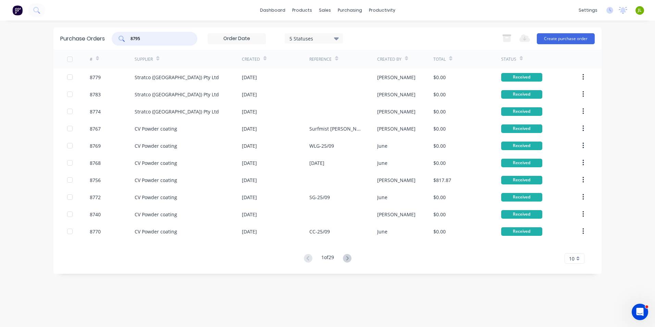
type input "8795"
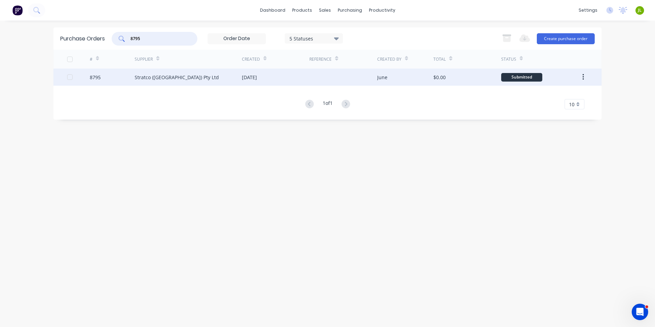
click at [202, 79] on div "Stratco (WA) Pty Ltd" at bounding box center [188, 77] width 107 height 17
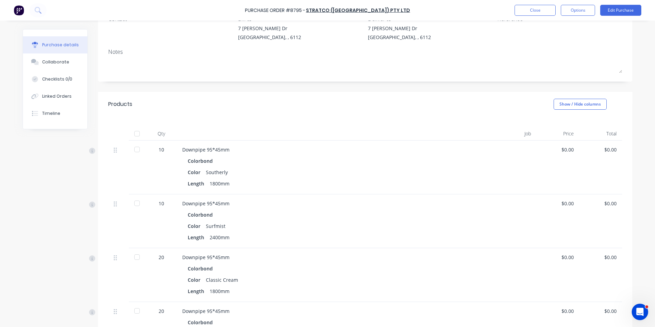
scroll to position [69, 0]
click at [138, 151] on div at bounding box center [137, 149] width 14 height 14
click at [133, 202] on div at bounding box center [137, 203] width 14 height 14
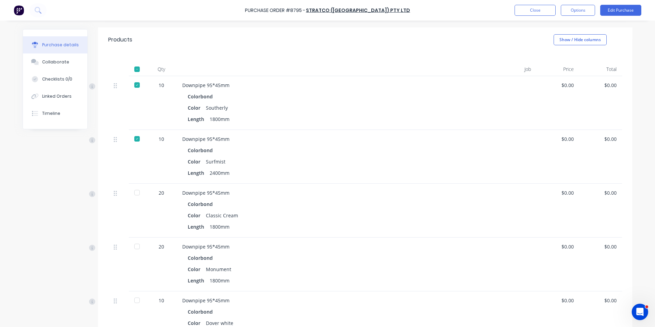
scroll to position [137, 0]
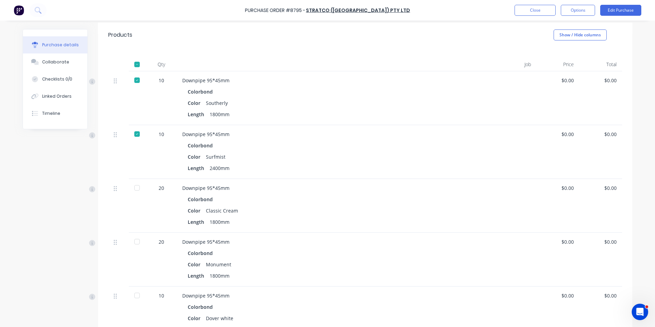
click at [133, 188] on div at bounding box center [137, 188] width 14 height 14
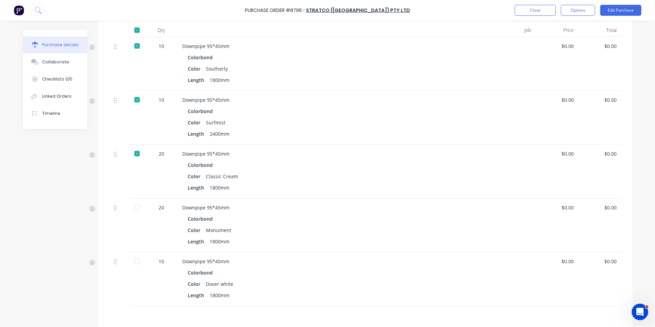
click at [130, 206] on div at bounding box center [137, 207] width 14 height 14
click at [129, 268] on div at bounding box center [137, 279] width 17 height 54
click at [133, 264] on div at bounding box center [137, 261] width 14 height 14
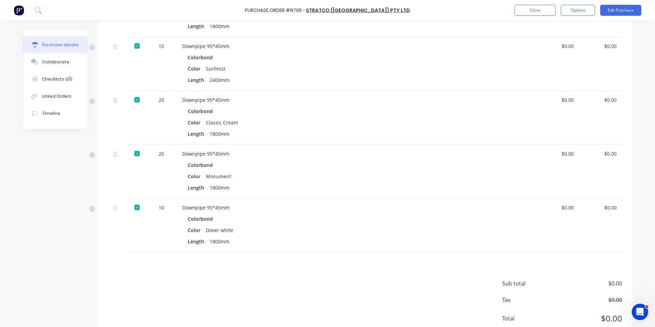
scroll to position [214, 0]
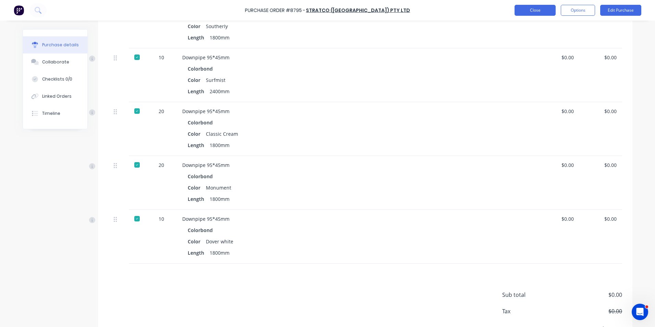
click at [538, 8] on button "Close" at bounding box center [535, 10] width 41 height 11
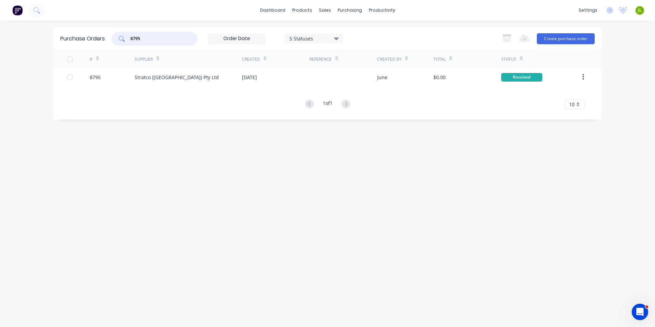
click at [166, 40] on input "8795" at bounding box center [158, 38] width 57 height 7
type input "8715"
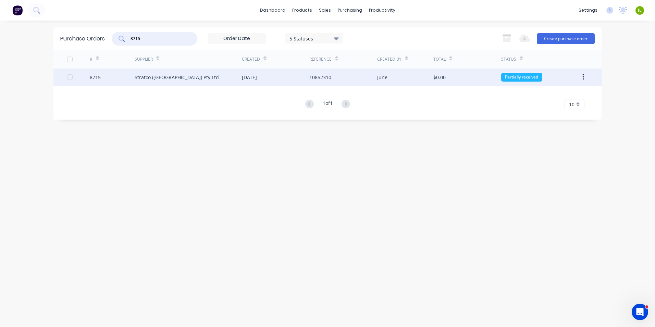
click at [240, 84] on div "Stratco (WA) Pty Ltd" at bounding box center [188, 77] width 107 height 17
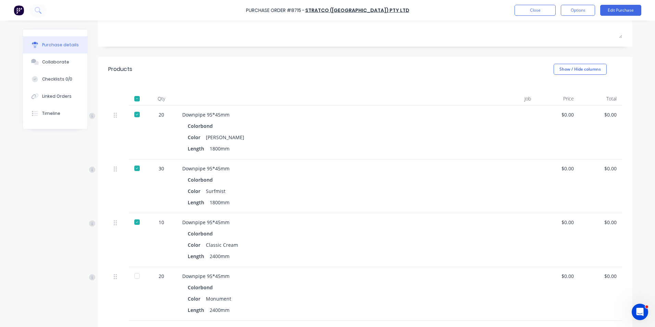
scroll to position [240, 0]
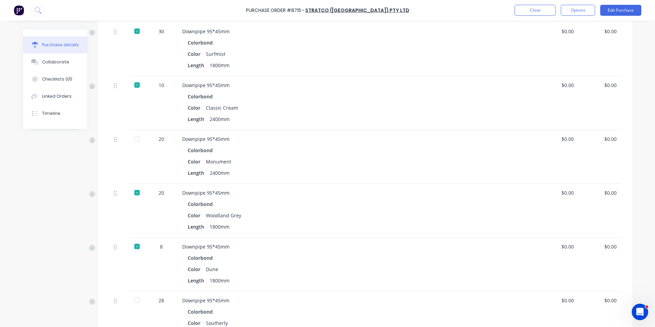
click at [136, 141] on div at bounding box center [137, 139] width 14 height 14
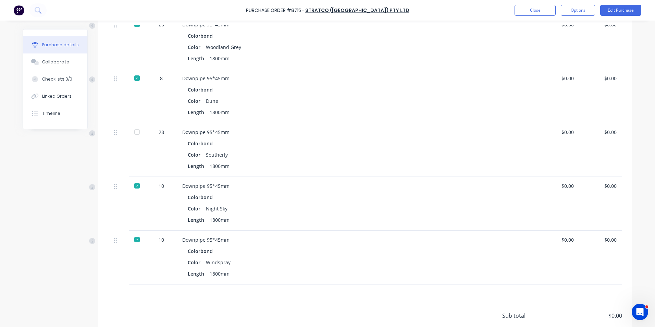
scroll to position [411, 0]
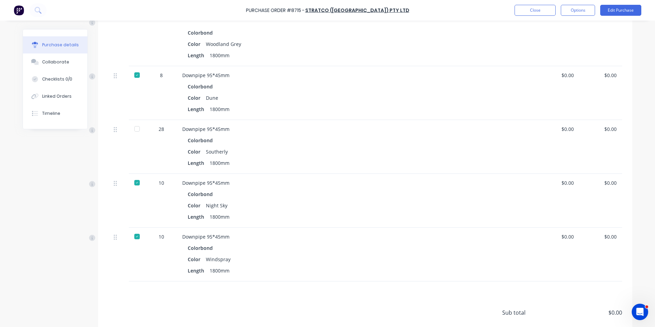
click at [139, 129] on div at bounding box center [137, 129] width 14 height 14
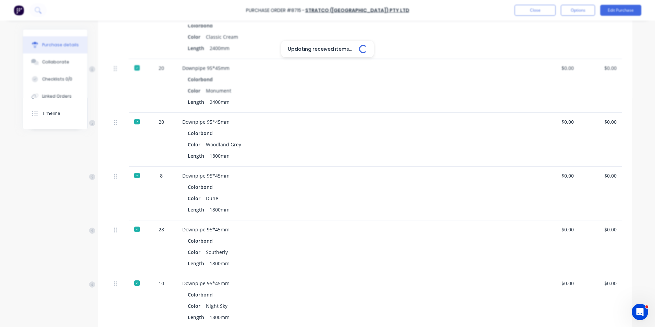
scroll to position [308, 0]
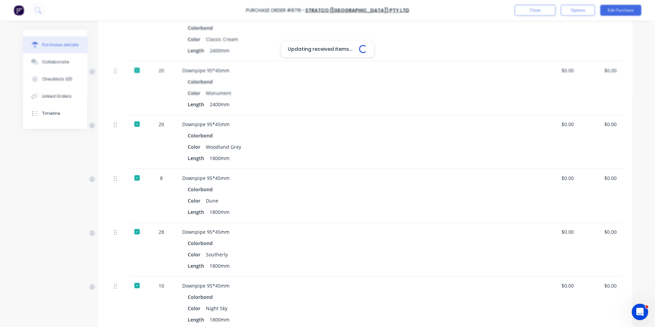
type textarea "x"
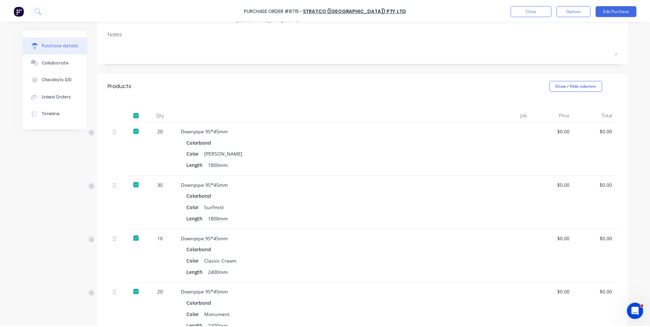
scroll to position [0, 0]
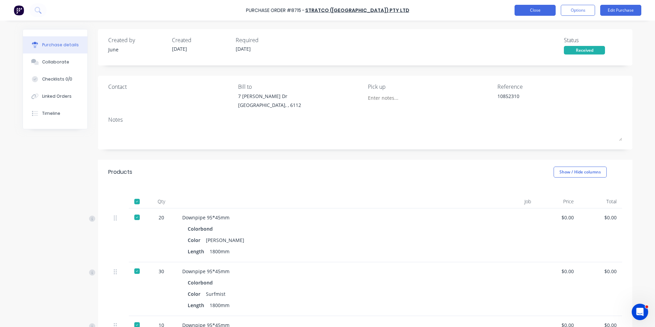
click at [529, 8] on button "Close" at bounding box center [535, 10] width 41 height 11
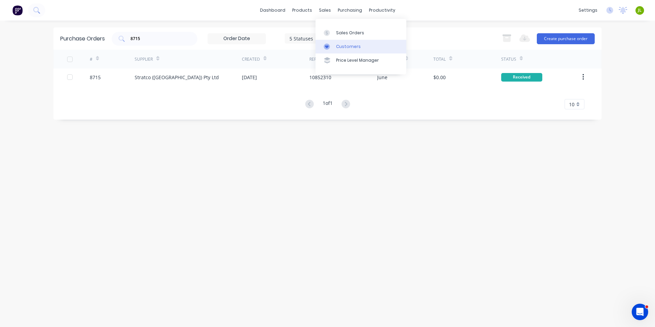
click at [354, 54] on link "Price Level Manager" at bounding box center [361, 60] width 91 height 14
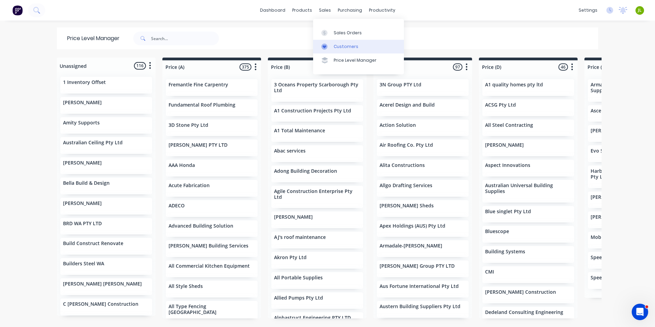
click at [335, 51] on link "Customers" at bounding box center [358, 47] width 91 height 14
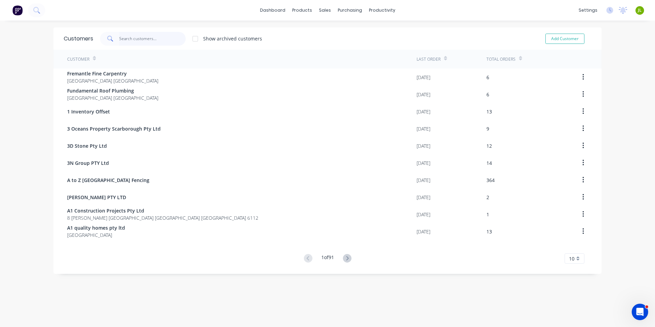
click at [134, 40] on input "text" at bounding box center [152, 39] width 67 height 14
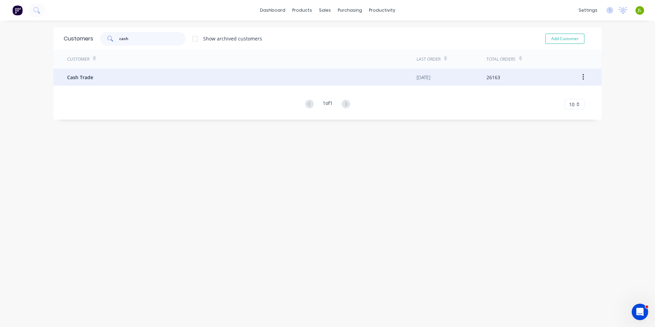
type input "cash"
click at [115, 78] on div "Cash Trade" at bounding box center [241, 77] width 349 height 17
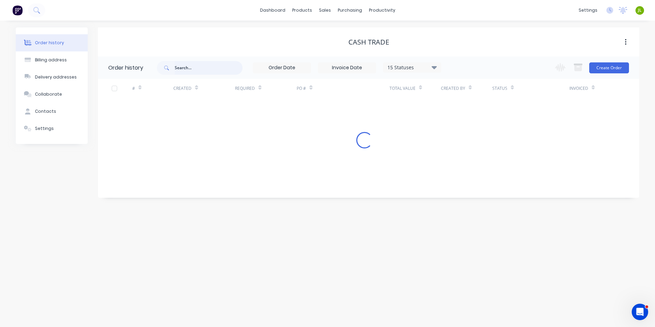
click at [180, 71] on input "text" at bounding box center [209, 68] width 68 height 14
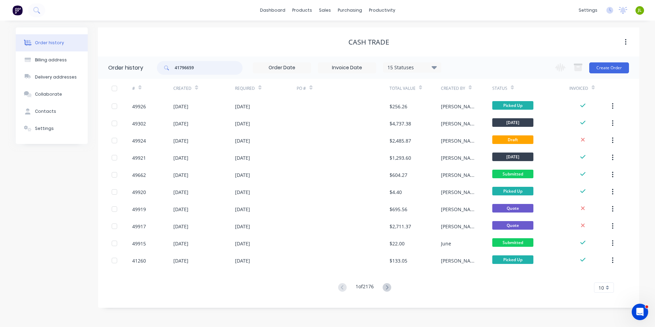
type input "417966599"
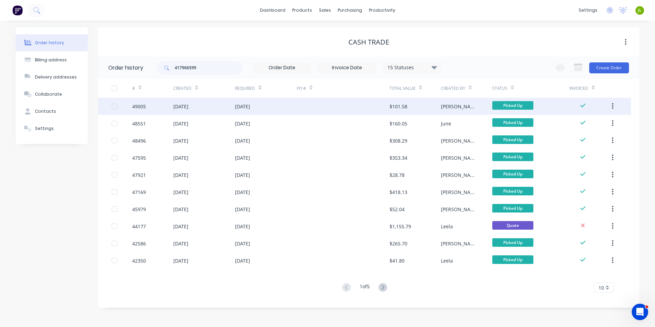
click at [203, 104] on div "08 Sep 2025" at bounding box center [204, 106] width 62 height 17
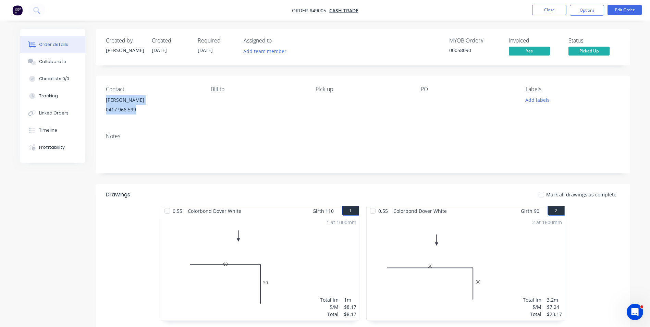
drag, startPoint x: 112, startPoint y: 108, endPoint x: 102, endPoint y: 100, distance: 12.5
click at [102, 100] on div "Contact Mick 0417 966 599 Bill to Pick up PO Labels Add labels" at bounding box center [363, 102] width 534 height 52
copy div "Mick 0417 966 599"
click at [551, 6] on button "Close" at bounding box center [549, 10] width 34 height 10
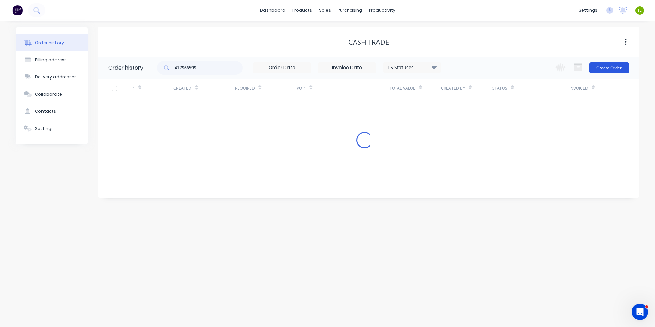
click at [618, 68] on button "Create Order" at bounding box center [609, 67] width 40 height 11
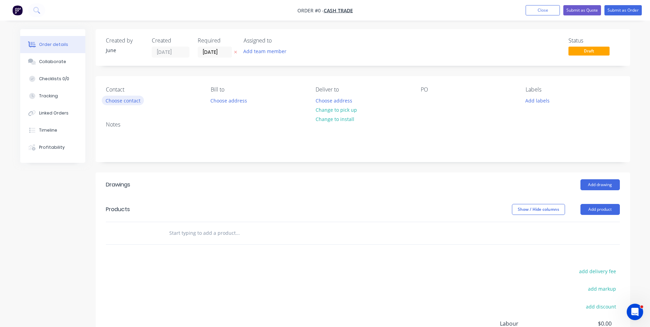
click at [128, 100] on button "Choose contact" at bounding box center [123, 100] width 42 height 9
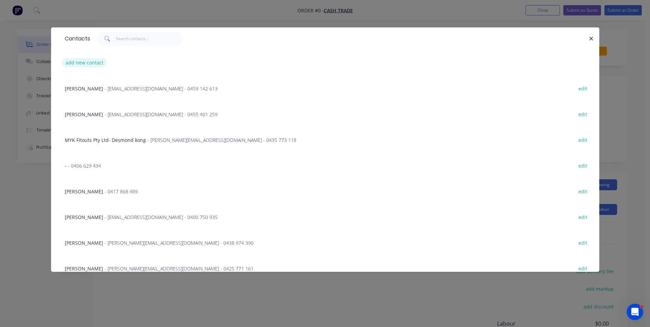
click at [87, 60] on button "add new contact" at bounding box center [84, 62] width 45 height 9
select select "AU"
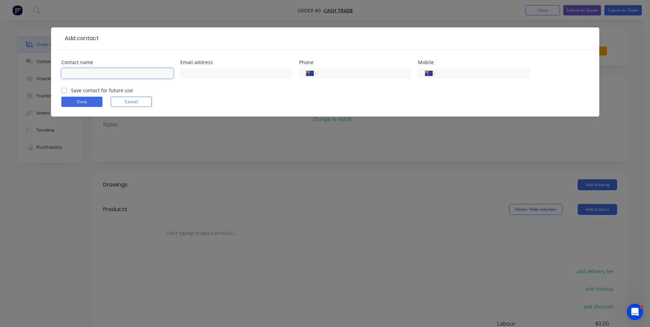
click at [88, 73] on input "text" at bounding box center [117, 73] width 112 height 10
paste input "Mick 0417 966 599"
drag, startPoint x: 143, startPoint y: 73, endPoint x: 75, endPoint y: 74, distance: 67.5
click at [75, 74] on input "Mick 0417 966 599" at bounding box center [117, 73] width 112 height 10
type input "Mick"
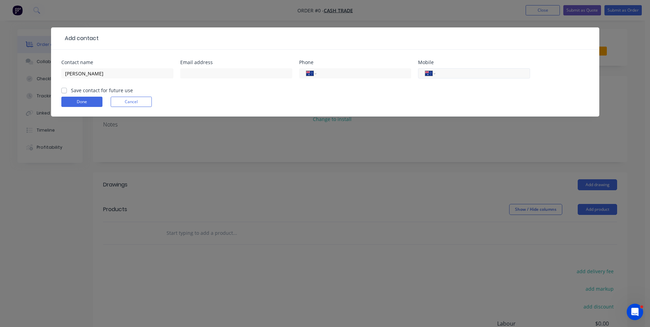
click at [506, 73] on input "tel" at bounding box center [481, 74] width 82 height 8
paste input "0417 966 599"
type input "0417 966 599"
click at [88, 102] on button "Done" at bounding box center [81, 102] width 41 height 10
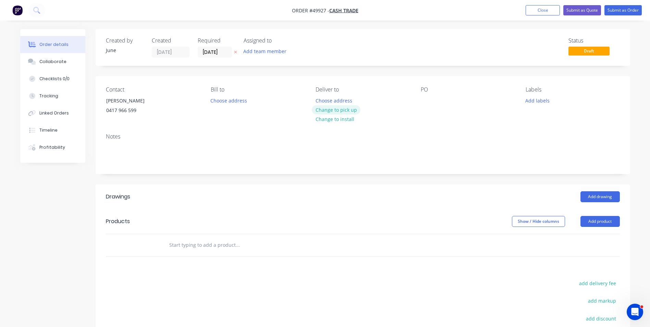
click at [340, 110] on button "Change to pick up" at bounding box center [336, 109] width 49 height 9
click at [608, 222] on button "Add product" at bounding box center [599, 221] width 39 height 11
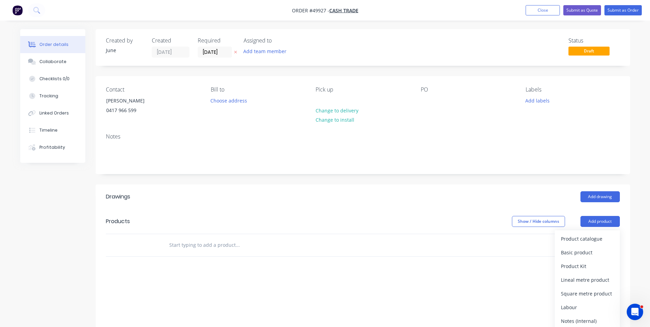
click at [607, 240] on div "Product catalogue" at bounding box center [587, 239] width 53 height 10
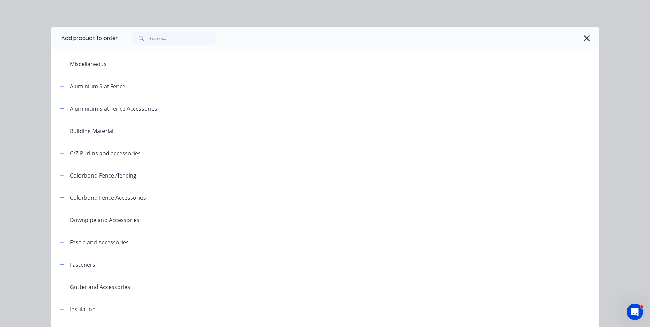
click at [163, 30] on div at bounding box center [358, 38] width 481 height 22
click at [168, 40] on input "text" at bounding box center [183, 39] width 68 height 14
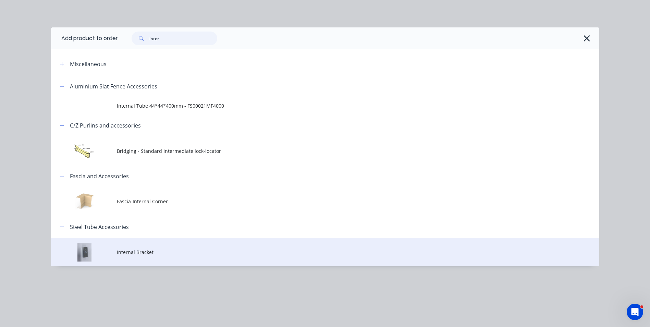
type input "inter"
click at [166, 257] on td "Internal Bracket" at bounding box center [358, 252] width 482 height 28
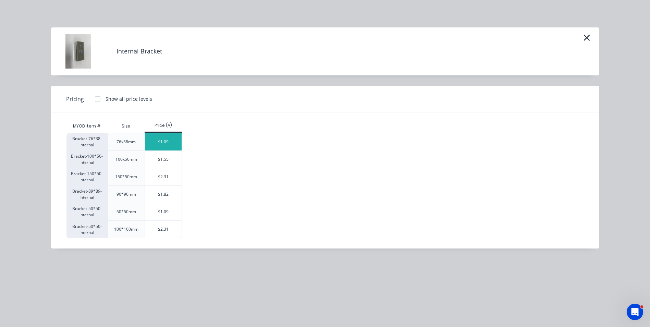
click at [168, 145] on div "$1.09" at bounding box center [163, 141] width 37 height 17
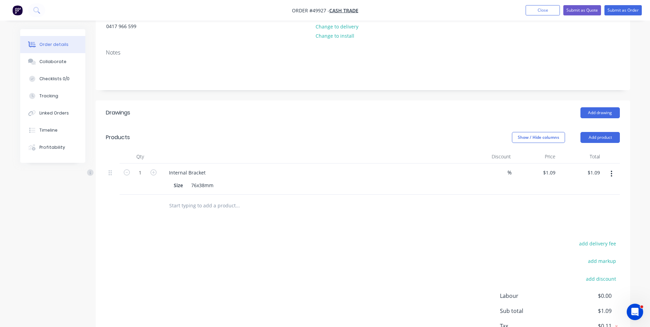
scroll to position [103, 0]
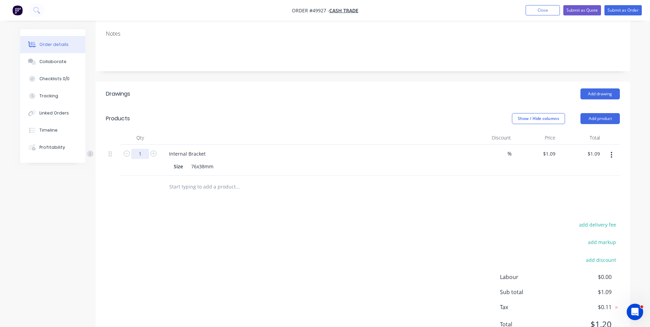
click at [145, 154] on input "1" at bounding box center [140, 154] width 18 height 10
type input "24"
type input "$26.16"
click at [452, 120] on div "Show / Hide columns Add product" at bounding box center [417, 118] width 405 height 11
click at [589, 118] on button "Add product" at bounding box center [599, 118] width 39 height 11
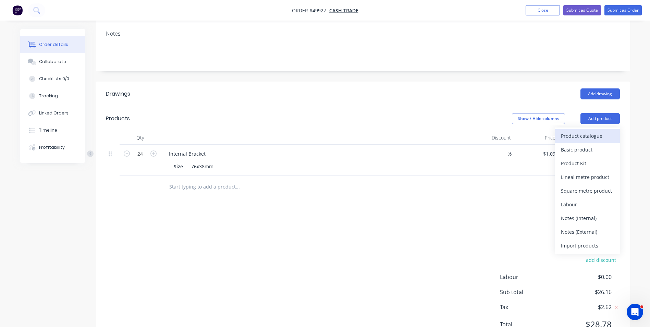
click at [590, 134] on div "Product catalogue" at bounding box center [587, 136] width 53 height 10
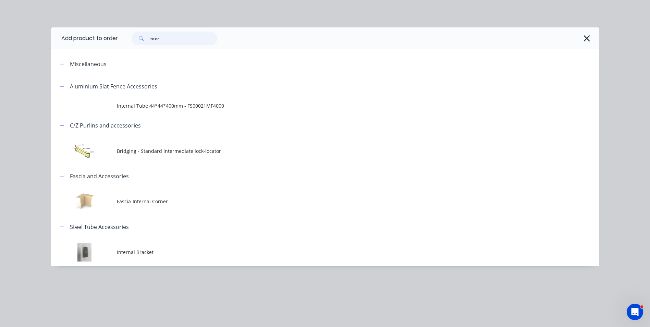
click at [189, 38] on input "inter" at bounding box center [183, 39] width 68 height 14
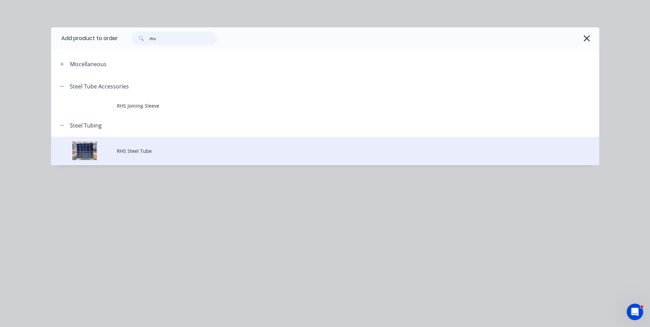
type input "rhs"
click at [159, 152] on span "RHS Steel Tube" at bounding box center [310, 150] width 386 height 7
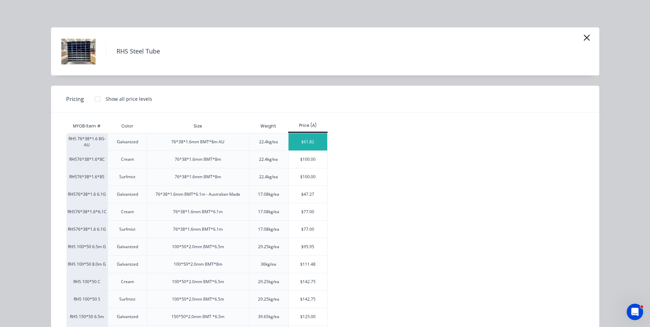
click at [313, 142] on div "$61.82" at bounding box center [307, 141] width 39 height 17
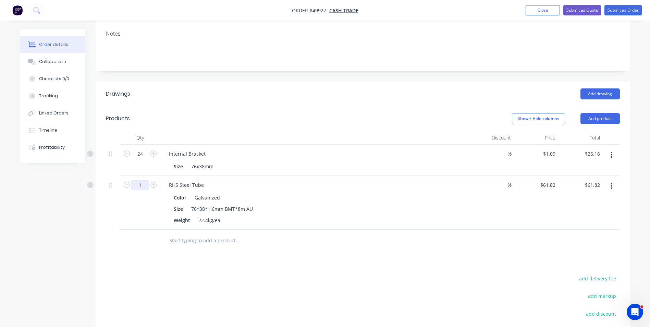
click at [144, 186] on input "1" at bounding box center [140, 185] width 18 height 10
type input "6"
type input "$370.92"
click at [422, 218] on div "Weight 22.4kg/ea" at bounding box center [313, 220] width 285 height 10
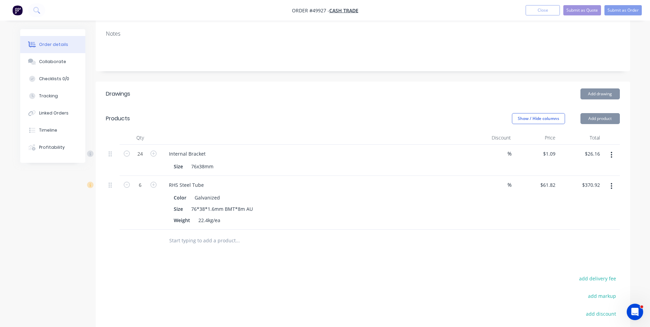
click at [422, 206] on div "Size 76*38*1.6mm BMT*8m AU" at bounding box center [313, 209] width 285 height 10
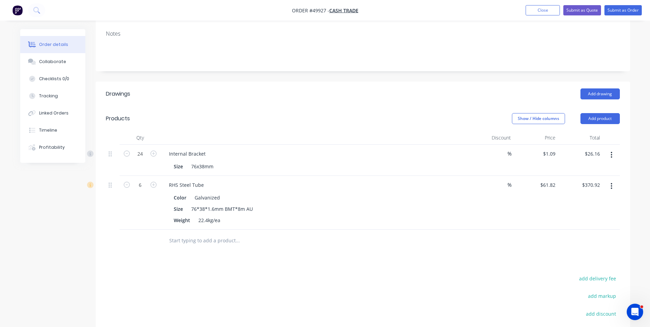
click at [423, 205] on div "Size 76*38*1.6mm BMT*8m AU" at bounding box center [313, 209] width 285 height 10
drag, startPoint x: 397, startPoint y: 224, endPoint x: 604, endPoint y: 132, distance: 226.8
click at [400, 221] on div "Weight 22.4kg/ea" at bounding box center [313, 220] width 285 height 10
click at [607, 118] on button "Add product" at bounding box center [599, 118] width 39 height 11
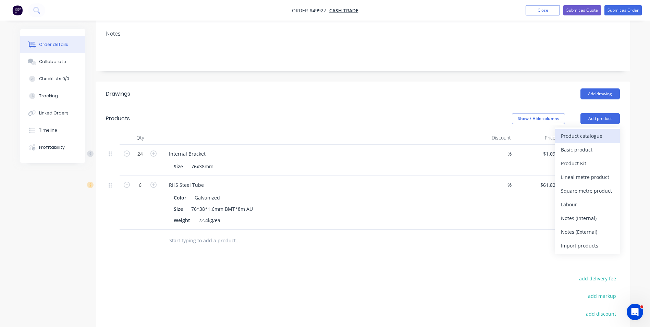
click at [601, 133] on div "Product catalogue" at bounding box center [587, 136] width 53 height 10
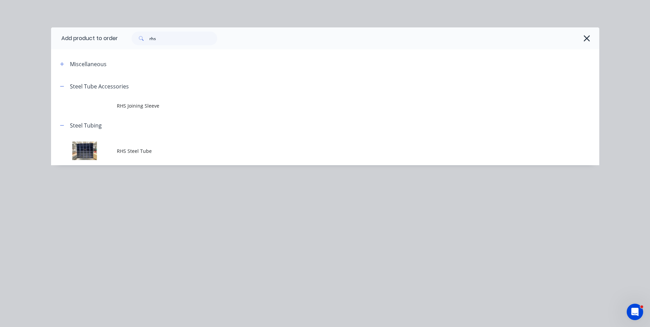
click at [130, 152] on span "RHS Steel Tube" at bounding box center [310, 150] width 386 height 7
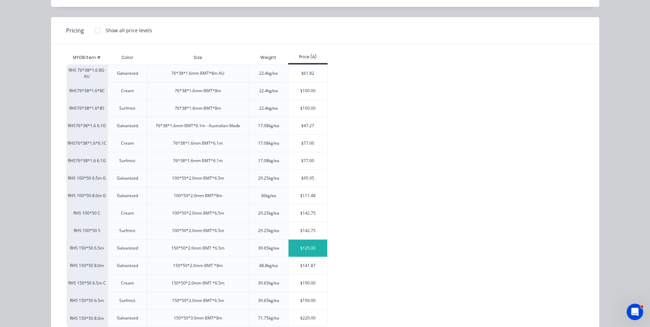
scroll to position [88, 0]
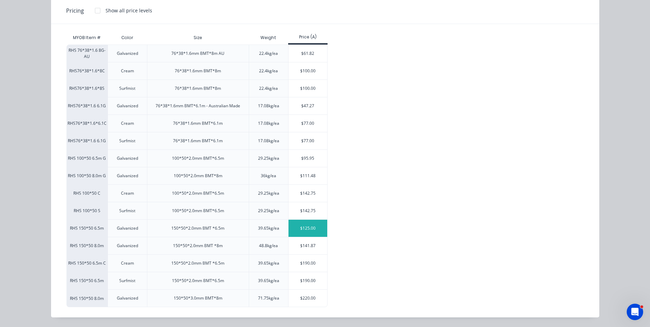
click at [311, 229] on div "$125.00" at bounding box center [307, 228] width 39 height 17
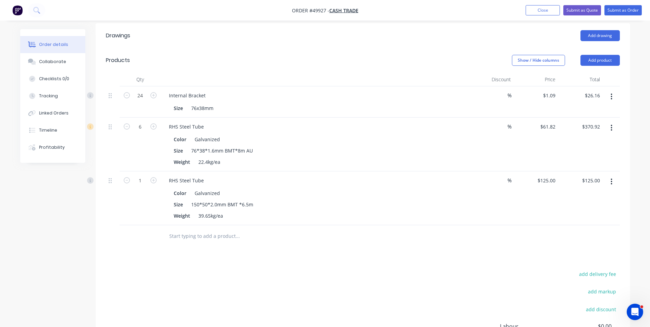
scroll to position [241, 0]
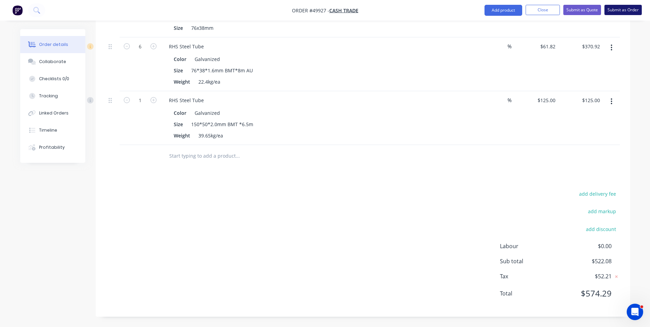
click at [626, 11] on button "Submit as Order" at bounding box center [622, 10] width 37 height 10
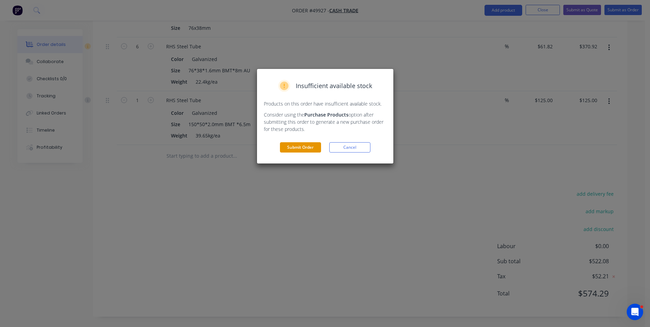
click at [297, 147] on button "Submit Order" at bounding box center [300, 147] width 41 height 10
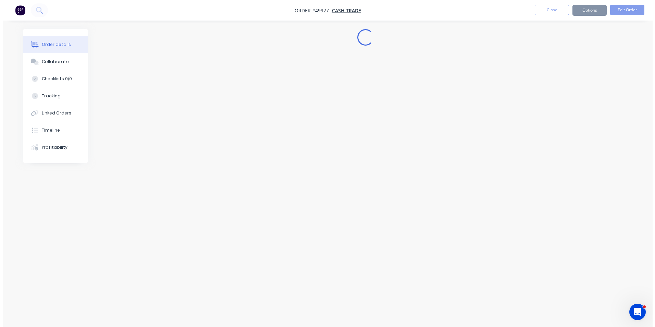
scroll to position [0, 0]
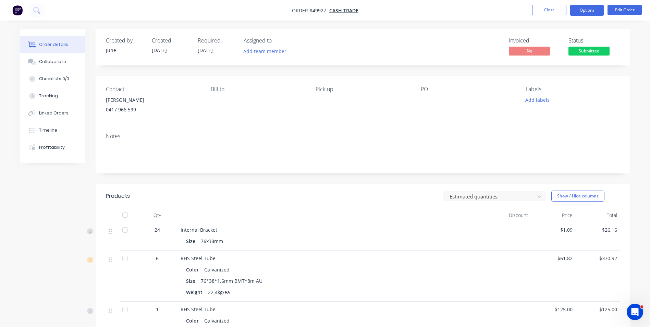
click at [585, 11] on button "Options" at bounding box center [587, 10] width 34 height 11
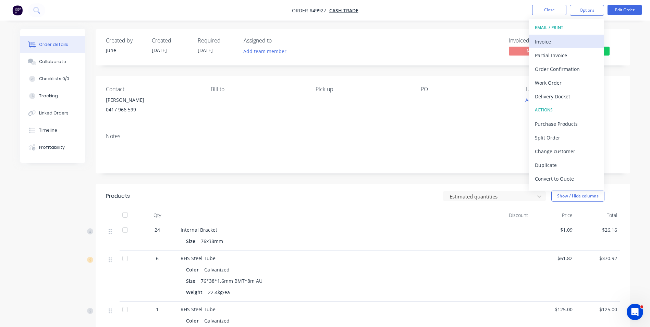
click at [566, 44] on div "Invoice" at bounding box center [566, 42] width 63 height 10
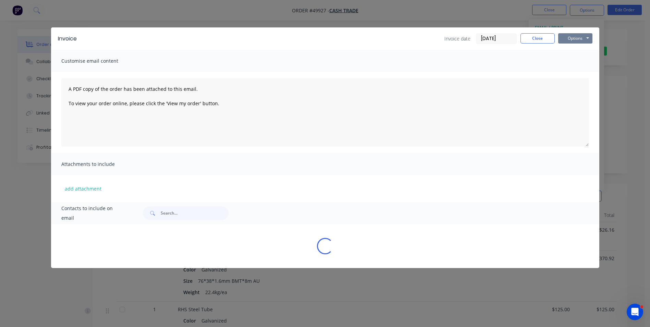
click at [573, 38] on button "Options" at bounding box center [575, 38] width 34 height 10
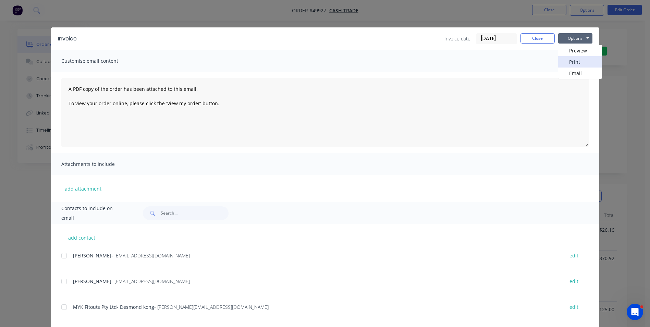
click at [577, 59] on button "Print" at bounding box center [580, 61] width 44 height 11
drag, startPoint x: 411, startPoint y: 17, endPoint x: 440, endPoint y: 21, distance: 28.6
click at [421, 18] on div "Invoice Invoice date 02/10/25 Close Options Preview Print Email Customise email…" at bounding box center [325, 163] width 650 height 327
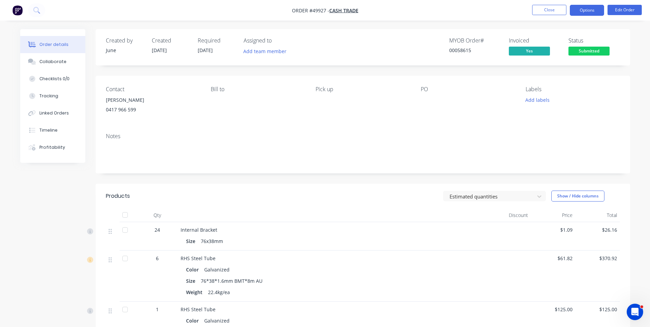
click at [576, 11] on button "Options" at bounding box center [587, 10] width 34 height 11
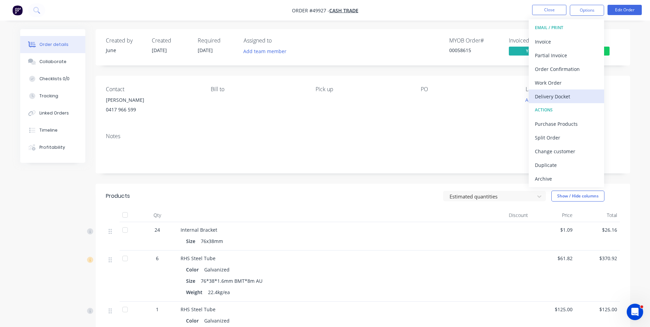
click at [570, 95] on div "Delivery Docket" at bounding box center [566, 96] width 63 height 10
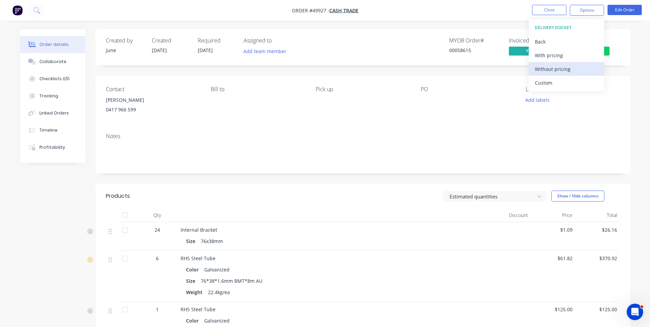
click at [566, 69] on div "Without pricing" at bounding box center [566, 69] width 63 height 10
drag, startPoint x: 437, startPoint y: 46, endPoint x: 594, endPoint y: 73, distance: 158.5
click at [440, 46] on div "MYOB Order # 00058615 Invoiced Yes Status Submitted" at bounding box center [466, 47] width 308 height 20
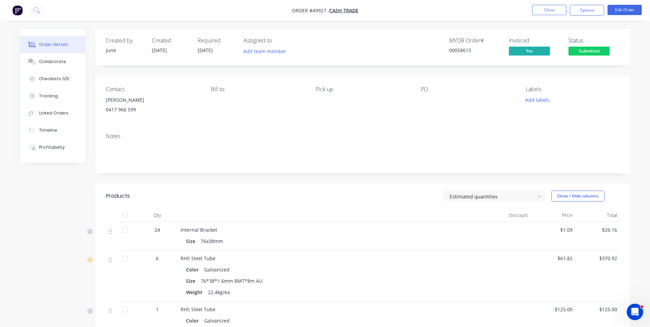
click at [592, 55] on span "Submitted" at bounding box center [588, 51] width 41 height 9
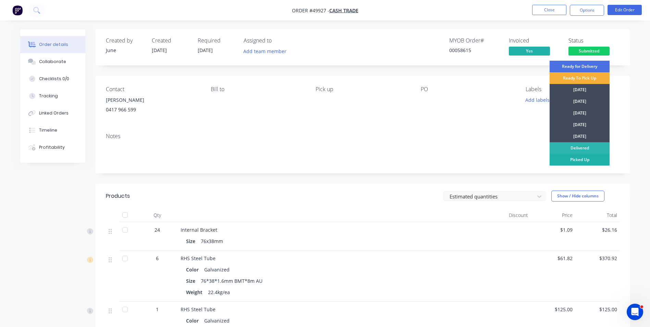
click at [584, 159] on div "Picked Up" at bounding box center [580, 160] width 60 height 12
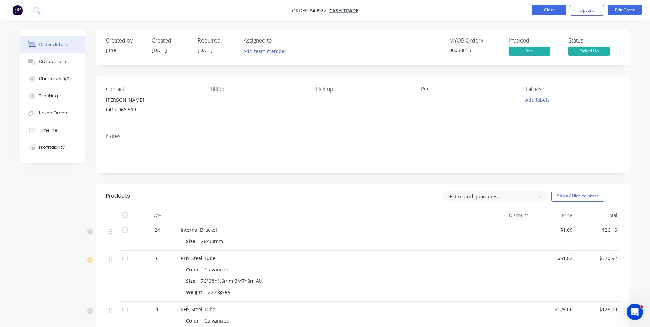
click at [541, 13] on button "Close" at bounding box center [549, 10] width 34 height 10
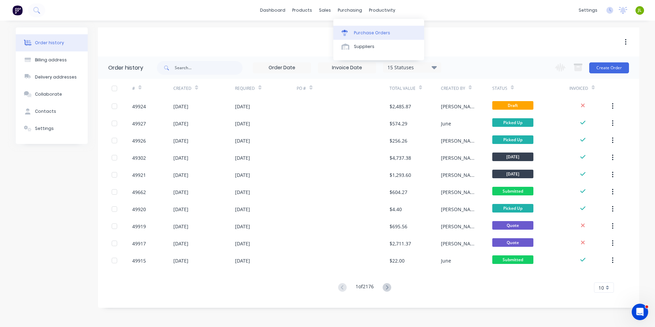
click at [349, 34] on div at bounding box center [347, 33] width 10 height 6
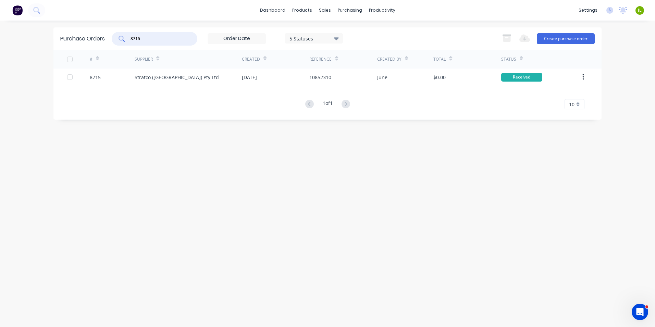
drag, startPoint x: 165, startPoint y: 42, endPoint x: 107, endPoint y: 46, distance: 58.7
click at [107, 46] on div "Purchase Orders 8715 5 Statuses 5 Statuses Export to Excel (XLSX) Create purcha…" at bounding box center [327, 38] width 548 height 22
click at [354, 51] on link "Suppliers" at bounding box center [378, 47] width 91 height 14
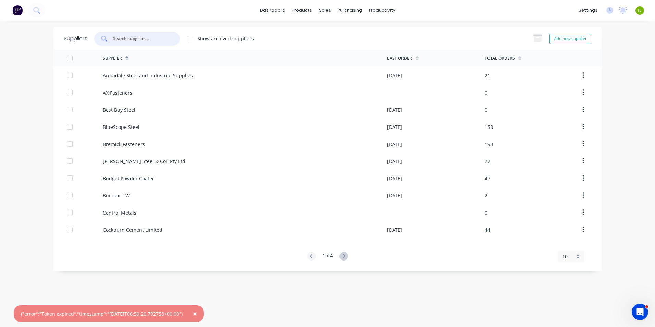
drag, startPoint x: 126, startPoint y: 36, endPoint x: 127, endPoint y: 39, distance: 3.5
click at [127, 36] on input "text" at bounding box center [140, 38] width 57 height 7
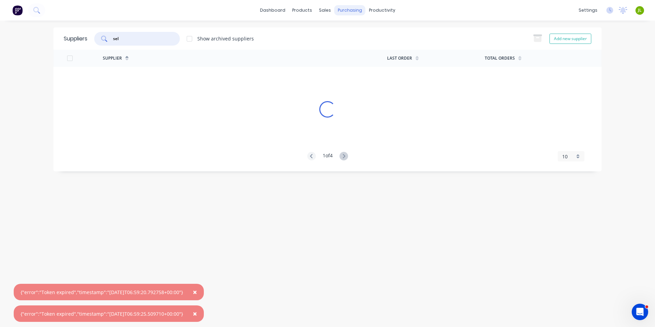
type input "sel"
click at [334, 12] on div "purchasing" at bounding box center [349, 10] width 31 height 10
click at [342, 40] on link "Suppliers" at bounding box center [378, 47] width 91 height 14
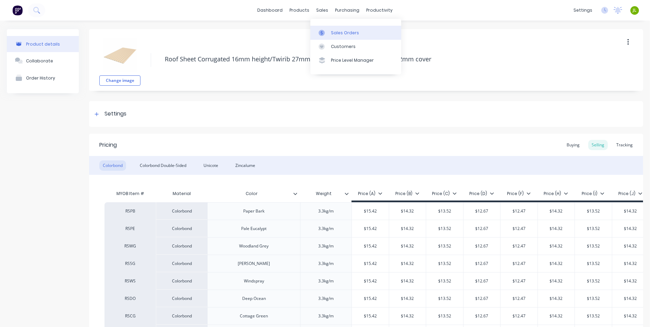
click at [327, 37] on link "Sales Orders" at bounding box center [355, 33] width 91 height 14
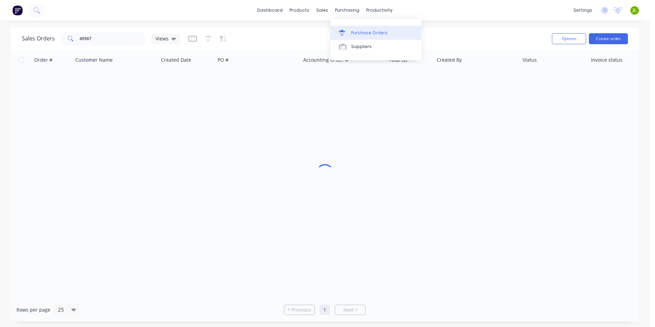
click at [342, 27] on link "Purchase Orders" at bounding box center [376, 33] width 91 height 14
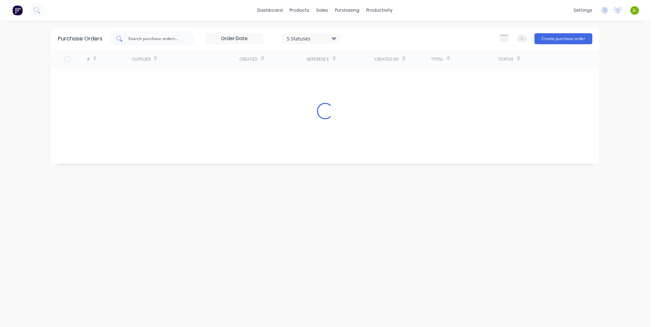
click at [139, 37] on input "text" at bounding box center [155, 38] width 57 height 7
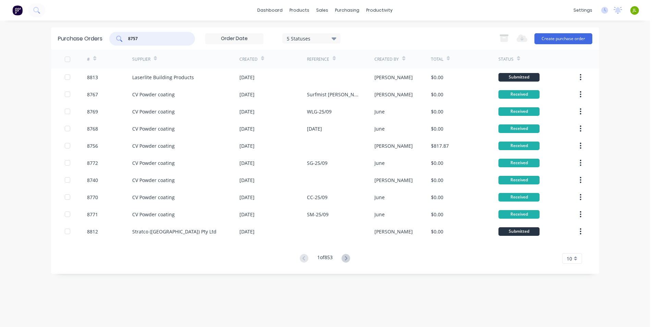
type input "8757"
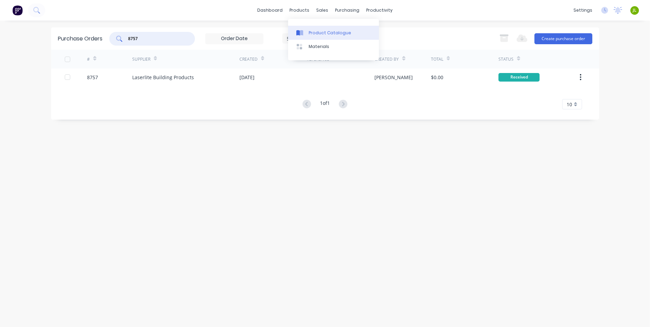
click at [316, 30] on div "Product Catalogue" at bounding box center [330, 33] width 42 height 6
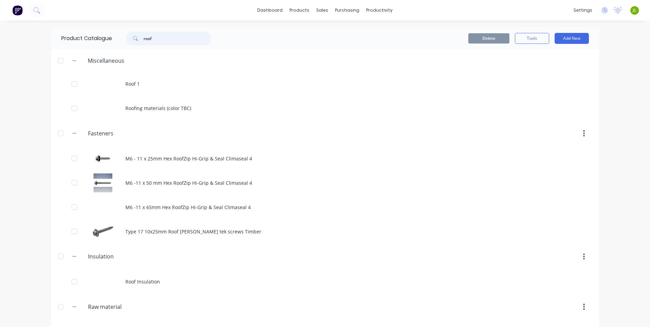
click at [144, 39] on input "roof" at bounding box center [178, 39] width 68 height 14
click at [150, 38] on input "roof" at bounding box center [178, 39] width 68 height 14
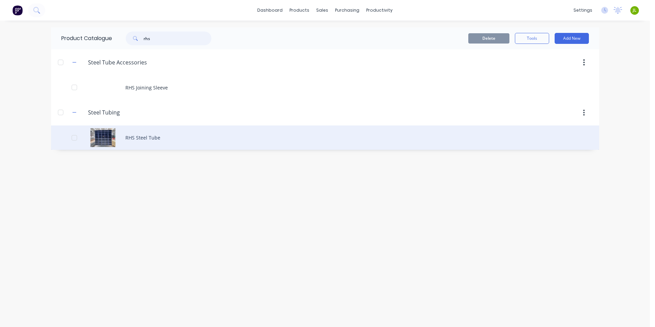
type input "rhs"
click at [168, 136] on div "RHS Steel Tube" at bounding box center [325, 137] width 548 height 24
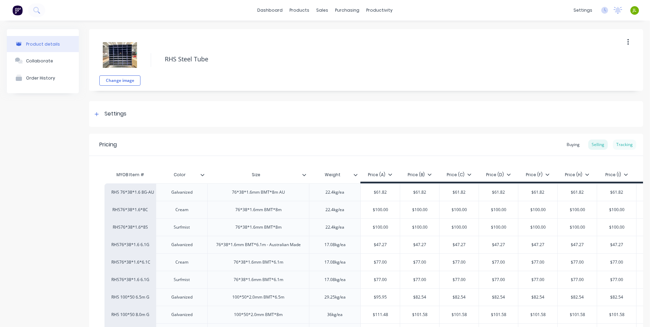
click at [629, 144] on div "Tracking" at bounding box center [624, 144] width 23 height 10
type textarea "x"
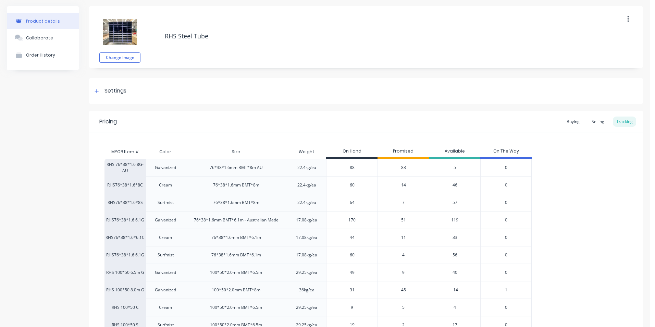
scroll to position [34, 0]
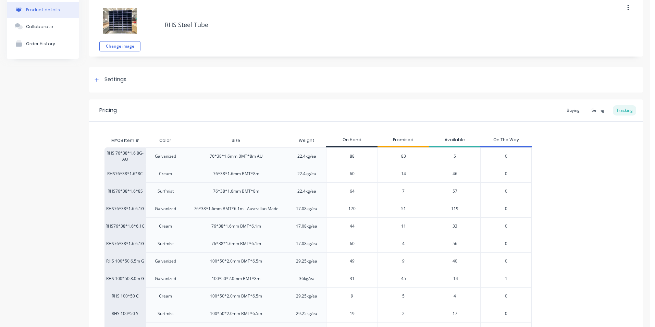
click at [406, 155] on span "83" at bounding box center [403, 156] width 5 height 6
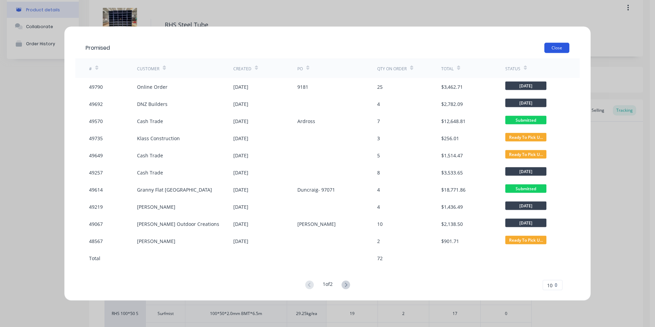
click at [558, 50] on button "Close" at bounding box center [556, 48] width 25 height 10
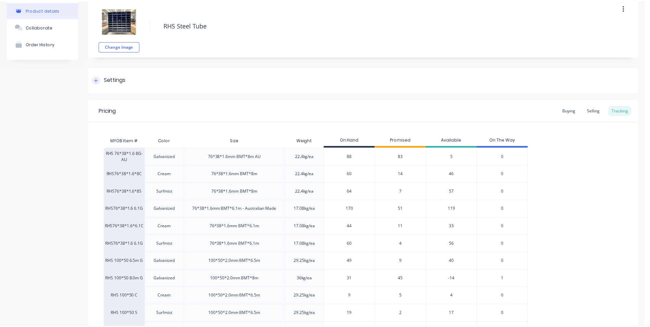
scroll to position [0, 0]
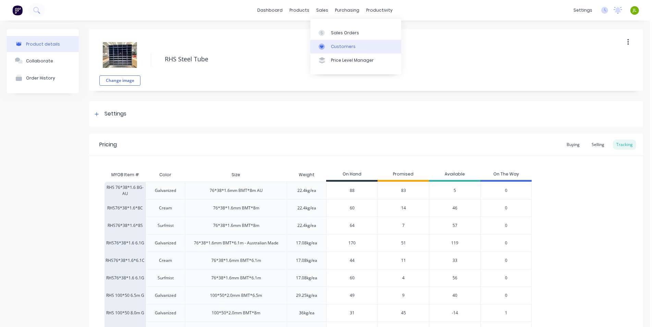
click at [332, 46] on div "Customers" at bounding box center [343, 47] width 25 height 6
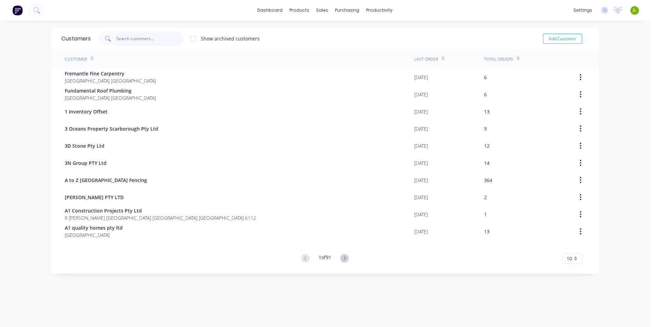
click at [135, 42] on input "text" at bounding box center [149, 39] width 67 height 14
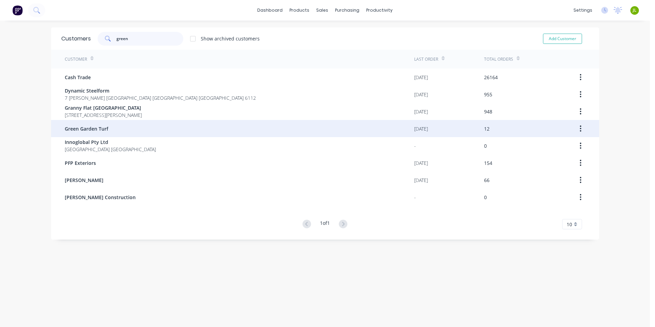
type input "green"
click at [137, 136] on div "Green Garden Turf" at bounding box center [239, 128] width 349 height 17
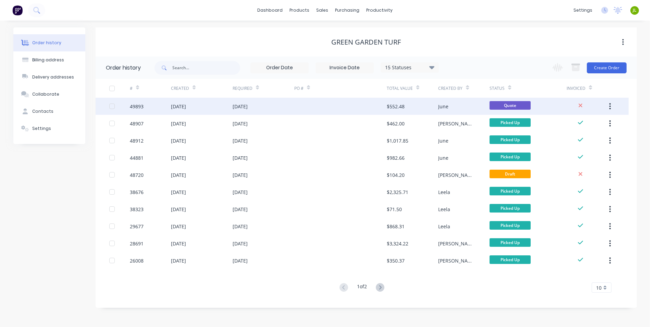
click at [167, 107] on div "49893" at bounding box center [150, 106] width 41 height 17
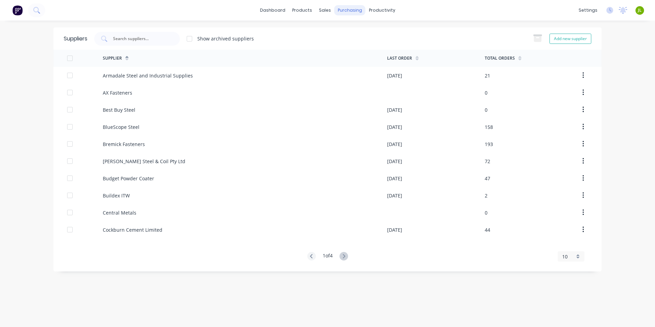
click at [352, 13] on div "purchasing" at bounding box center [349, 10] width 31 height 10
click at [342, 48] on icon at bounding box center [346, 47] width 8 height 6
click at [160, 34] on div at bounding box center [137, 39] width 86 height 14
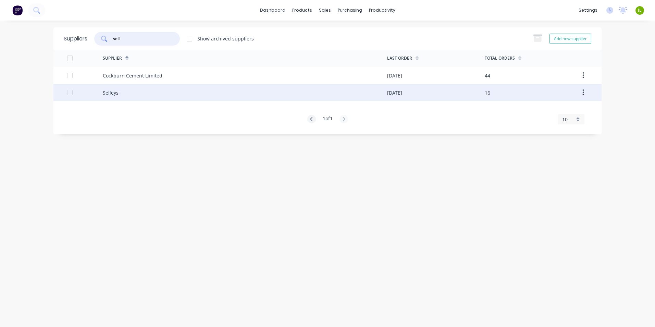
type input "sell"
click at [191, 99] on div "Selleys" at bounding box center [245, 92] width 284 height 17
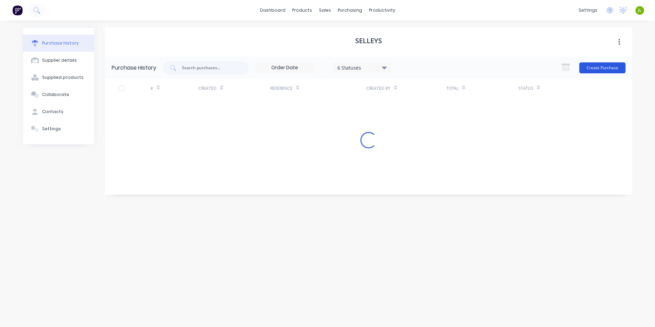
click at [599, 66] on button "Create Purchase" at bounding box center [602, 67] width 46 height 11
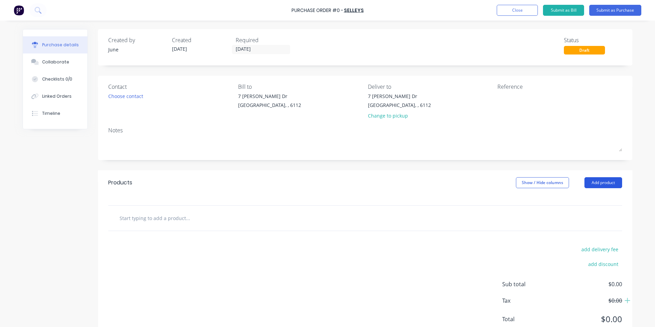
click at [596, 185] on button "Add product" at bounding box center [603, 182] width 38 height 11
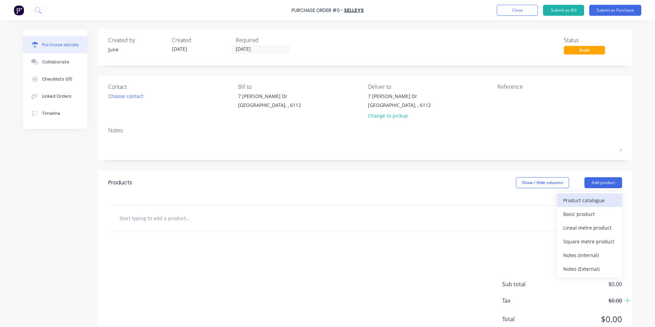
click at [594, 198] on div "Product catalogue" at bounding box center [589, 200] width 53 height 10
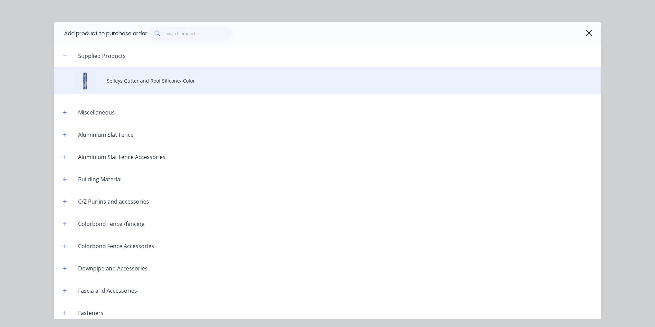
click at [175, 81] on div "Selleys Gutter and Roof Silicone- Color" at bounding box center [327, 80] width 547 height 27
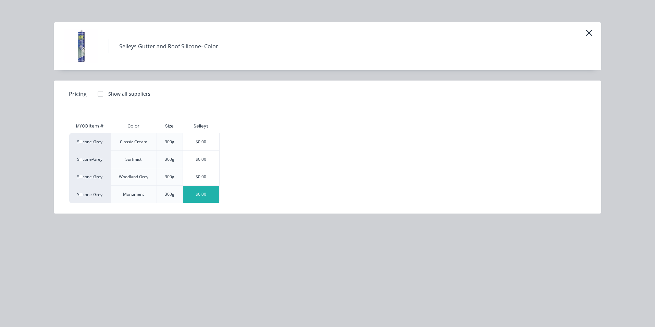
click at [202, 198] on div "$0.00" at bounding box center [201, 194] width 37 height 17
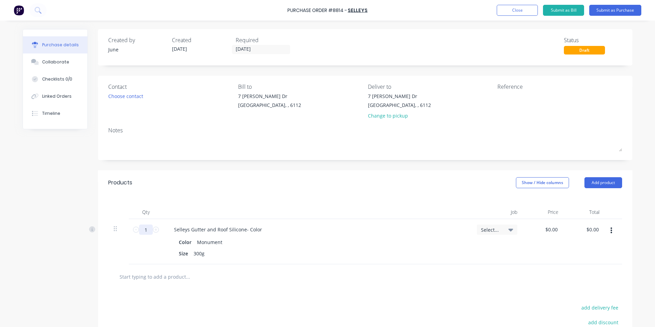
click at [143, 228] on input "1" at bounding box center [146, 229] width 14 height 10
type input "12"
click at [178, 189] on div "Products Show / Hide columns Add product" at bounding box center [365, 182] width 534 height 25
click at [610, 179] on button "Add product" at bounding box center [603, 182] width 38 height 11
click at [456, 190] on div "Products Show / Hide columns Add product Product catalogue Basic product Lineal…" at bounding box center [365, 182] width 534 height 25
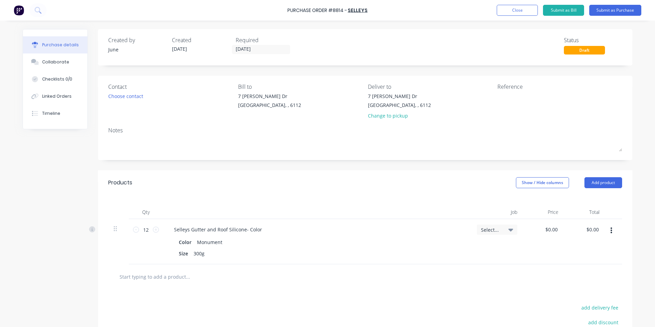
click at [434, 224] on div "Selleys Gutter and Roof Silicone- Color Color Monument Size 300g" at bounding box center [317, 241] width 308 height 45
click at [614, 231] on button "button" at bounding box center [611, 230] width 16 height 12
click at [605, 256] on button "Duplicate" at bounding box center [590, 263] width 58 height 14
click at [610, 276] on icon "button" at bounding box center [611, 276] width 2 height 8
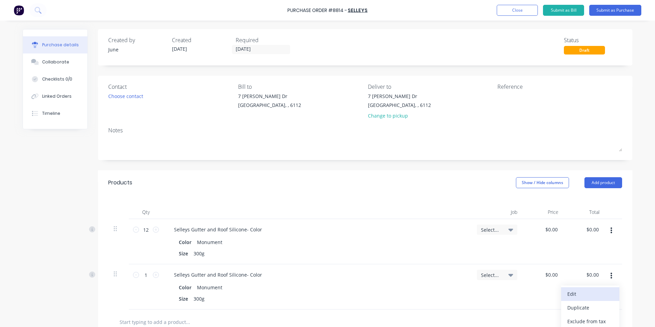
click at [607, 295] on button "Edit" at bounding box center [590, 294] width 58 height 14
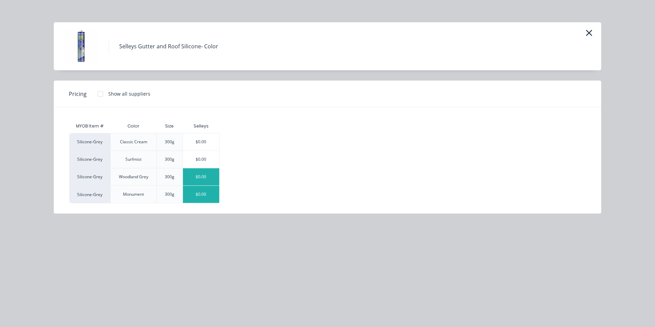
click at [201, 174] on div "$0.00" at bounding box center [201, 176] width 37 height 17
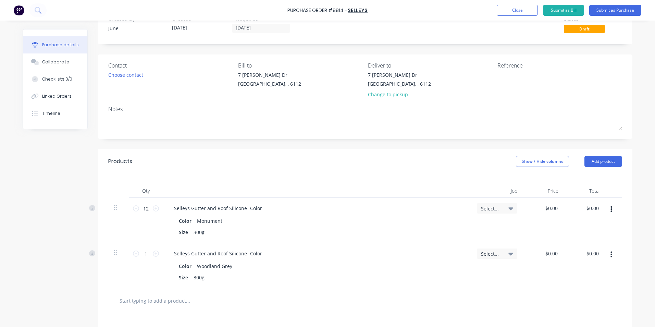
scroll to position [103, 0]
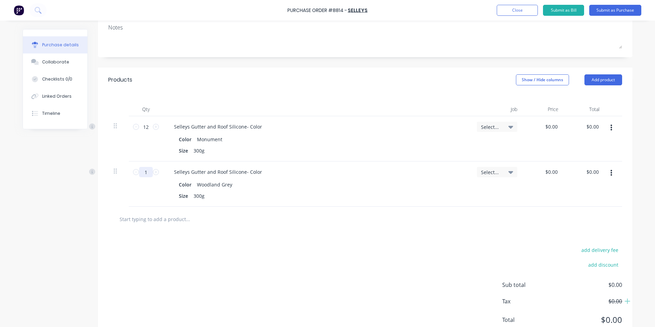
click at [144, 170] on input "1" at bounding box center [146, 172] width 14 height 10
type input "18"
click at [314, 168] on div "Selleys Gutter and Roof Silicone- Color" at bounding box center [317, 172] width 297 height 10
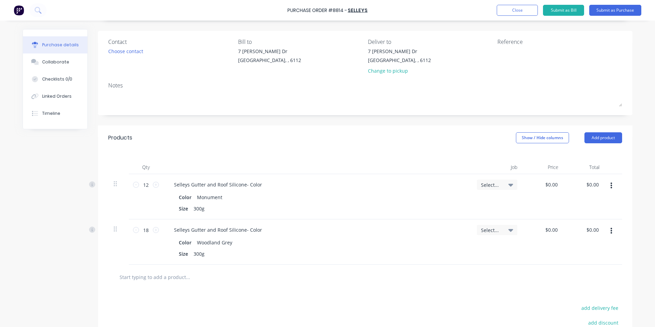
scroll to position [69, 0]
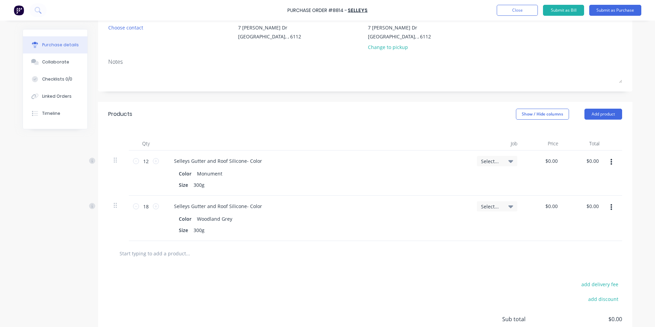
click at [423, 156] on div "Selleys Gutter and Roof Silicone- Color" at bounding box center [317, 161] width 297 height 10
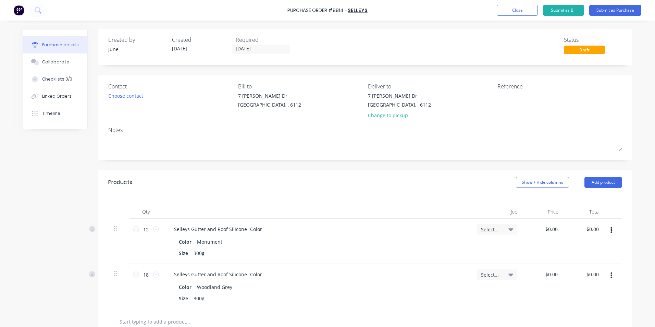
scroll to position [0, 0]
click at [358, 70] on div "Created by June Created [DATE] Required [DATE] Status Draft Contact Choose cont…" at bounding box center [365, 238] width 534 height 418
click at [281, 49] on input "[DATE]" at bounding box center [261, 49] width 58 height 9
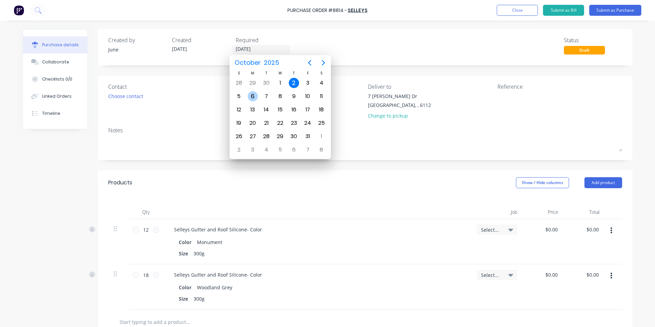
click at [251, 96] on div "6" at bounding box center [253, 96] width 10 height 10
type input "[DATE]"
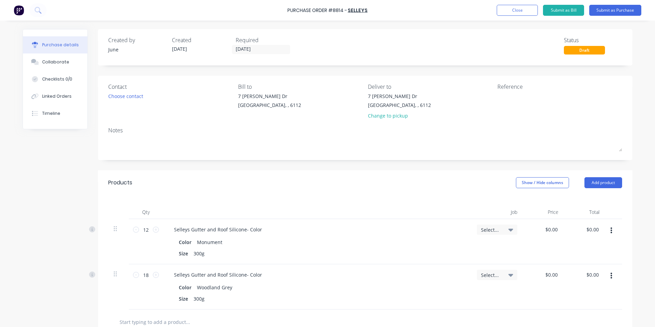
click at [347, 52] on div "Created by June Created [DATE] Required [DATE] Status Draft" at bounding box center [365, 45] width 514 height 18
click at [598, 12] on button "Submit as Purchase" at bounding box center [615, 10] width 52 height 11
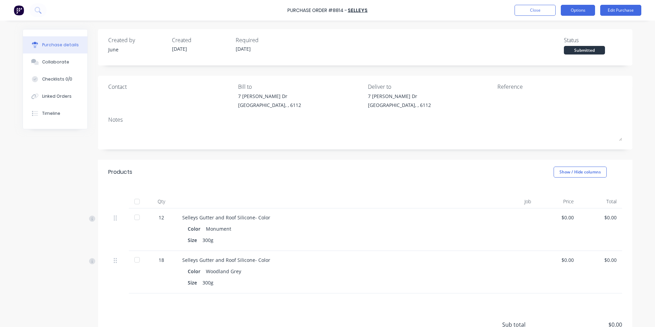
click at [574, 11] on button "Options" at bounding box center [578, 10] width 34 height 11
click at [573, 24] on div "Print / Email" at bounding box center [562, 28] width 53 height 10
click at [562, 52] on div "Without pricing" at bounding box center [562, 55] width 53 height 10
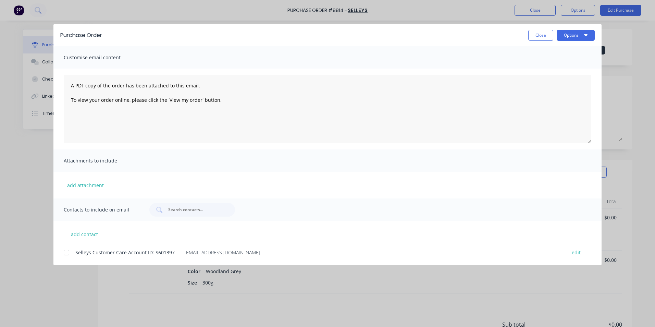
click at [64, 251] on div at bounding box center [67, 253] width 14 height 14
click at [564, 37] on button "Options" at bounding box center [576, 35] width 38 height 11
click at [557, 81] on div "Email" at bounding box center [562, 80] width 53 height 10
click at [538, 36] on button "Close" at bounding box center [540, 35] width 25 height 11
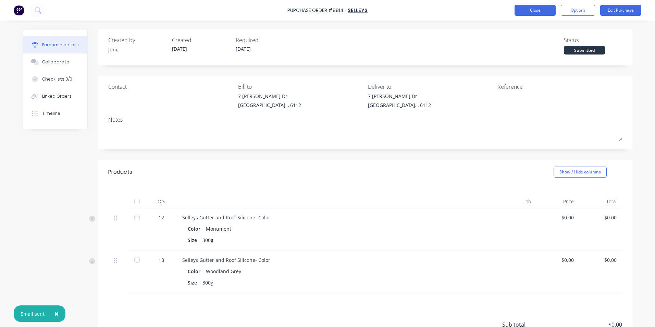
click at [538, 13] on button "Close" at bounding box center [535, 10] width 41 height 11
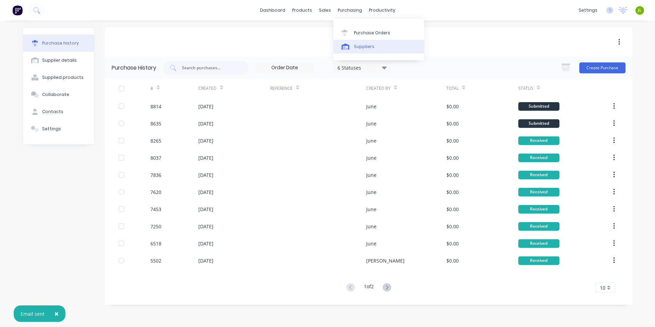
click at [360, 50] on link "Suppliers" at bounding box center [378, 47] width 91 height 14
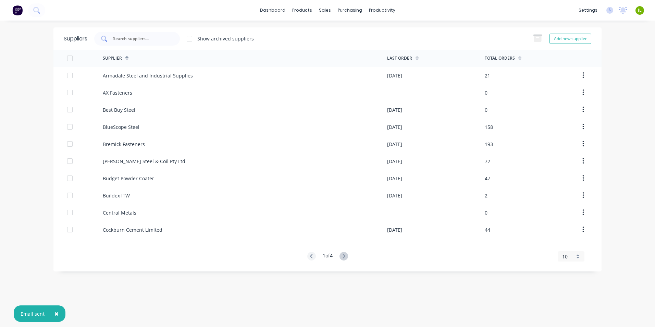
click at [131, 36] on input "text" at bounding box center [140, 38] width 57 height 7
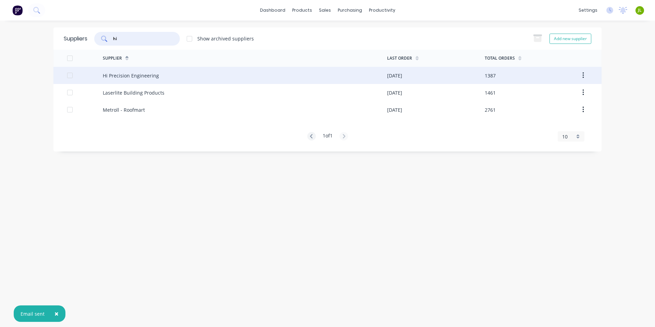
type input "hi"
click at [126, 78] on div "Hi Precision Engineering" at bounding box center [131, 75] width 56 height 7
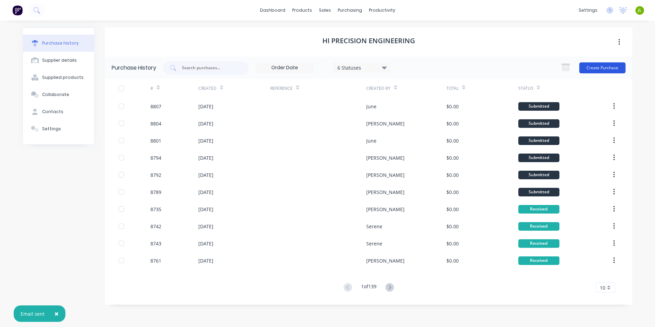
click at [613, 69] on button "Create Purchase" at bounding box center [602, 67] width 46 height 11
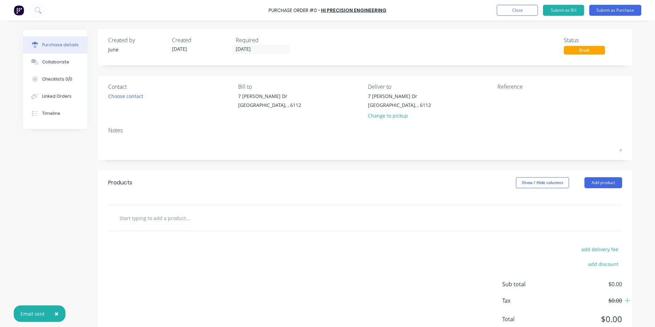
click at [623, 182] on div "Products Show / Hide columns Add product" at bounding box center [365, 182] width 534 height 25
click at [621, 183] on div "Products Show / Hide columns Add product" at bounding box center [365, 182] width 534 height 25
click at [609, 187] on button "Add product" at bounding box center [603, 182] width 38 height 11
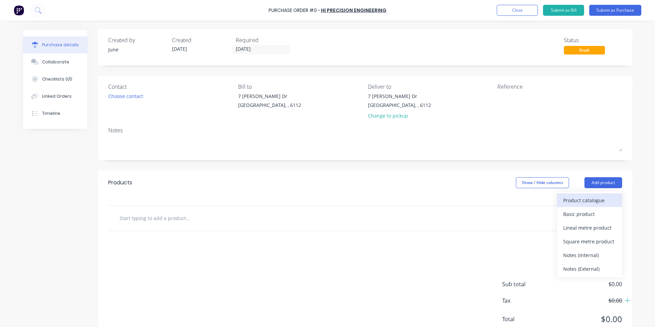
click at [571, 205] on div "Product catalogue" at bounding box center [589, 200] width 53 height 10
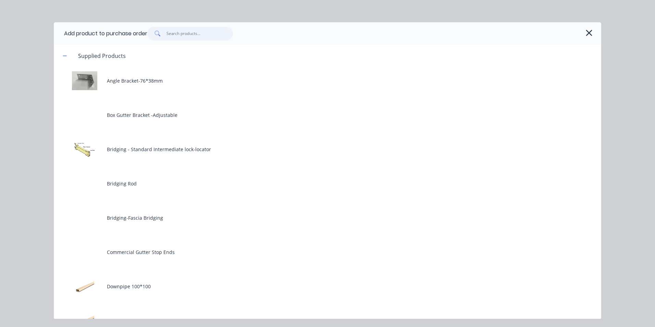
click at [189, 37] on input "text" at bounding box center [199, 34] width 67 height 14
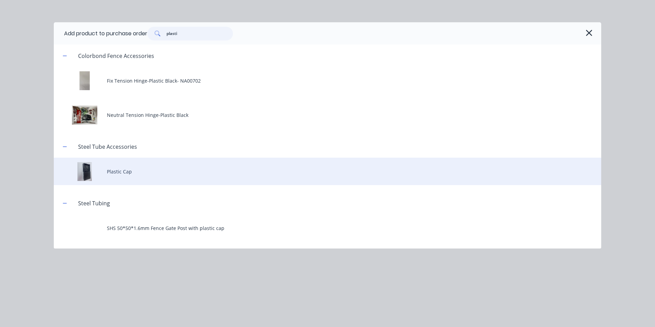
type input "plasti"
click at [157, 171] on div "Plastic Cap" at bounding box center [327, 171] width 547 height 27
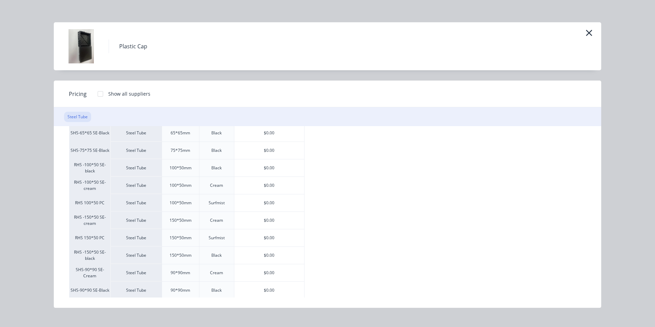
scroll to position [103, 0]
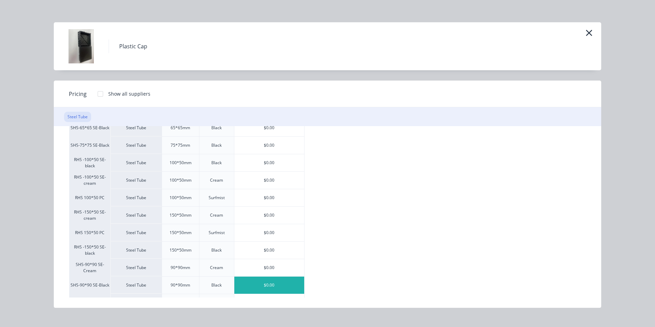
click at [264, 283] on div "$0.00" at bounding box center [269, 284] width 70 height 17
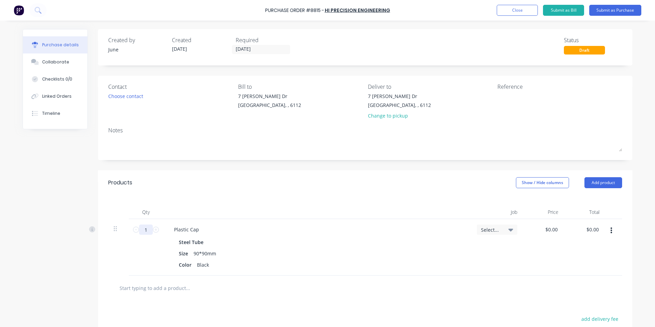
click at [142, 230] on input "1" at bounding box center [146, 229] width 14 height 10
type input "20"
click at [366, 231] on div "Plastic Cap" at bounding box center [317, 229] width 297 height 10
click at [602, 181] on button "Add product" at bounding box center [603, 182] width 38 height 11
click at [592, 197] on div "Product catalogue" at bounding box center [589, 200] width 53 height 10
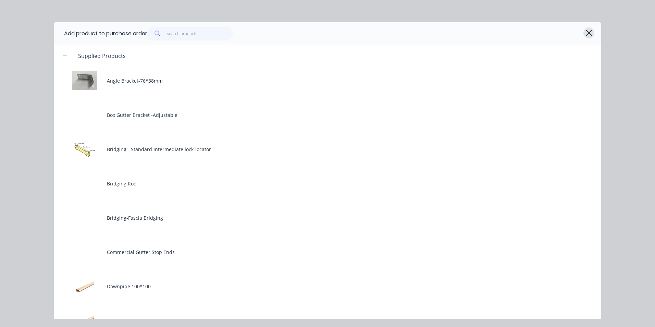
click at [592, 34] on icon "button" at bounding box center [588, 33] width 7 height 10
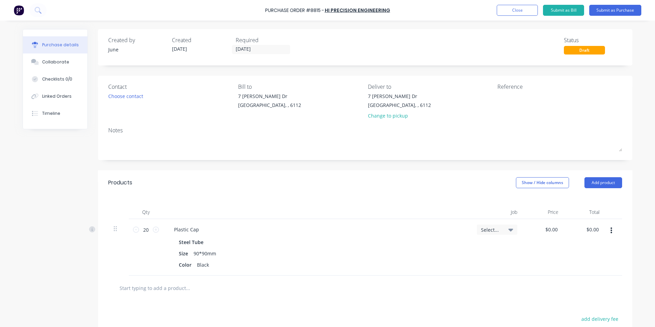
click at [605, 227] on button "button" at bounding box center [611, 230] width 16 height 12
click at [602, 263] on button "Duplicate" at bounding box center [590, 263] width 58 height 14
drag, startPoint x: 611, startPoint y: 282, endPoint x: 608, endPoint y: 291, distance: 9.6
click at [611, 282] on button "button" at bounding box center [611, 287] width 16 height 12
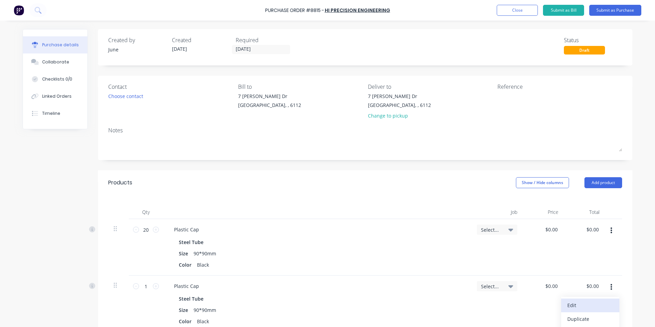
click at [603, 301] on button "Edit" at bounding box center [590, 305] width 58 height 14
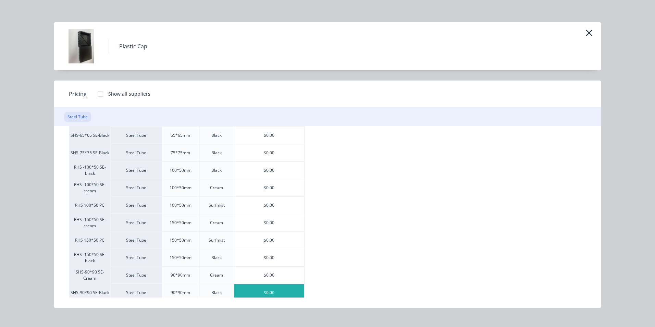
scroll to position [134, 0]
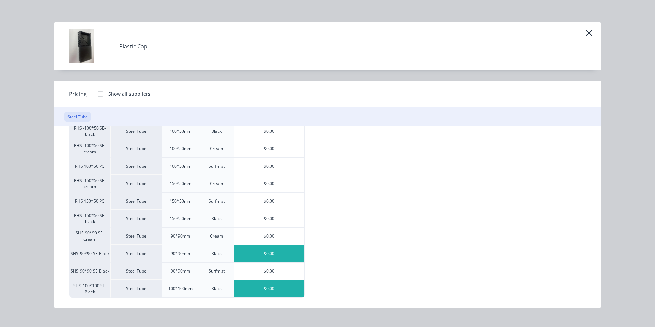
click at [263, 281] on div "$0.00" at bounding box center [269, 288] width 70 height 17
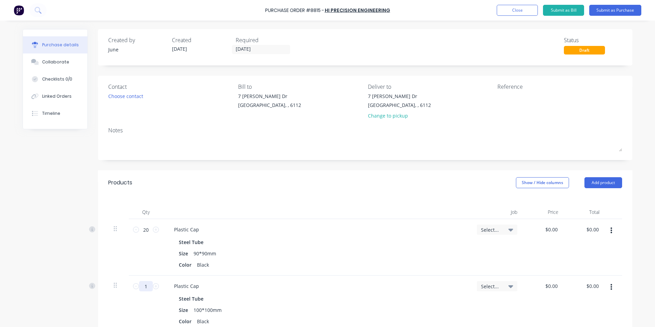
click at [146, 288] on input "1" at bounding box center [146, 286] width 14 height 10
type input "10"
click at [257, 291] on div "Plastic Cap" at bounding box center [317, 286] width 297 height 10
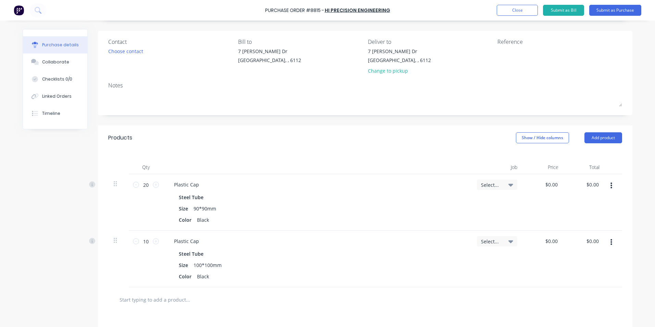
scroll to position [103, 0]
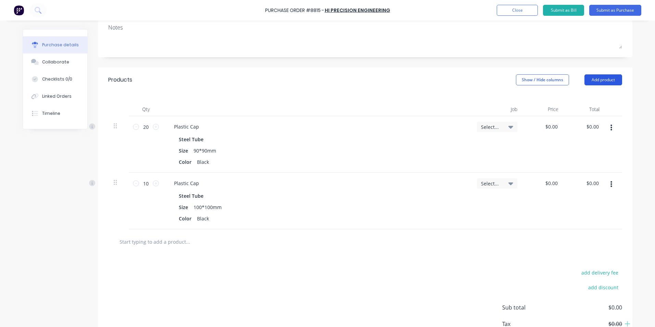
click at [603, 82] on button "Add product" at bounding box center [603, 79] width 38 height 11
click at [596, 100] on div "Product catalogue" at bounding box center [589, 97] width 53 height 10
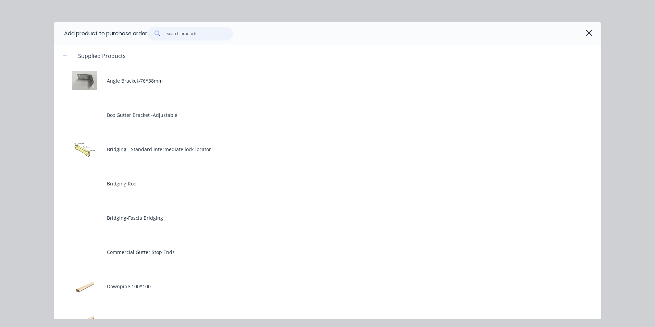
click at [189, 34] on input "text" at bounding box center [199, 34] width 67 height 14
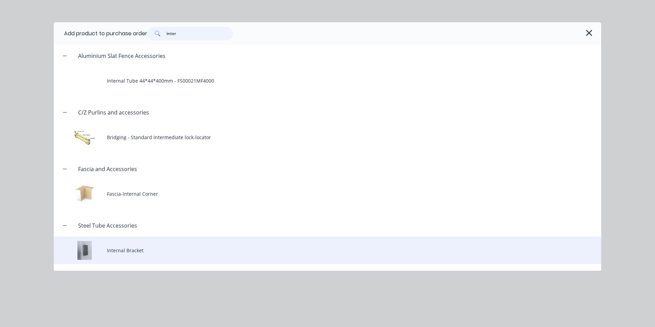
type input "inter"
click at [148, 253] on div "Internal Bracket" at bounding box center [327, 249] width 547 height 27
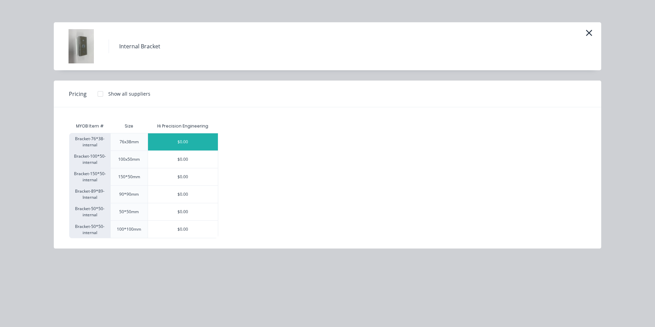
click at [191, 145] on div "$0.00" at bounding box center [183, 141] width 70 height 17
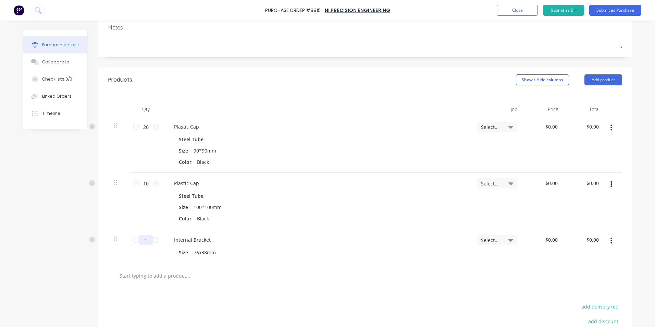
click at [148, 238] on input "1" at bounding box center [146, 240] width 14 height 10
type input "500"
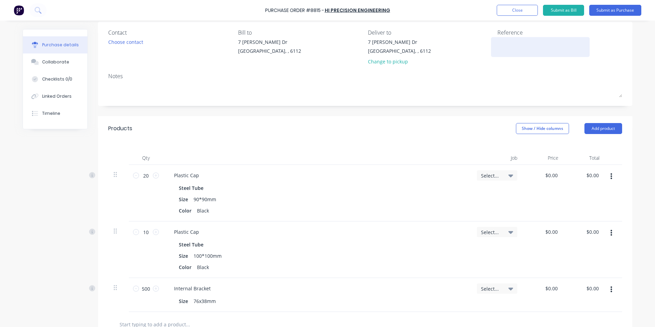
scroll to position [0, 0]
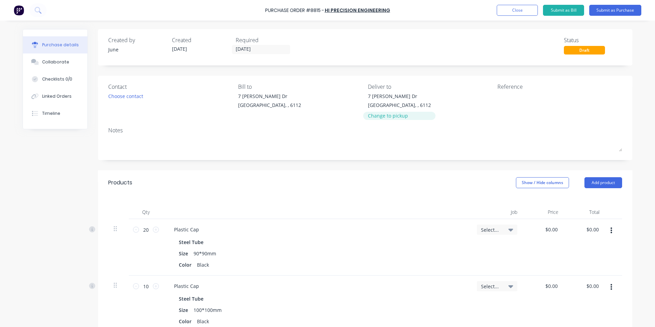
click at [380, 116] on div "Change to pickup" at bounding box center [399, 115] width 63 height 7
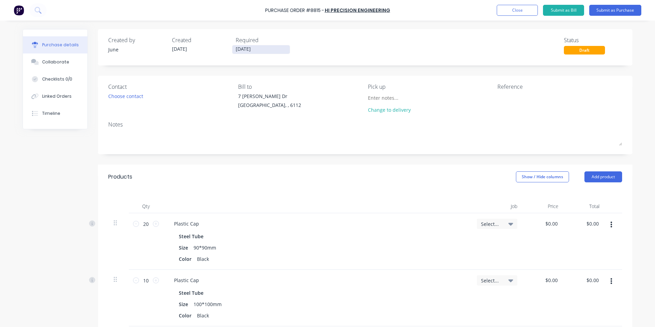
drag, startPoint x: 234, startPoint y: 45, endPoint x: 236, endPoint y: 48, distance: 4.0
click at [235, 47] on label "[DATE]" at bounding box center [261, 49] width 58 height 9
click at [235, 47] on input "[DATE]" at bounding box center [261, 49] width 58 height 9
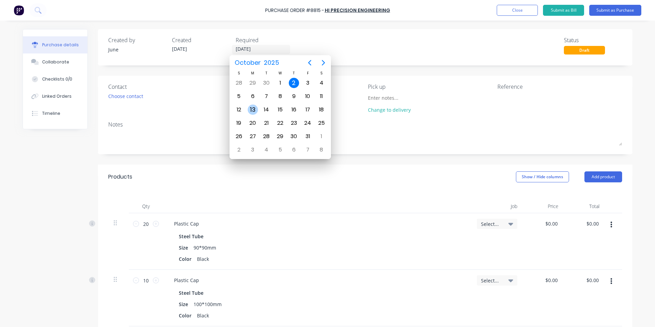
click at [258, 108] on div "13" at bounding box center [253, 109] width 14 height 13
type input "[DATE]"
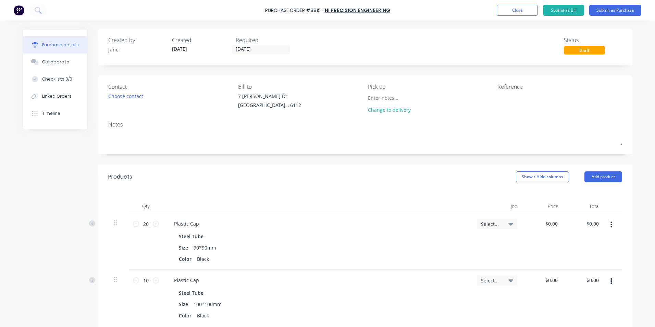
click at [440, 38] on div "Created by June Created [DATE] Required [DATE] Status Draft" at bounding box center [365, 45] width 514 height 18
click at [598, 7] on button "Submit as Purchase" at bounding box center [615, 10] width 52 height 11
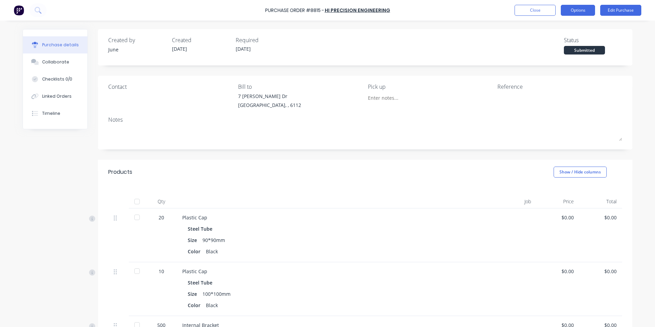
click at [578, 8] on button "Options" at bounding box center [578, 10] width 34 height 11
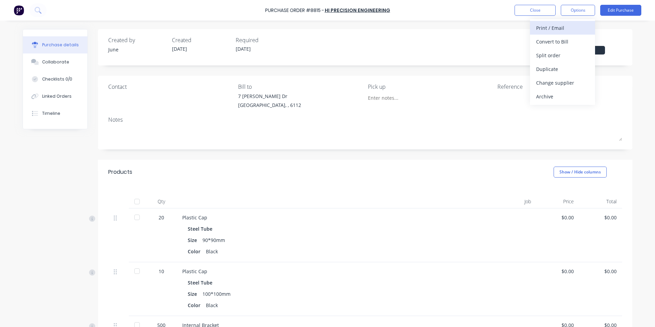
click at [575, 30] on div "Print / Email" at bounding box center [562, 28] width 53 height 10
click at [558, 56] on div "Without pricing" at bounding box center [562, 55] width 53 height 10
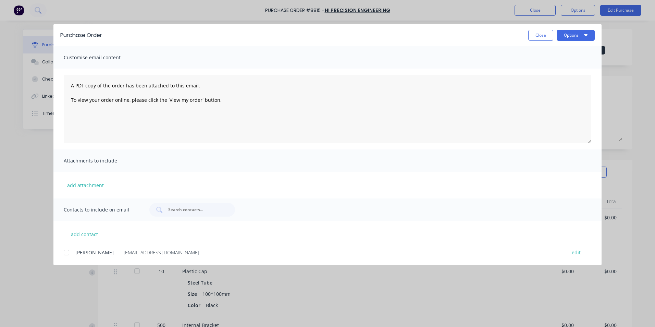
click at [69, 255] on div at bounding box center [67, 253] width 14 height 14
click at [569, 37] on button "Options" at bounding box center [576, 35] width 38 height 11
click at [554, 78] on div "Email" at bounding box center [562, 80] width 53 height 10
click at [541, 39] on button "Close" at bounding box center [540, 35] width 25 height 11
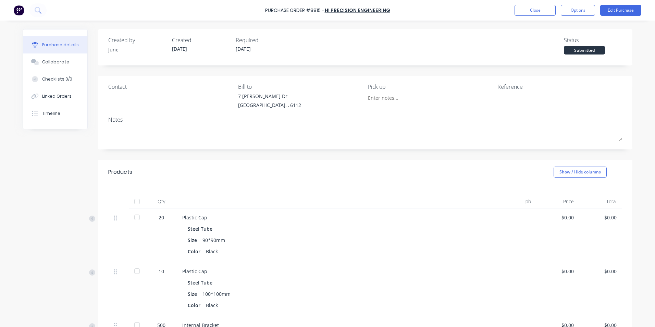
click at [486, 22] on div "Purchase details Collaborate Checklists 0/0 Linked Orders Timeline Created by J…" at bounding box center [328, 153] width 624 height 293
click at [63, 116] on button "Timeline" at bounding box center [55, 113] width 64 height 17
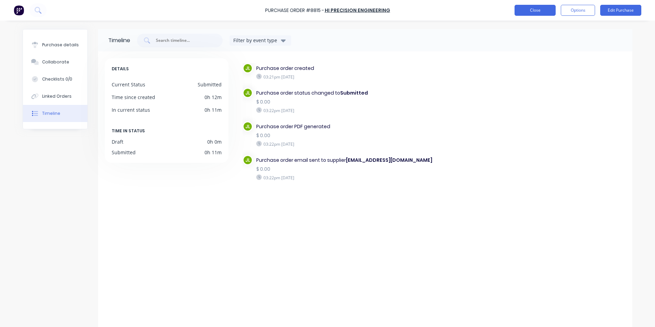
click at [517, 9] on button "Close" at bounding box center [535, 10] width 41 height 11
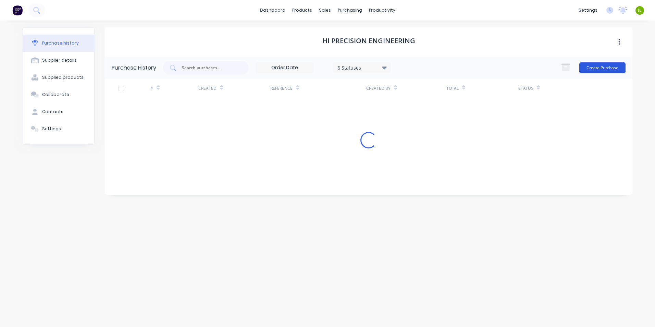
click at [600, 68] on button "Create Purchase" at bounding box center [602, 67] width 46 height 11
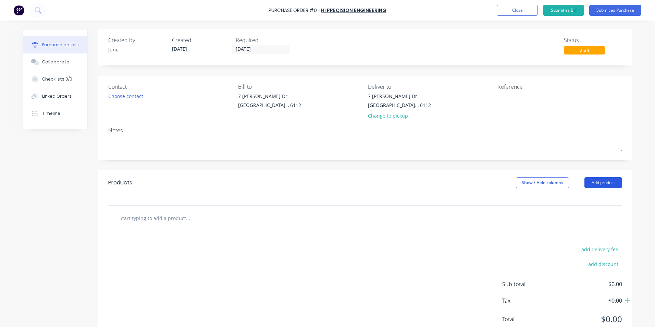
click at [600, 180] on button "Add product" at bounding box center [603, 182] width 38 height 11
click at [593, 196] on div "Product catalogue" at bounding box center [589, 200] width 53 height 10
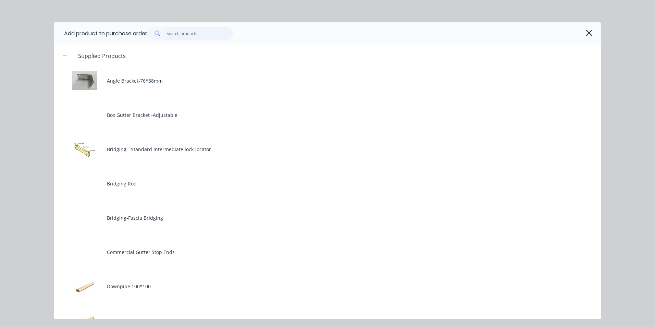
click at [197, 34] on input "text" at bounding box center [199, 34] width 67 height 14
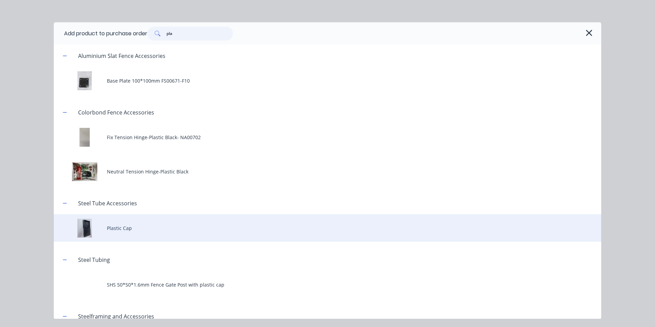
type input "pla"
click at [150, 225] on div "Plastic Cap" at bounding box center [327, 227] width 547 height 27
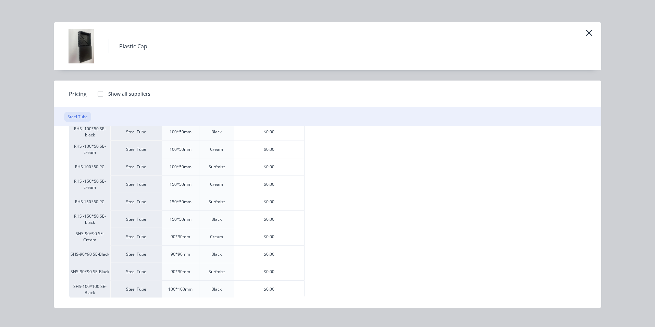
scroll to position [134, 0]
click at [265, 296] on div "$0.00" at bounding box center [269, 288] width 70 height 17
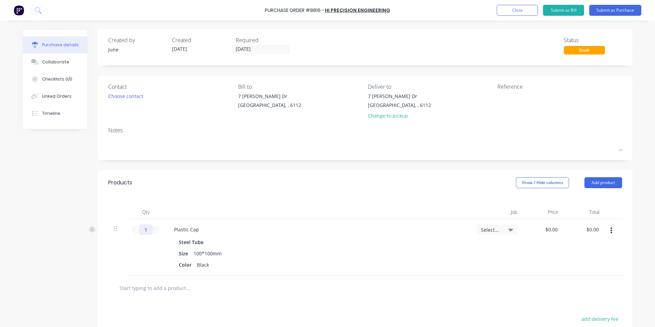
click at [139, 234] on input "1" at bounding box center [146, 229] width 14 height 10
type input "0"
type input "10"
click at [353, 251] on div "Size 100*100mm" at bounding box center [316, 253] width 280 height 10
click at [611, 232] on button "button" at bounding box center [611, 230] width 16 height 12
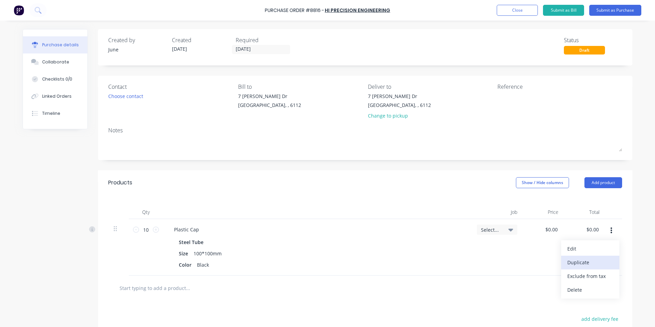
click at [602, 262] on button "Duplicate" at bounding box center [590, 263] width 58 height 14
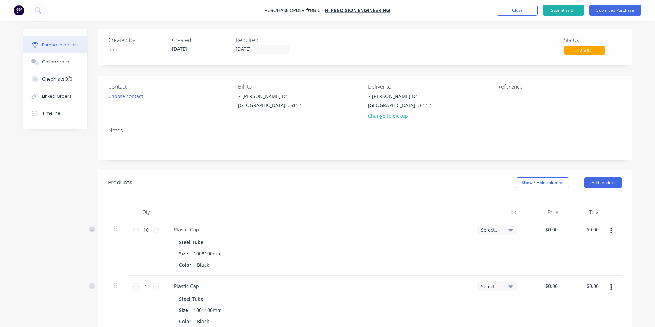
click at [613, 285] on button "button" at bounding box center [611, 287] width 16 height 12
click at [601, 305] on button "Edit" at bounding box center [590, 305] width 58 height 14
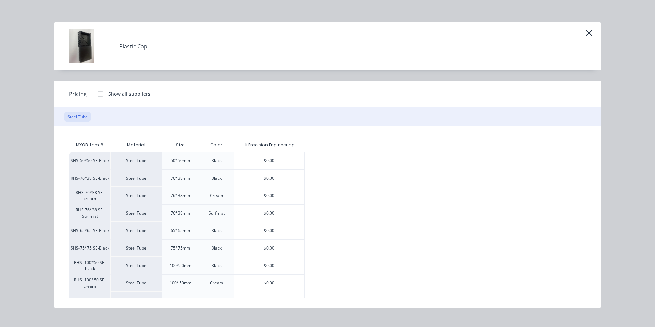
scroll to position [34, 0]
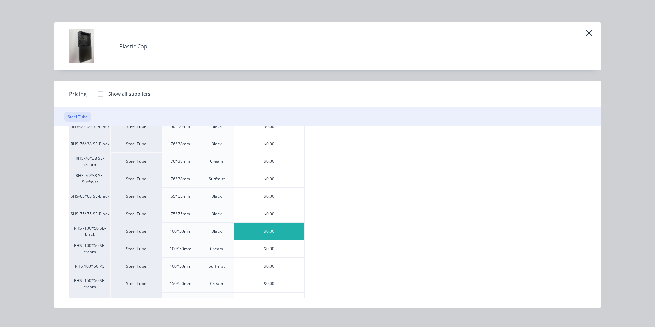
click at [266, 231] on div "$0.00" at bounding box center [269, 231] width 70 height 17
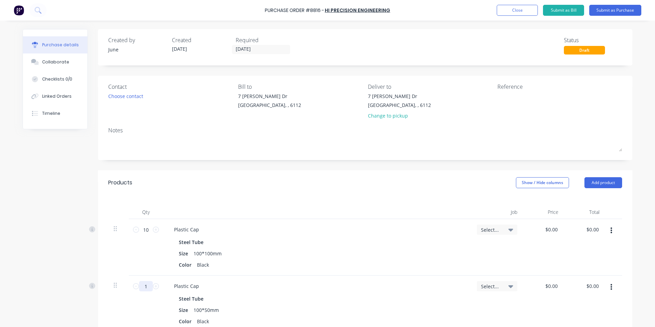
click at [146, 283] on input "1" at bounding box center [146, 286] width 14 height 10
type input "20"
click at [251, 291] on div "Plastic Cap Steel Tube Size 100*50mm Color Black" at bounding box center [317, 303] width 308 height 57
click at [383, 118] on div "Change to pickup" at bounding box center [399, 115] width 63 height 7
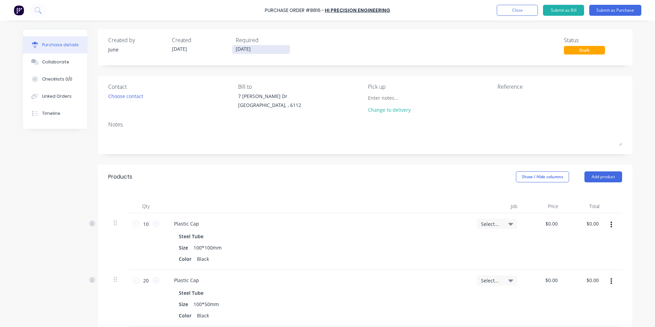
click at [234, 51] on input "[DATE]" at bounding box center [261, 49] width 58 height 9
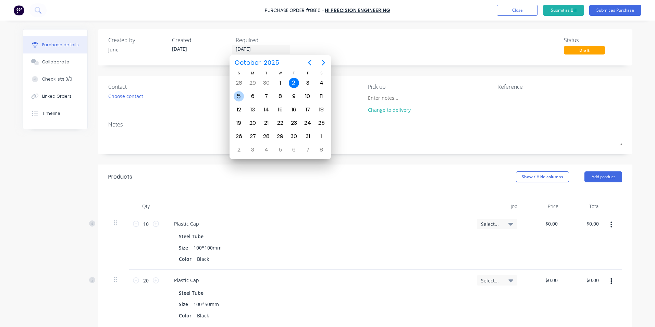
click at [244, 98] on div "5" at bounding box center [239, 96] width 14 height 13
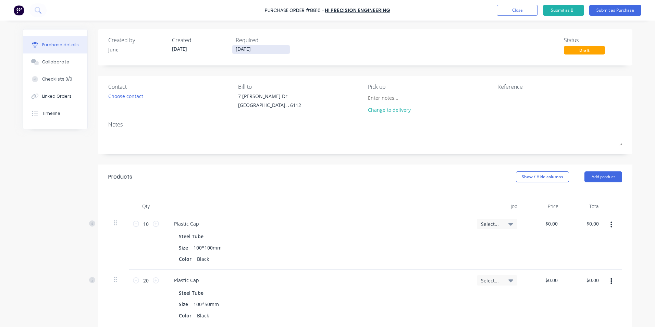
click at [263, 53] on input "[DATE]" at bounding box center [261, 49] width 58 height 9
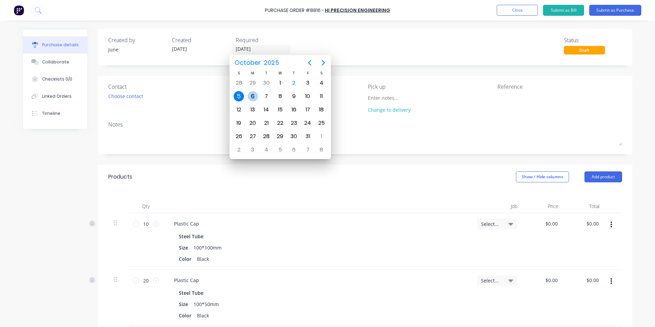
click at [256, 94] on div "6" at bounding box center [253, 96] width 10 height 10
type input "[DATE]"
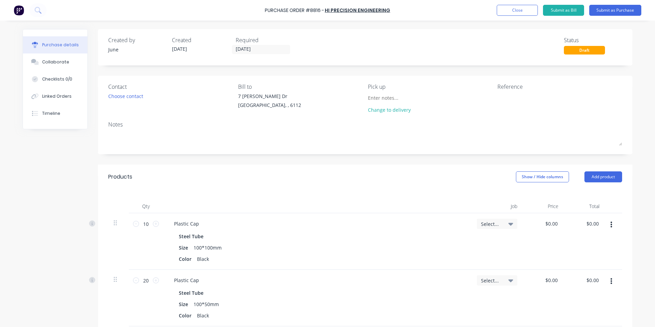
click at [338, 49] on div "Created by June Created [DATE] Required [DATE] Status Draft" at bounding box center [365, 45] width 514 height 18
click at [626, 15] on button "Submit as Purchase" at bounding box center [615, 10] width 52 height 11
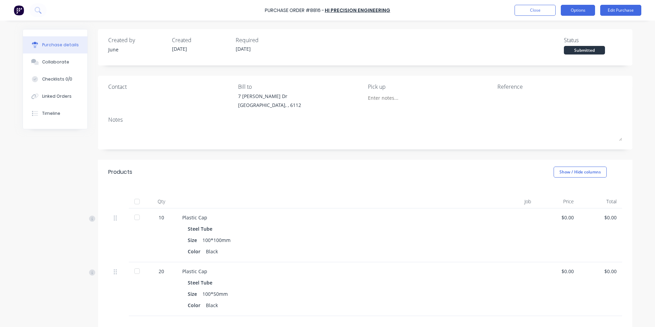
click at [578, 14] on button "Options" at bounding box center [578, 10] width 34 height 11
click at [569, 26] on div "Print / Email" at bounding box center [562, 28] width 53 height 10
click at [567, 56] on div "Without pricing" at bounding box center [562, 55] width 53 height 10
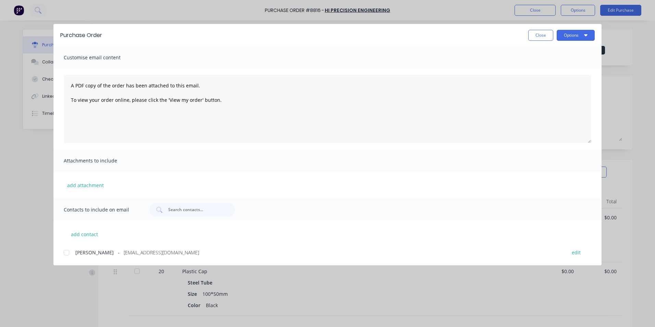
click at [57, 256] on div "add contact [PERSON_NAME] - [EMAIL_ADDRESS][DOMAIN_NAME] edit" at bounding box center [327, 239] width 548 height 36
click at [68, 254] on div at bounding box center [67, 253] width 14 height 14
click at [560, 34] on button "Options" at bounding box center [576, 35] width 38 height 11
click at [557, 77] on div "Email" at bounding box center [562, 80] width 53 height 10
click at [541, 35] on button "Close" at bounding box center [540, 35] width 25 height 11
